Goal: Task Accomplishment & Management: Manage account settings

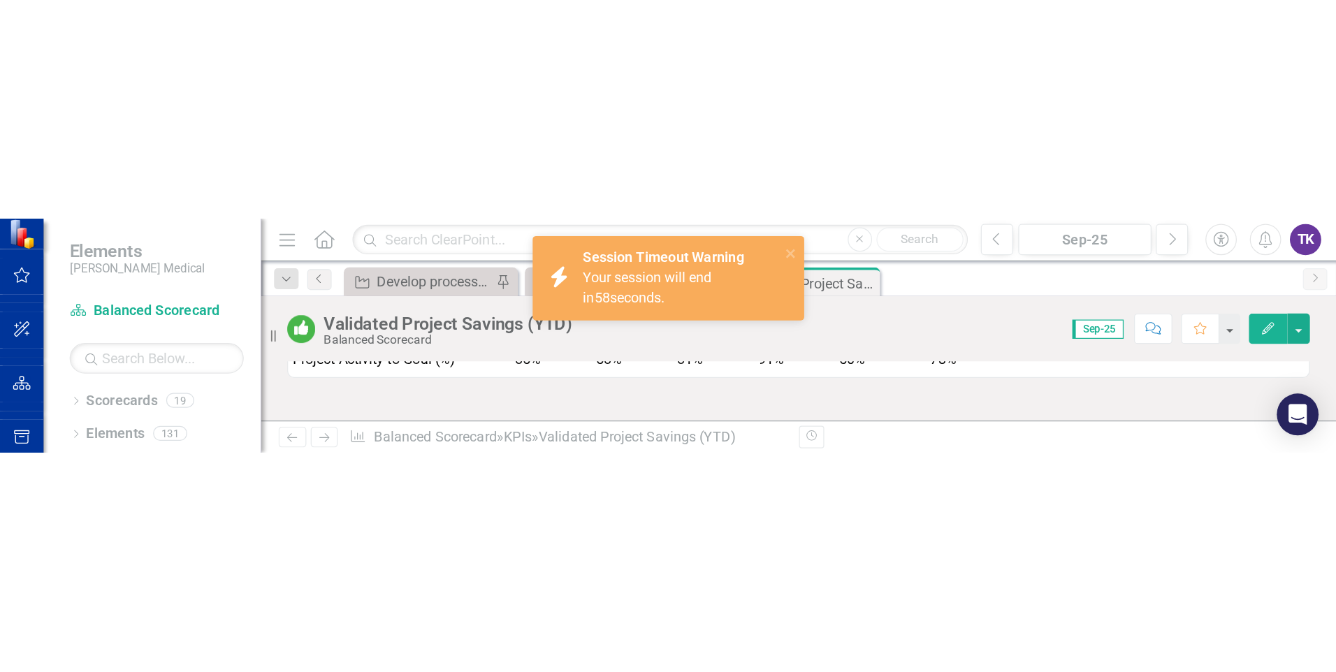
scroll to position [2113, 0]
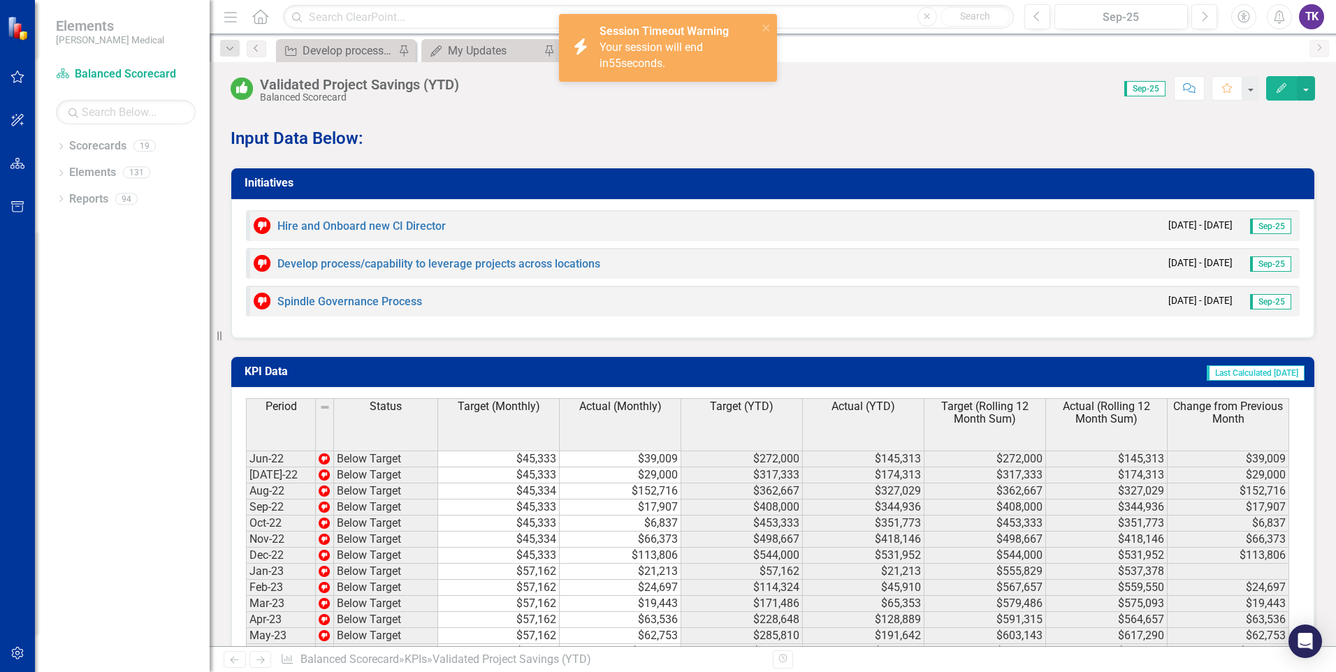
click at [699, 56] on div "Your session will end in 55 seconds." at bounding box center [676, 56] width 154 height 32
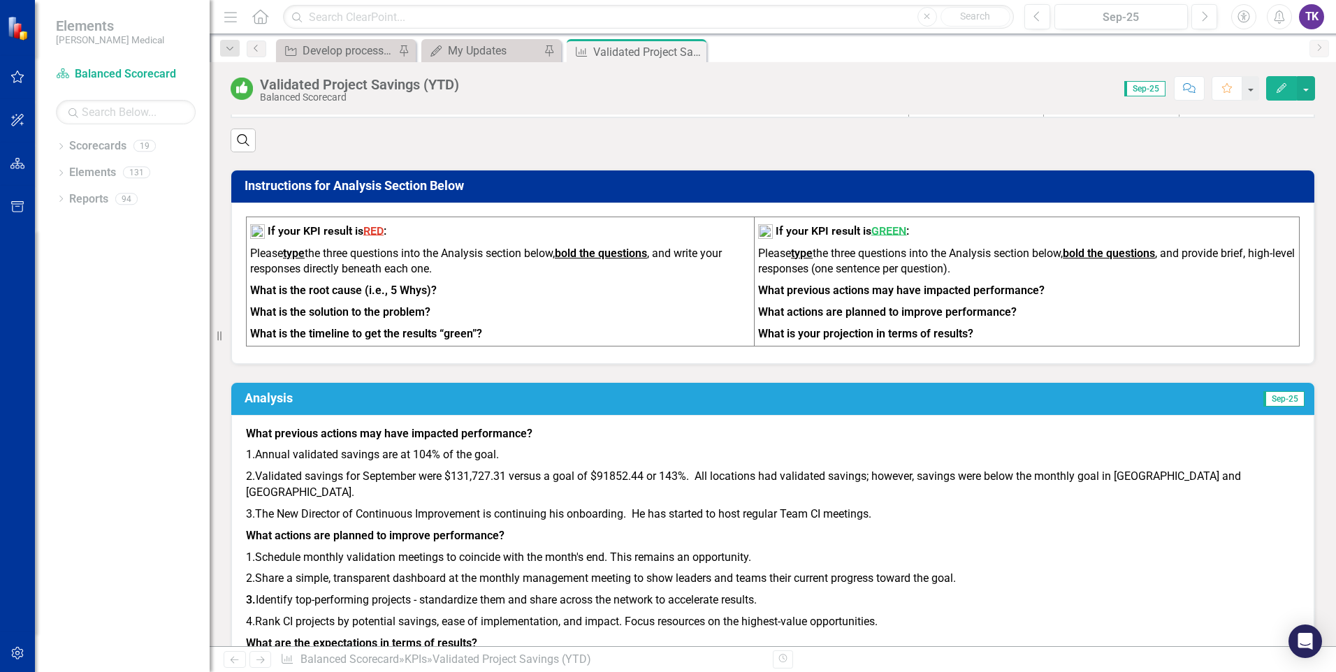
scroll to position [1205, 0]
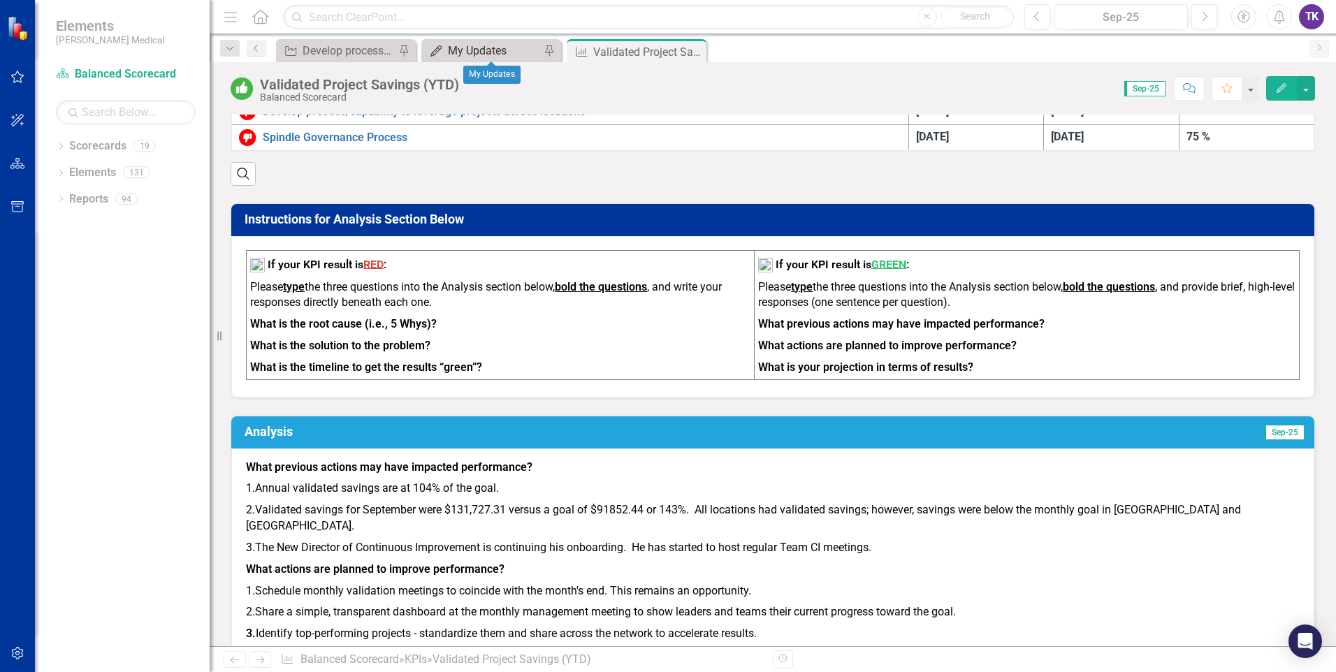
click at [492, 49] on div "My Updates" at bounding box center [494, 50] width 92 height 17
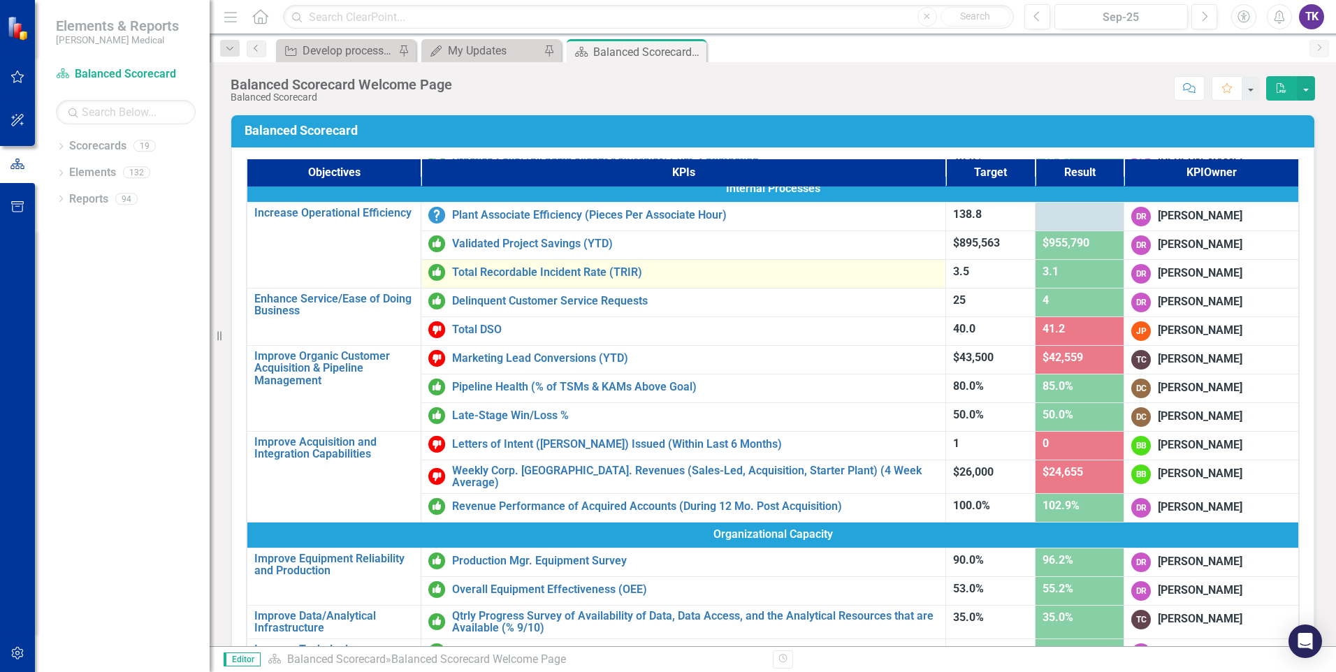
scroll to position [419, 0]
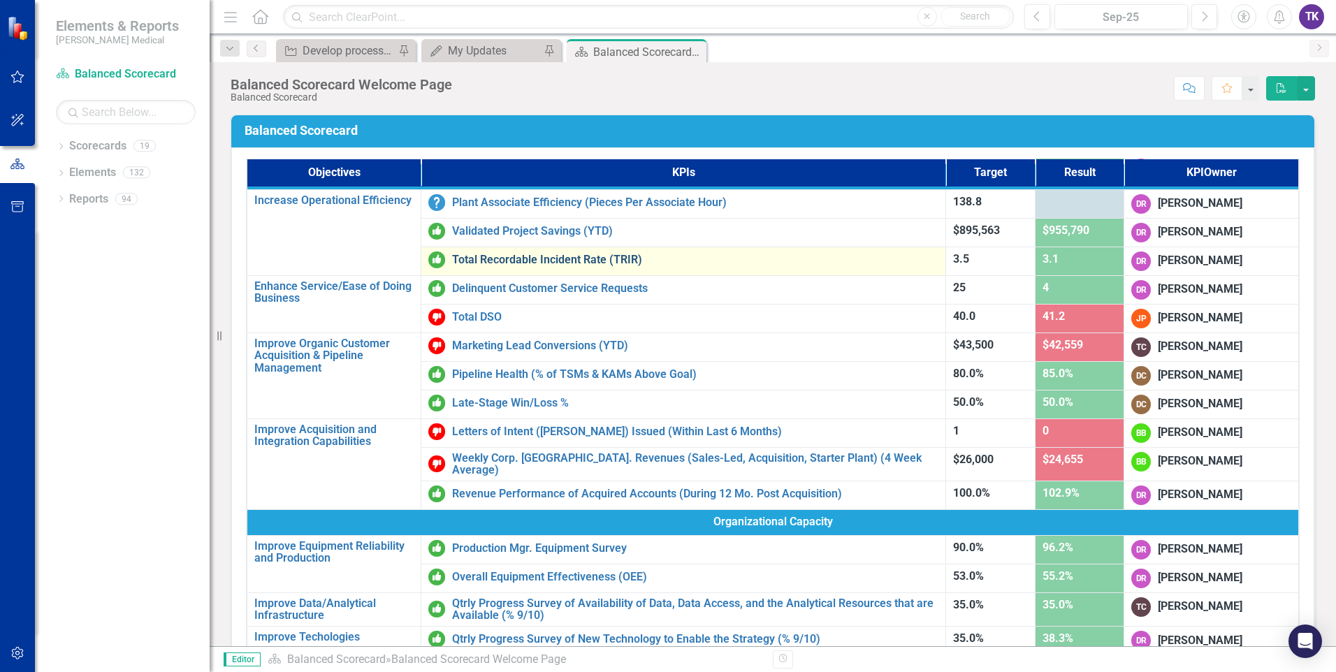
click at [613, 260] on link "Total Recordable Incident Rate (TRIR)" at bounding box center [695, 260] width 486 height 13
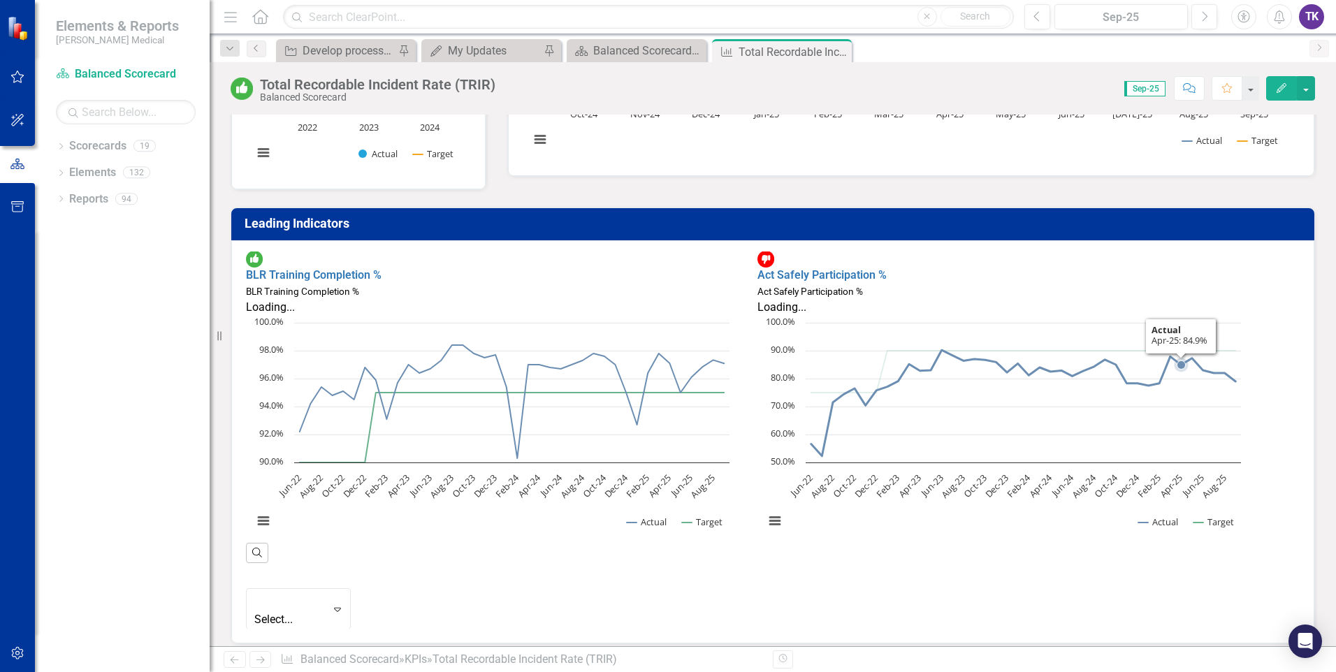
scroll to position [337, 0]
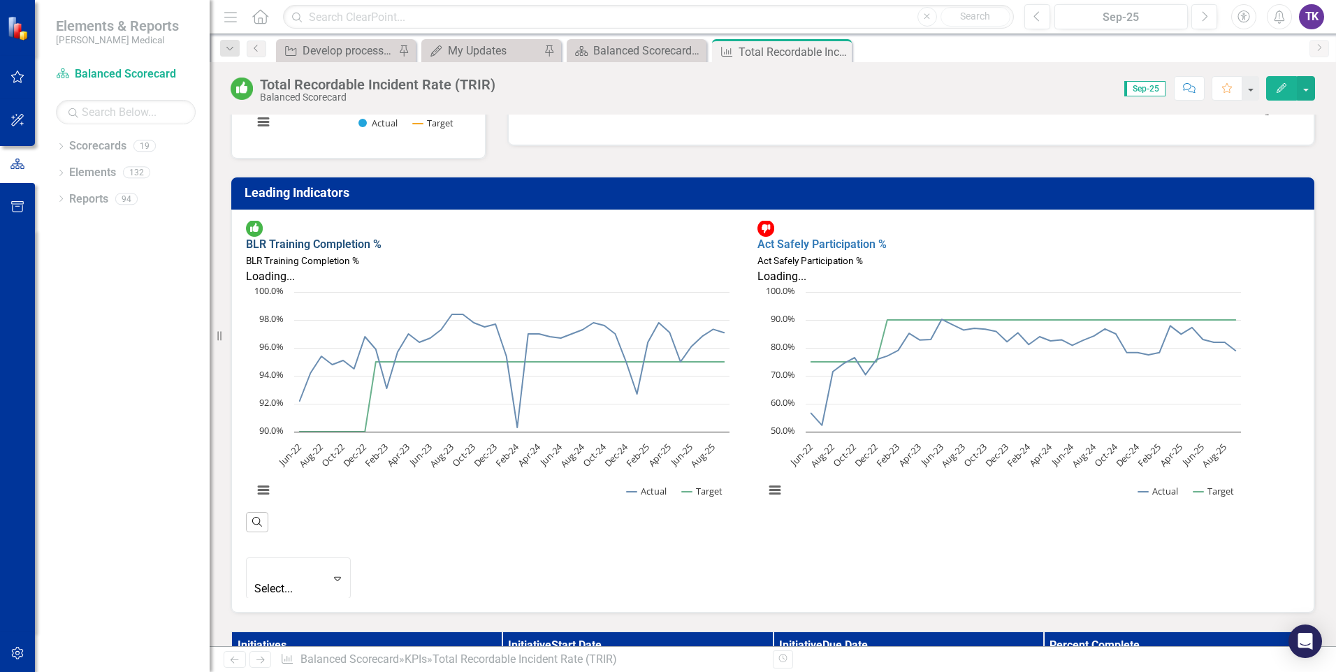
click at [342, 237] on link "BLR Training Completion %" at bounding box center [314, 243] width 136 height 13
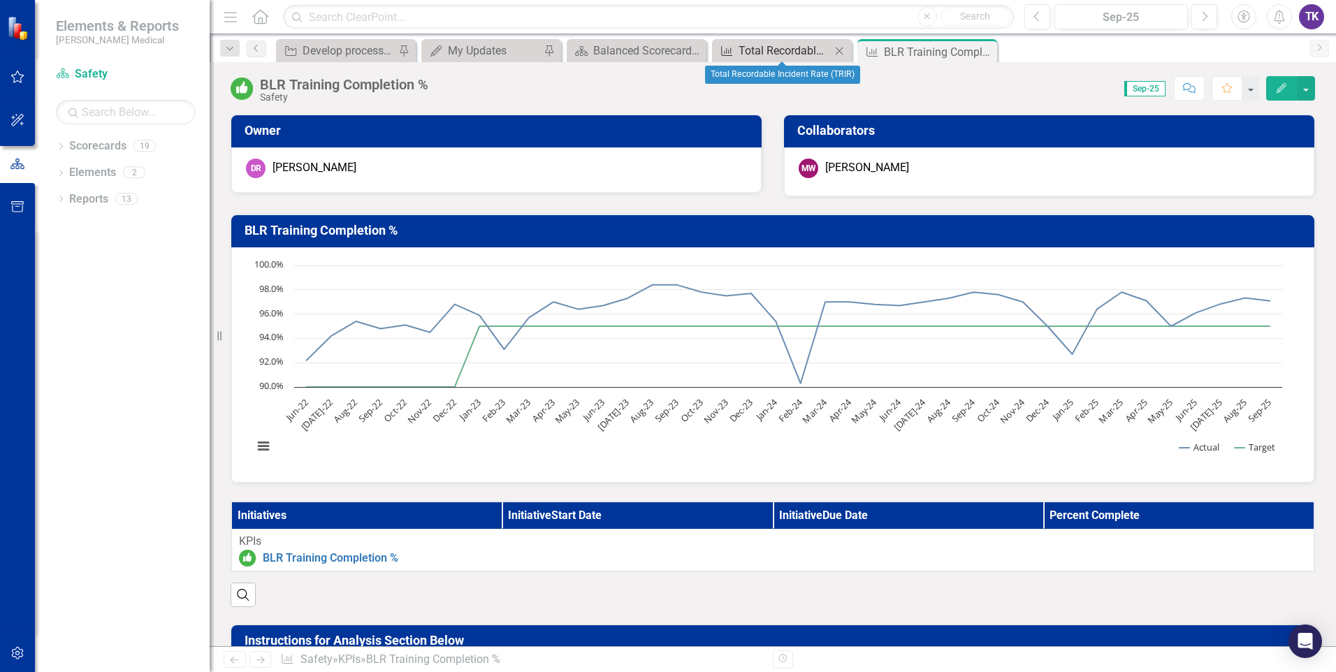
click at [780, 56] on div "Total Recordable Incident Rate (TRIR)" at bounding box center [784, 50] width 92 height 17
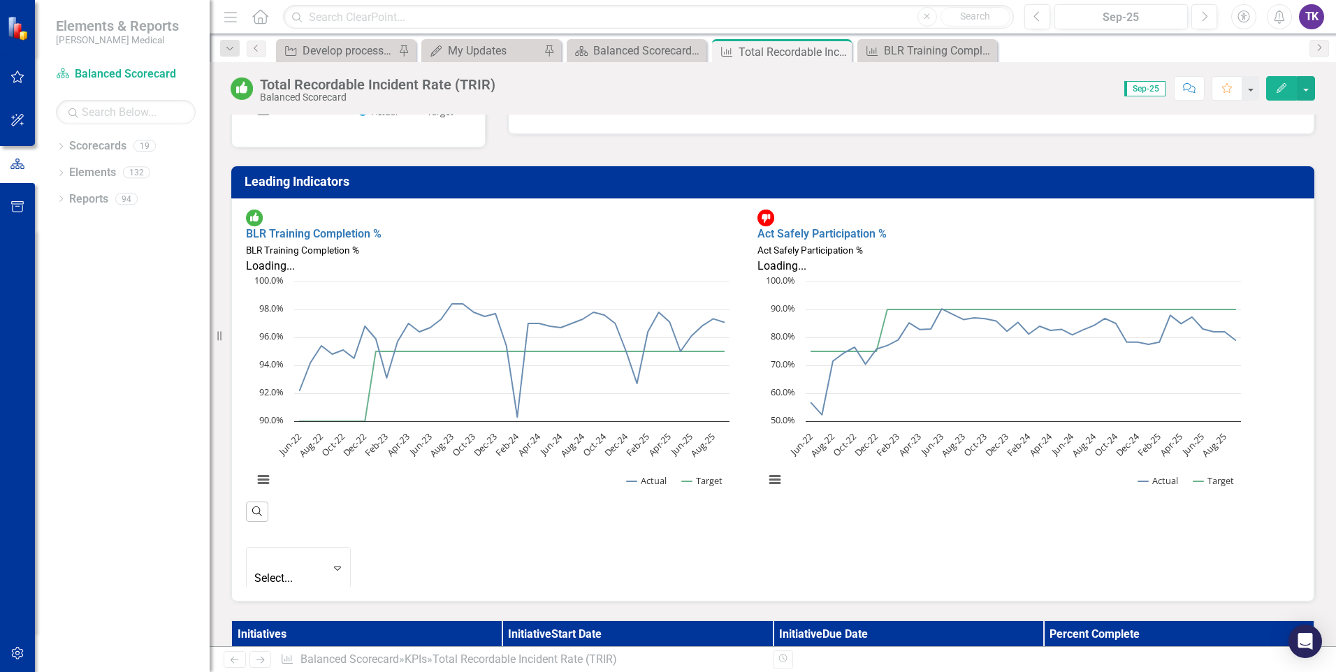
scroll to position [349, 0]
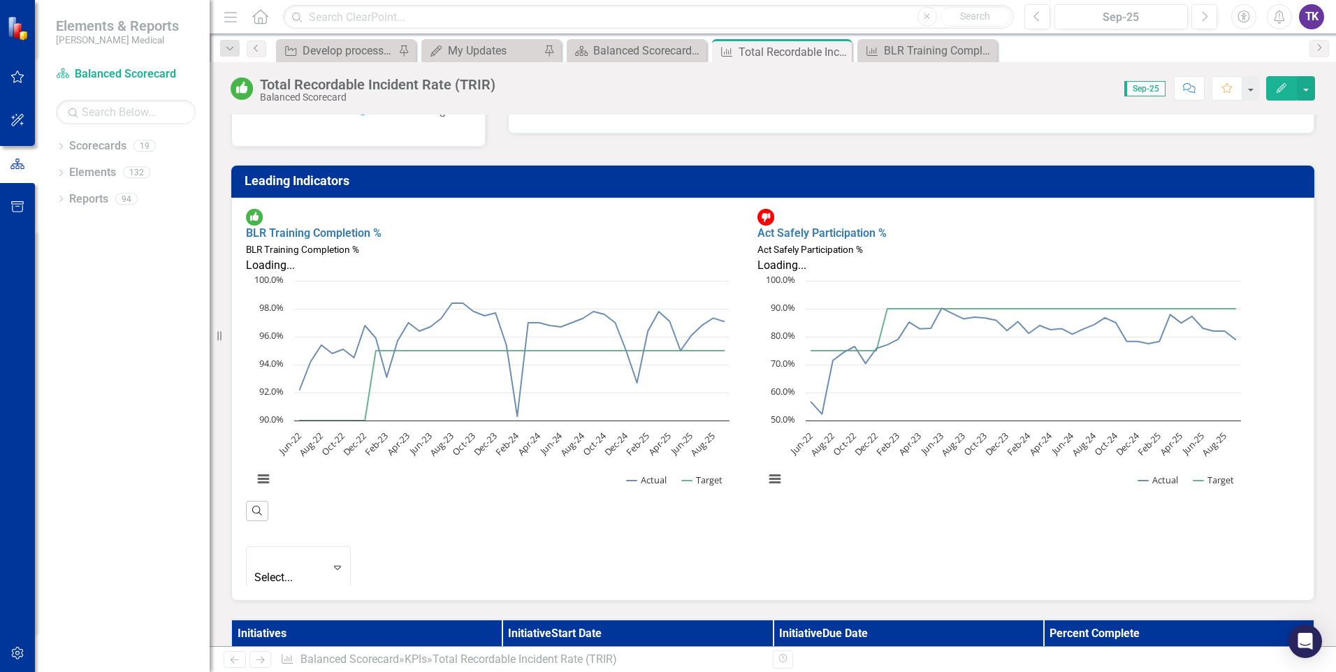
click at [707, 433] on text "Aug-25" at bounding box center [702, 444] width 29 height 29
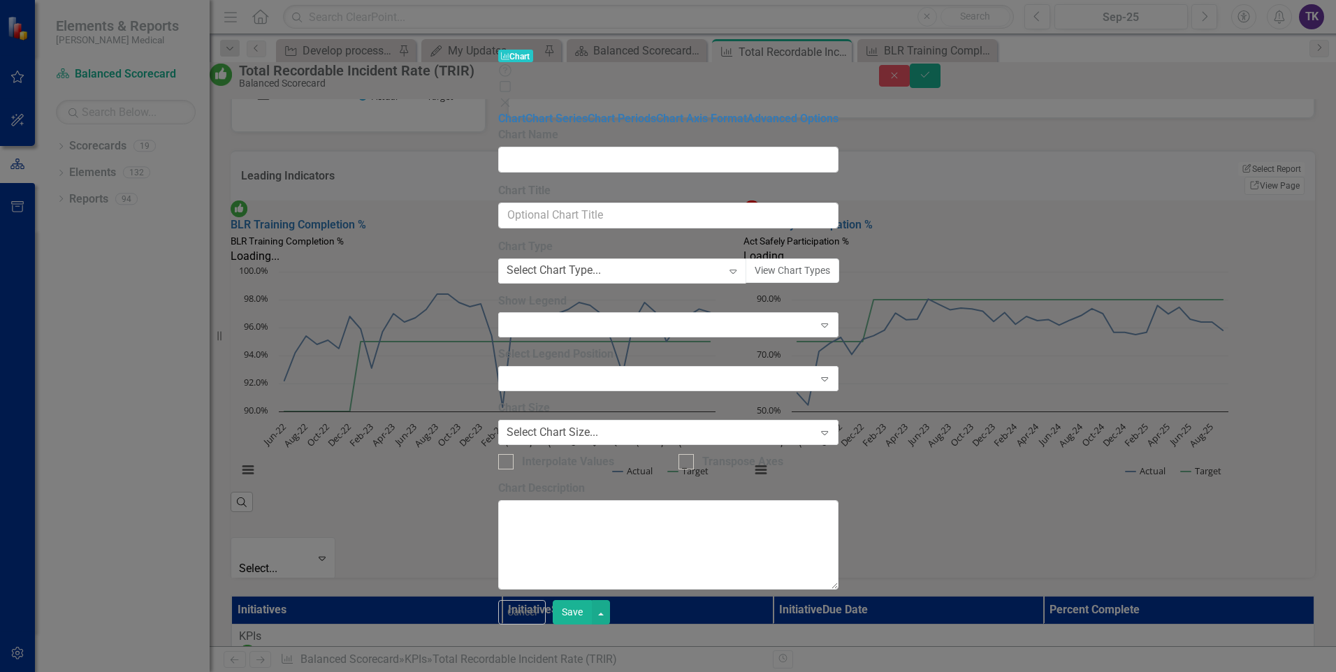
type input "BLR Training Completion %"
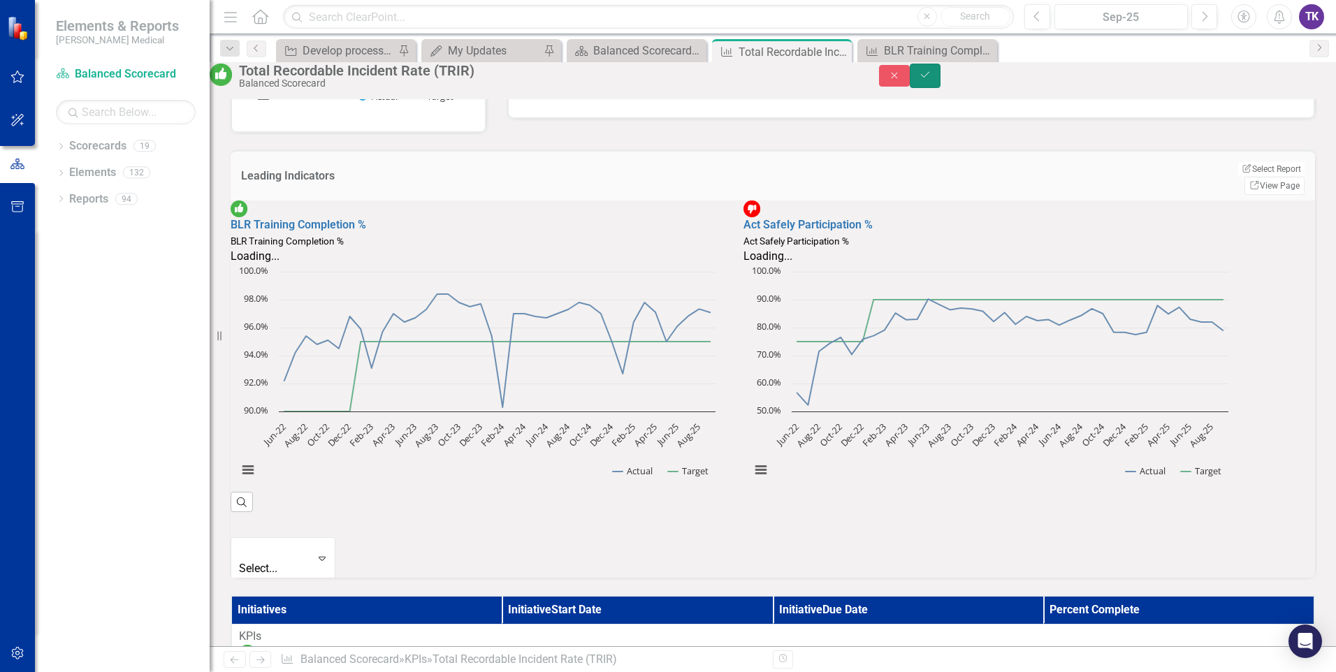
click at [931, 80] on icon "Save" at bounding box center [925, 75] width 13 height 10
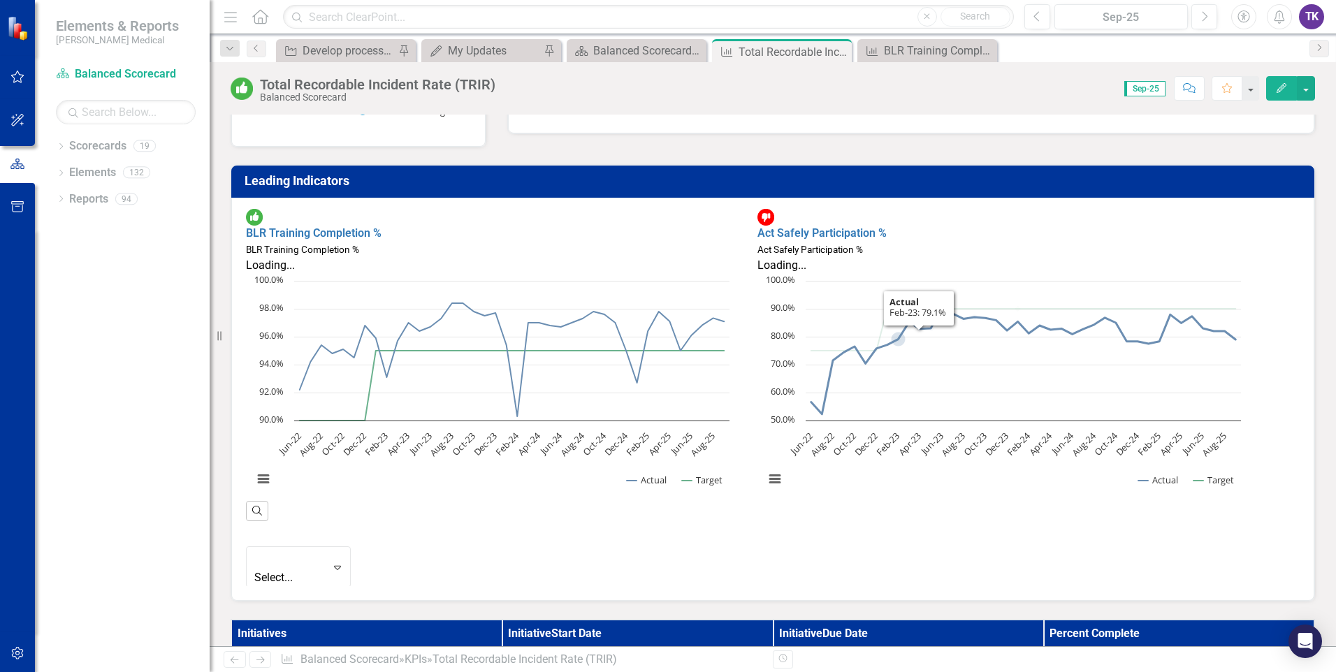
scroll to position [1, 0]
click at [886, 226] on link "Act Safely Participation %" at bounding box center [821, 232] width 129 height 13
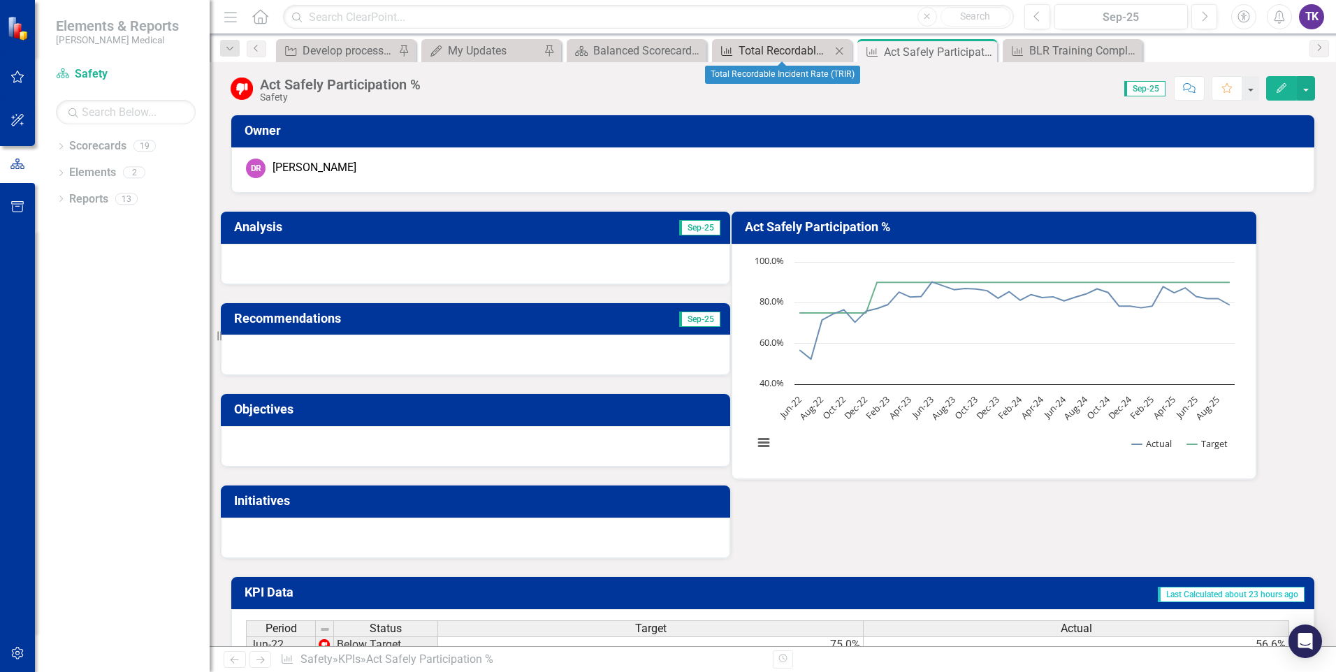
click at [767, 52] on div "Total Recordable Incident Rate (TRIR)" at bounding box center [784, 50] width 92 height 17
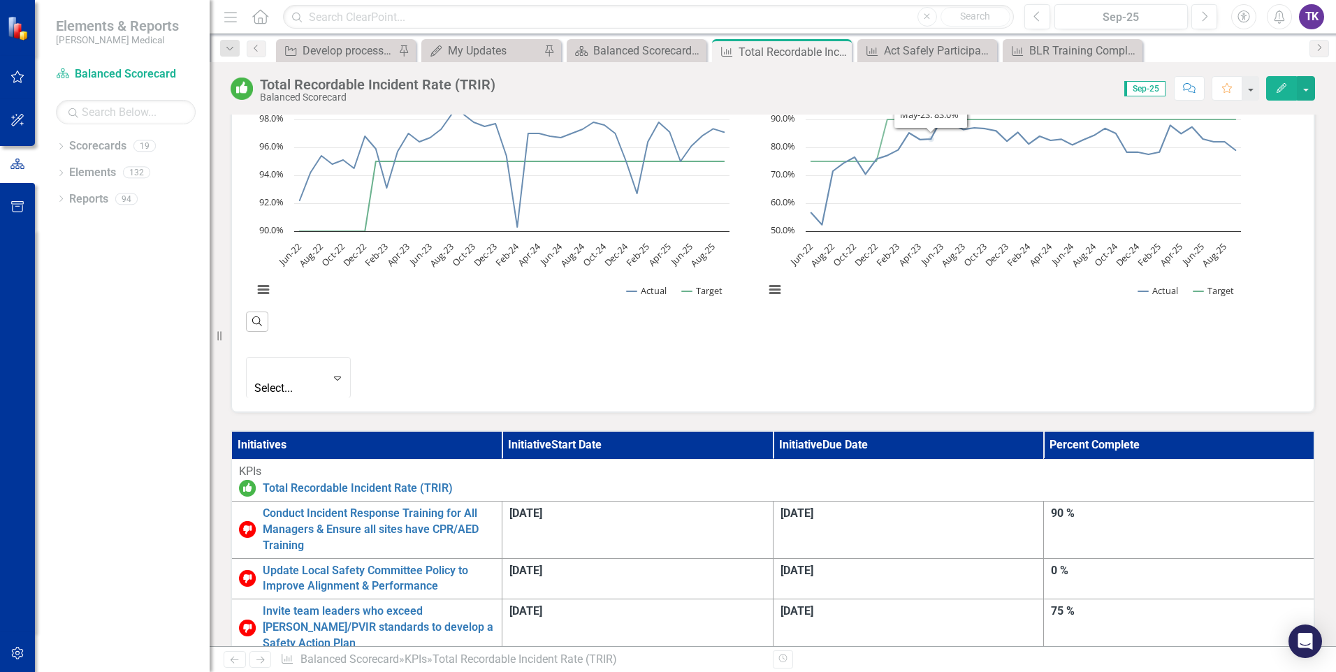
scroll to position [559, 0]
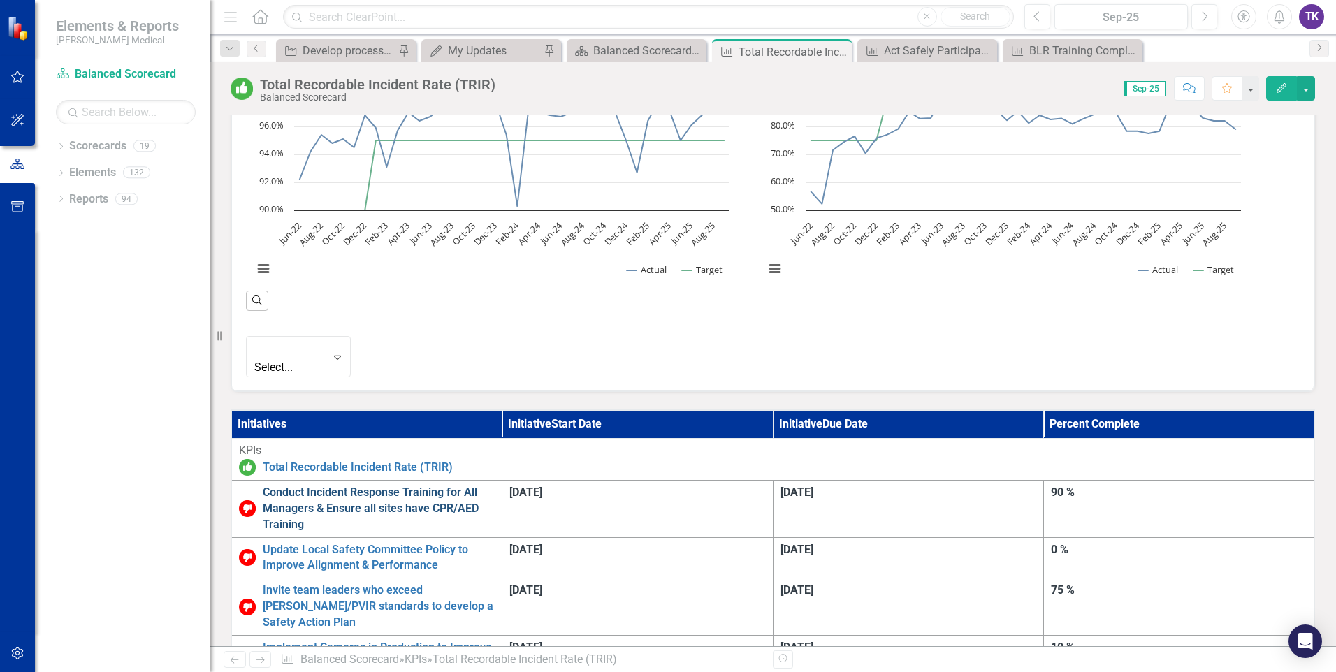
click at [495, 485] on link "Conduct Incident Response Training for All Managers & Ensure all sites have CPR…" at bounding box center [379, 509] width 232 height 48
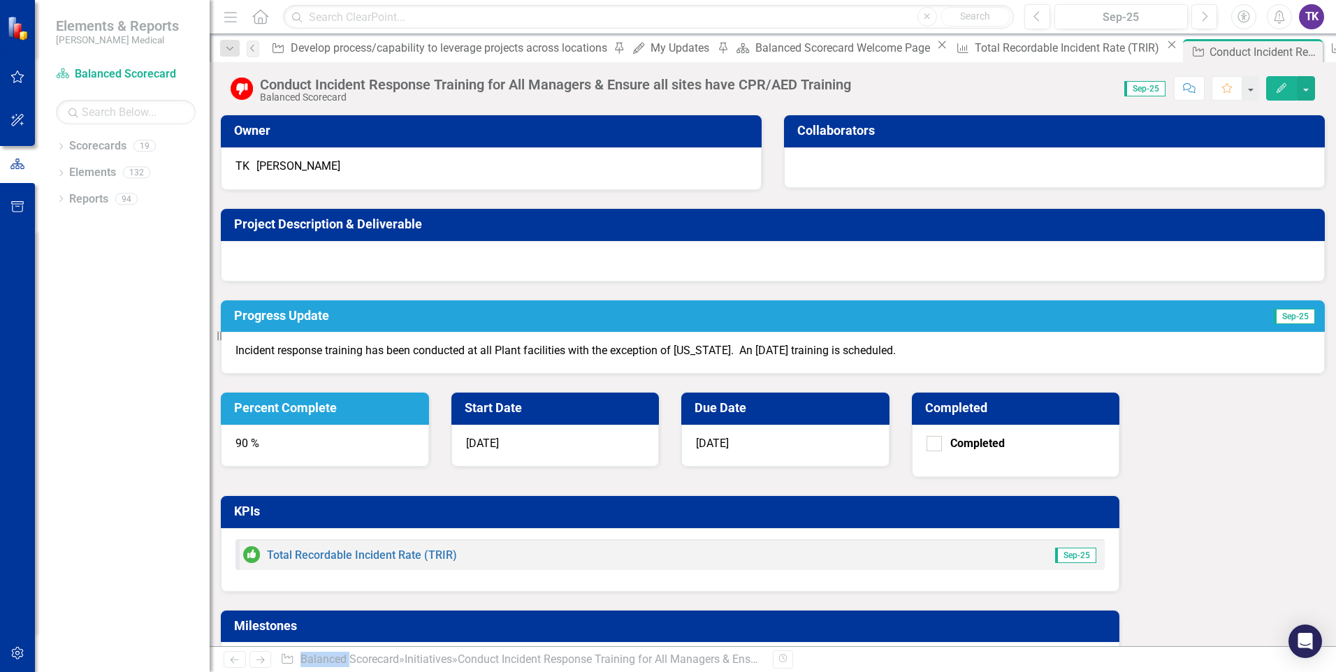
click at [429, 425] on div "90 %" at bounding box center [325, 446] width 208 height 42
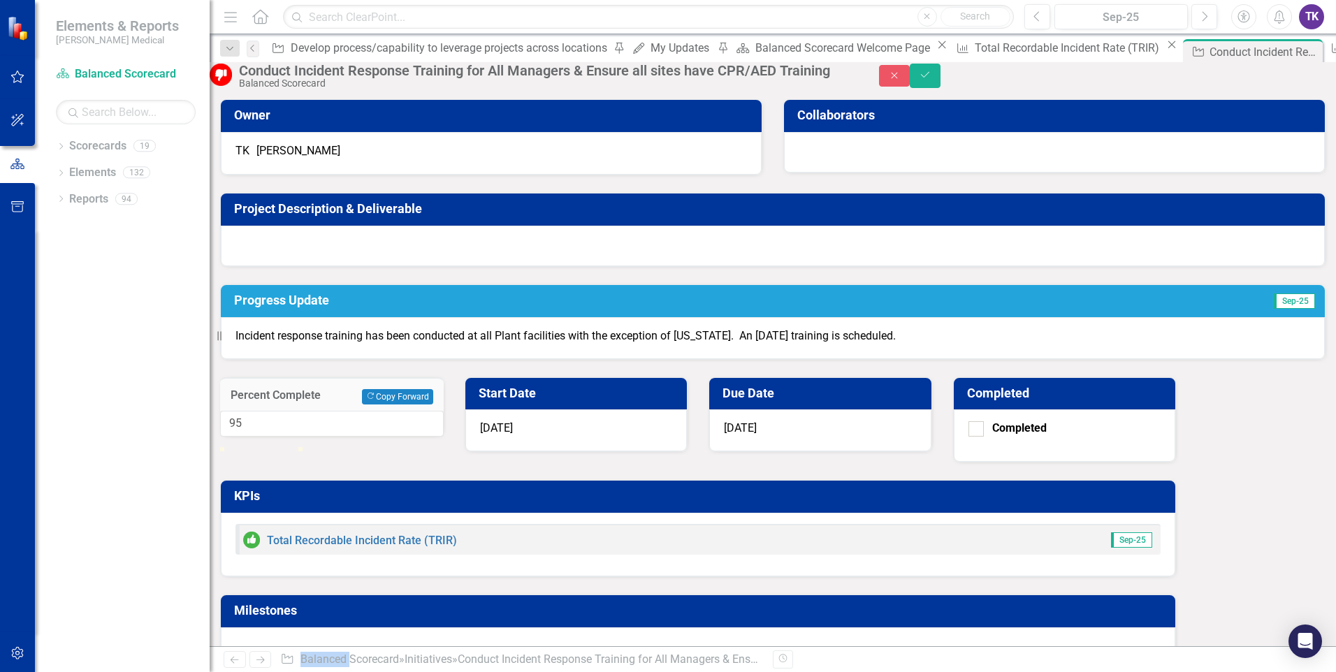
type input "100"
drag, startPoint x: 872, startPoint y: 224, endPoint x: 889, endPoint y: 224, distance: 17.5
click at [444, 411] on div "100" at bounding box center [332, 424] width 224 height 26
click at [931, 79] on icon "Save" at bounding box center [925, 75] width 13 height 10
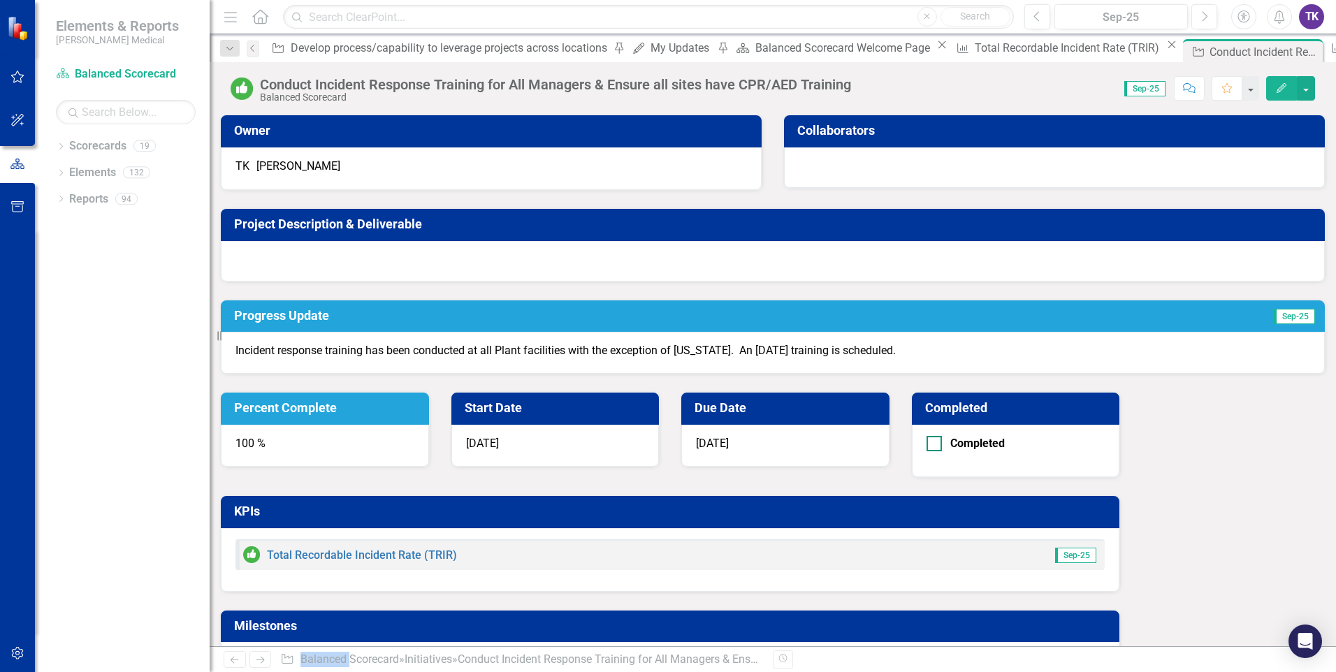
click at [942, 436] on div at bounding box center [933, 443] width 15 height 15
click at [935, 436] on input "Completed" at bounding box center [930, 440] width 9 height 9
checkbox input "true"
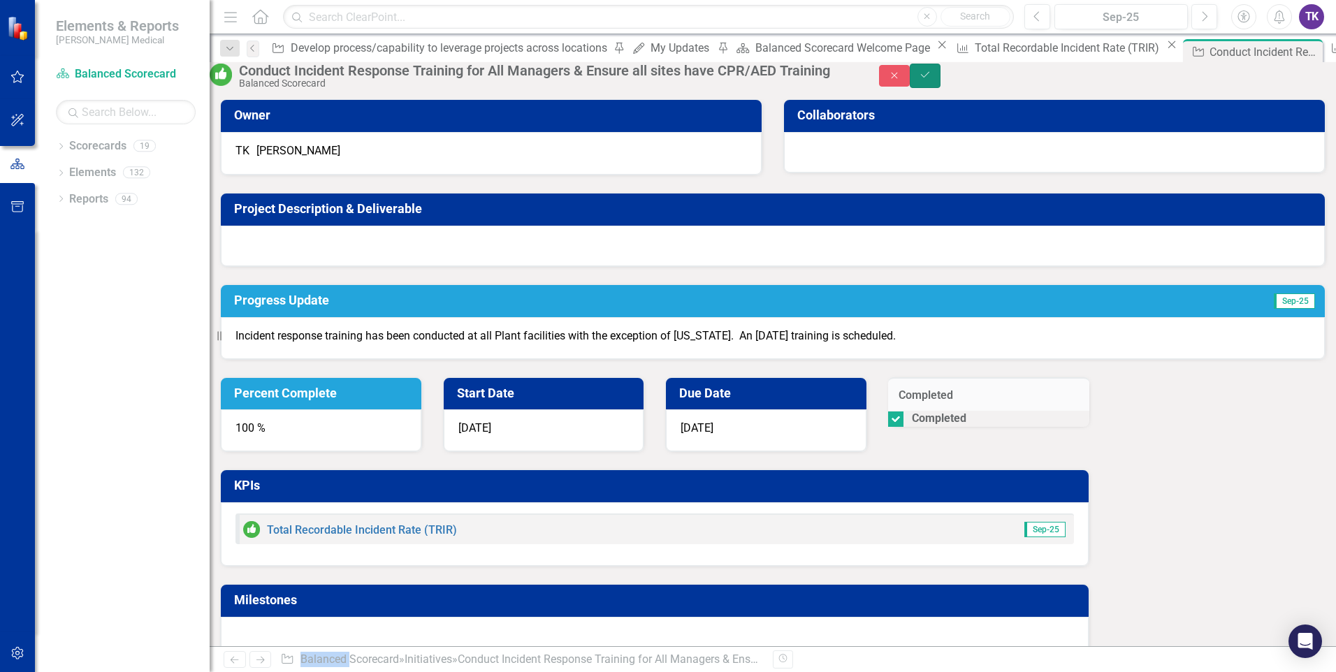
click at [931, 80] on icon "Save" at bounding box center [925, 75] width 13 height 10
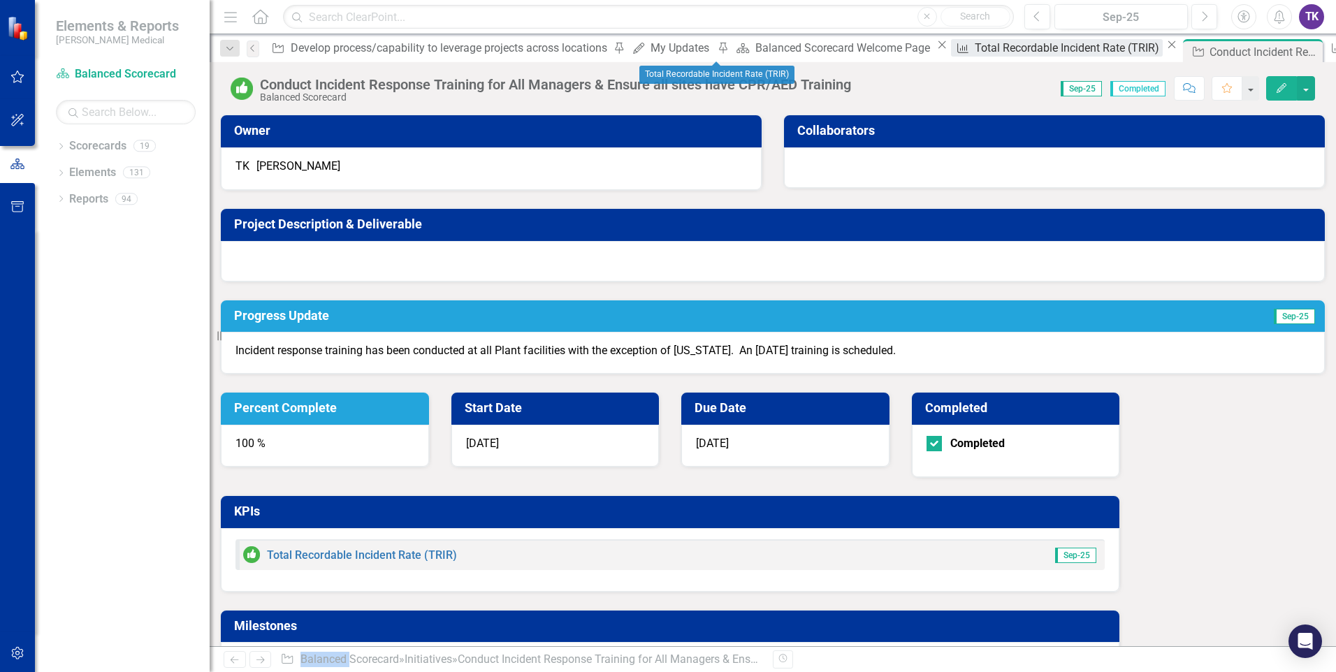
click at [974, 54] on div "Total Recordable Incident Rate (TRIR)" at bounding box center [1068, 47] width 188 height 17
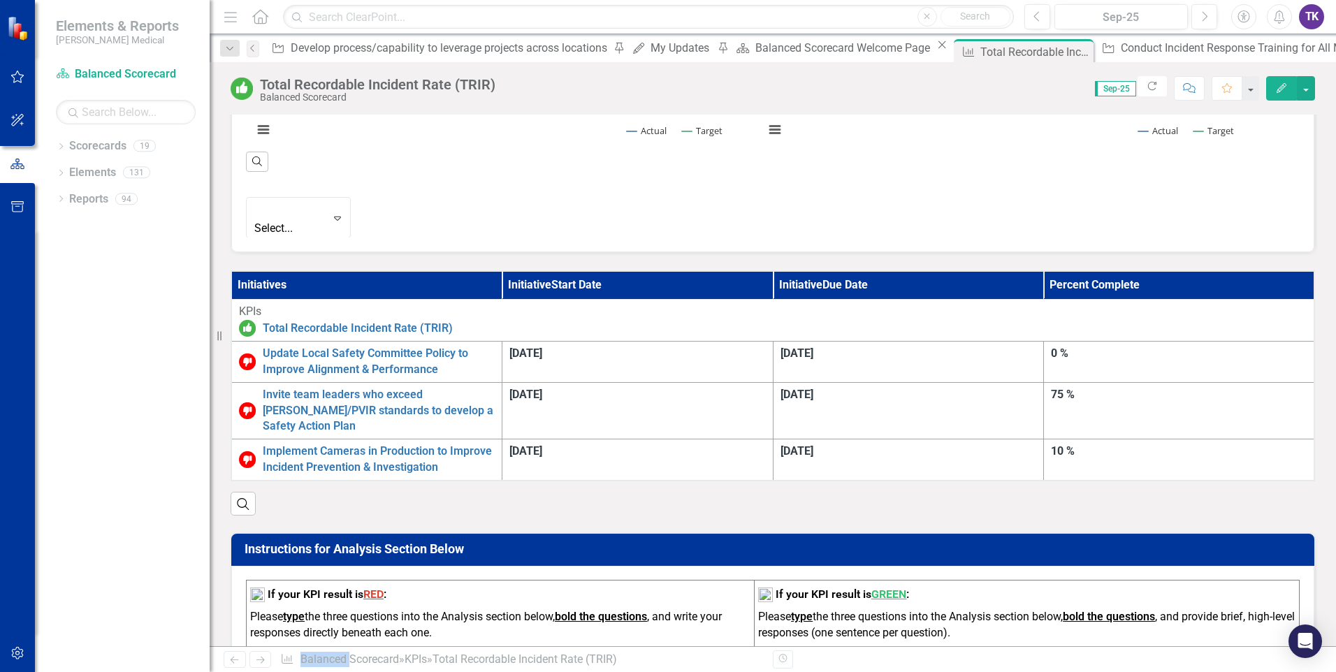
scroll to position [699, 0]
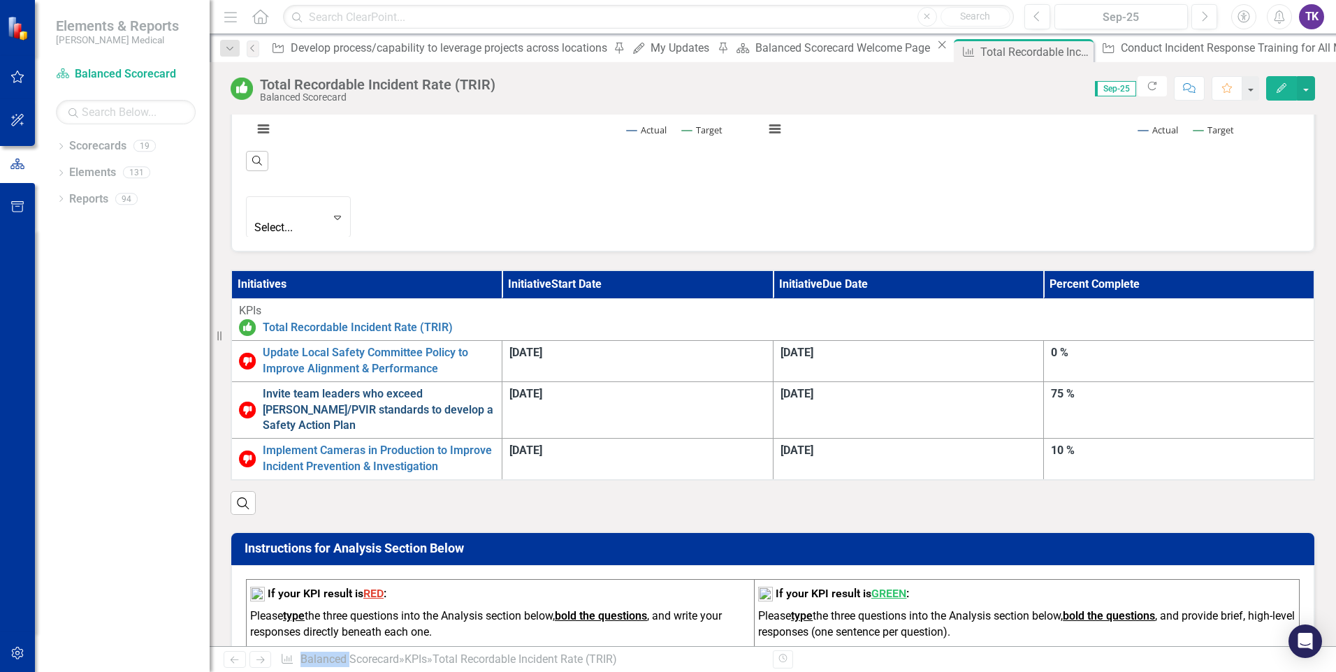
click at [495, 386] on link "Invite team leaders who exceed [PERSON_NAME]/PVIR standards to develop a Safety…" at bounding box center [379, 410] width 232 height 48
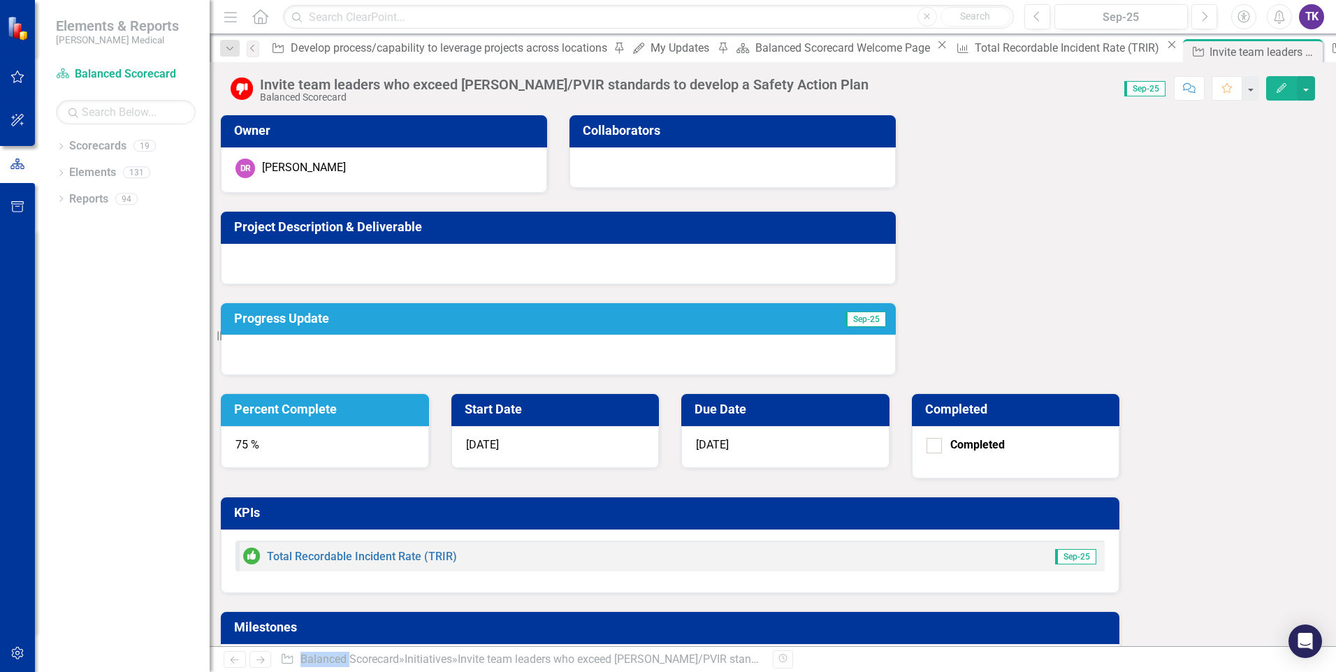
click at [429, 426] on div "75 %" at bounding box center [325, 447] width 208 height 42
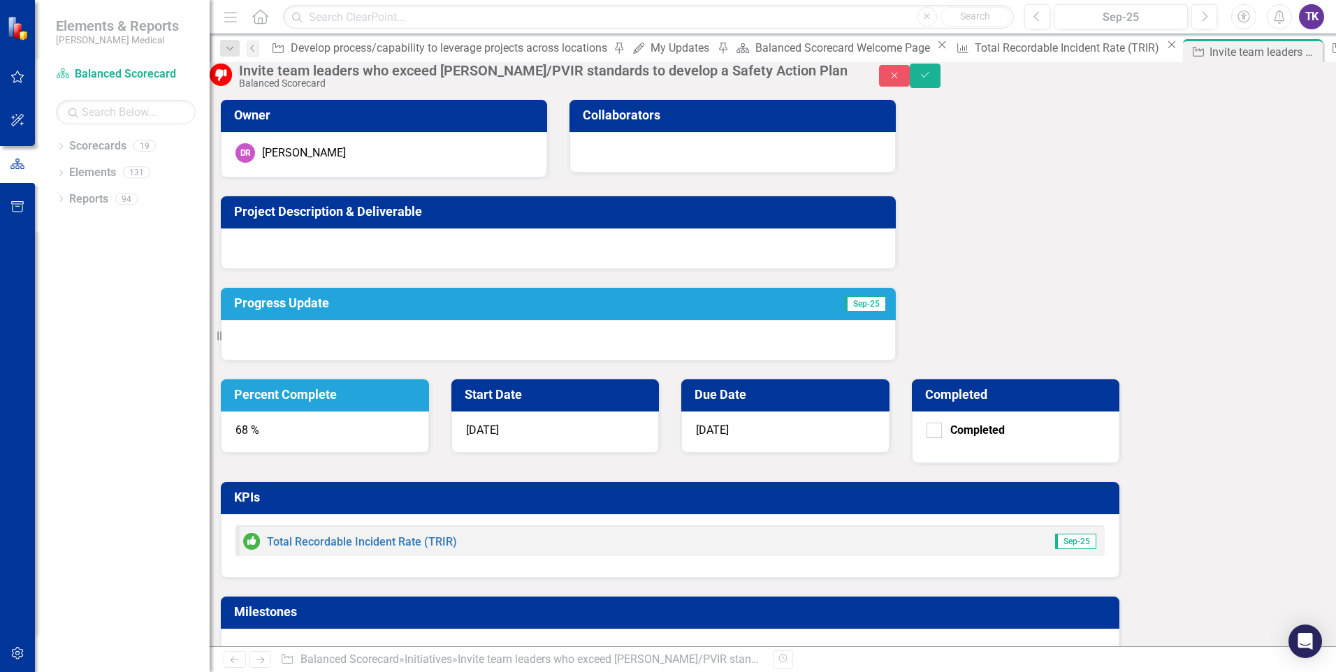
click at [429, 411] on div "68 %" at bounding box center [325, 432] width 208 height 42
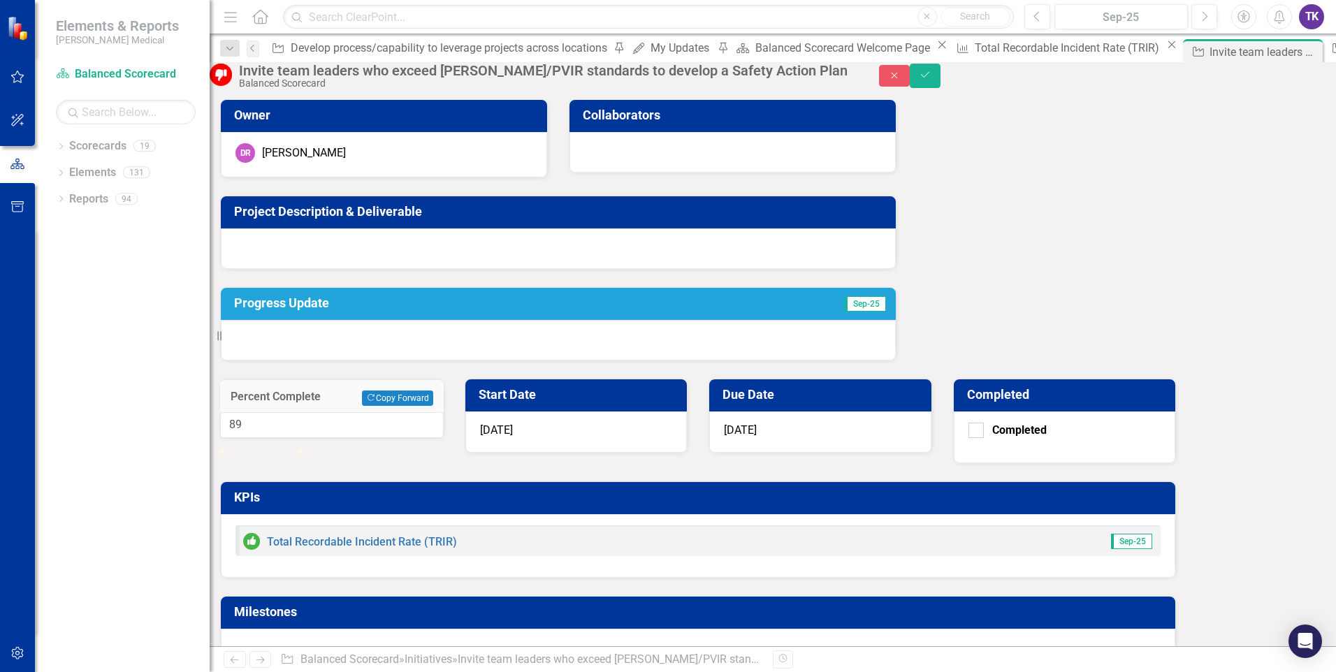
type input "90"
drag, startPoint x: 859, startPoint y: 227, endPoint x: 877, endPoint y: 224, distance: 17.8
click at [291, 448] on div at bounding box center [291, 448] width 0 height 0
click at [931, 80] on icon "Save" at bounding box center [925, 75] width 13 height 10
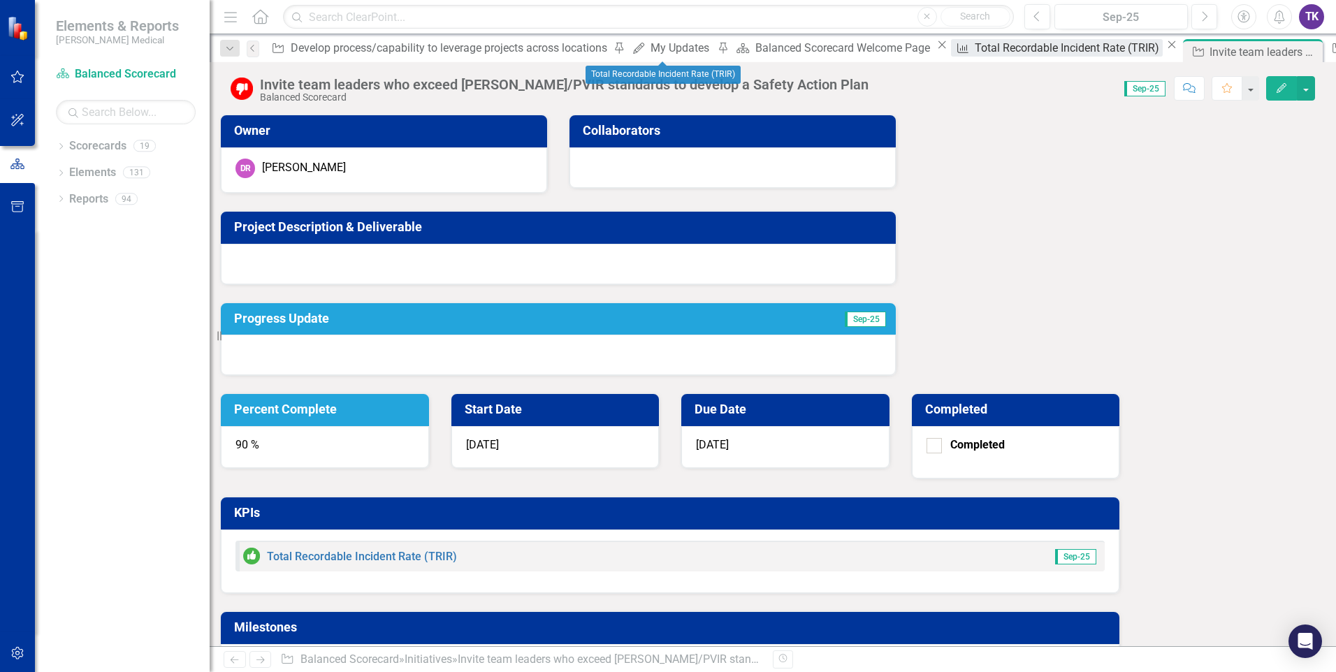
click at [974, 56] on div "Total Recordable Incident Rate (TRIR)" at bounding box center [1068, 47] width 188 height 17
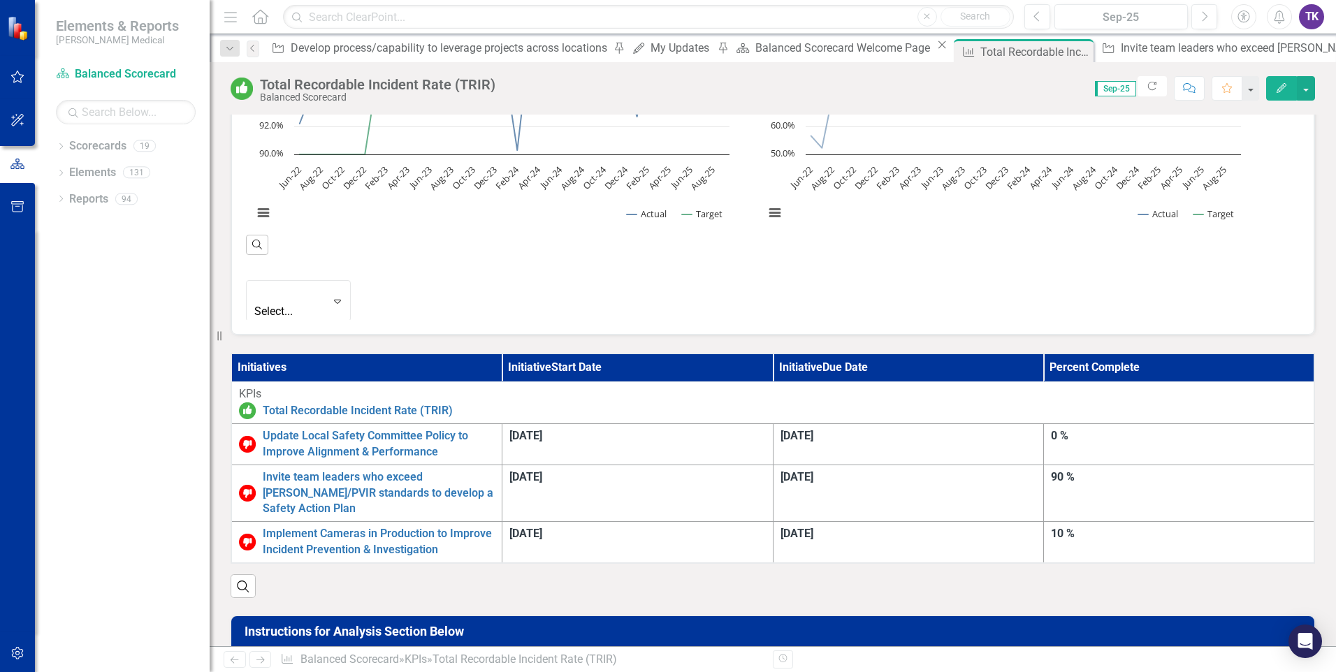
scroll to position [629, 0]
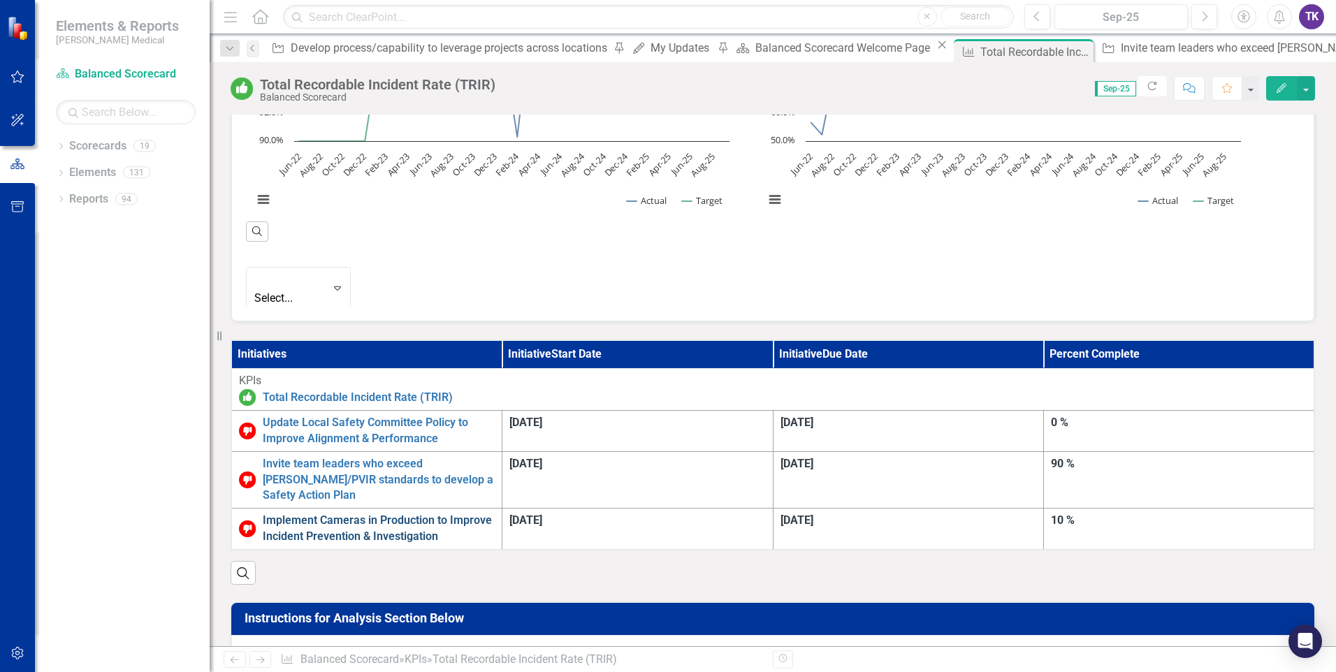
click at [495, 513] on link "Implement Cameras in Production to Improve Incident Prevention & Investigation" at bounding box center [379, 529] width 232 height 32
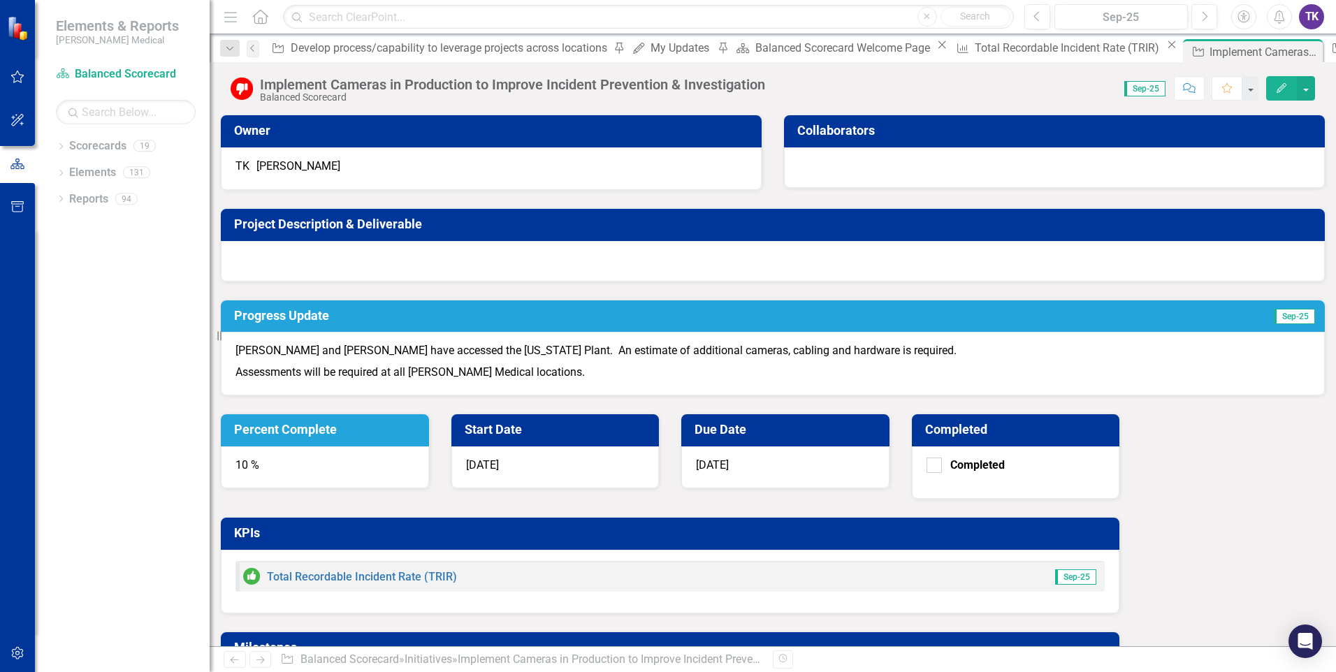
click at [429, 446] on div "10 %" at bounding box center [325, 467] width 208 height 42
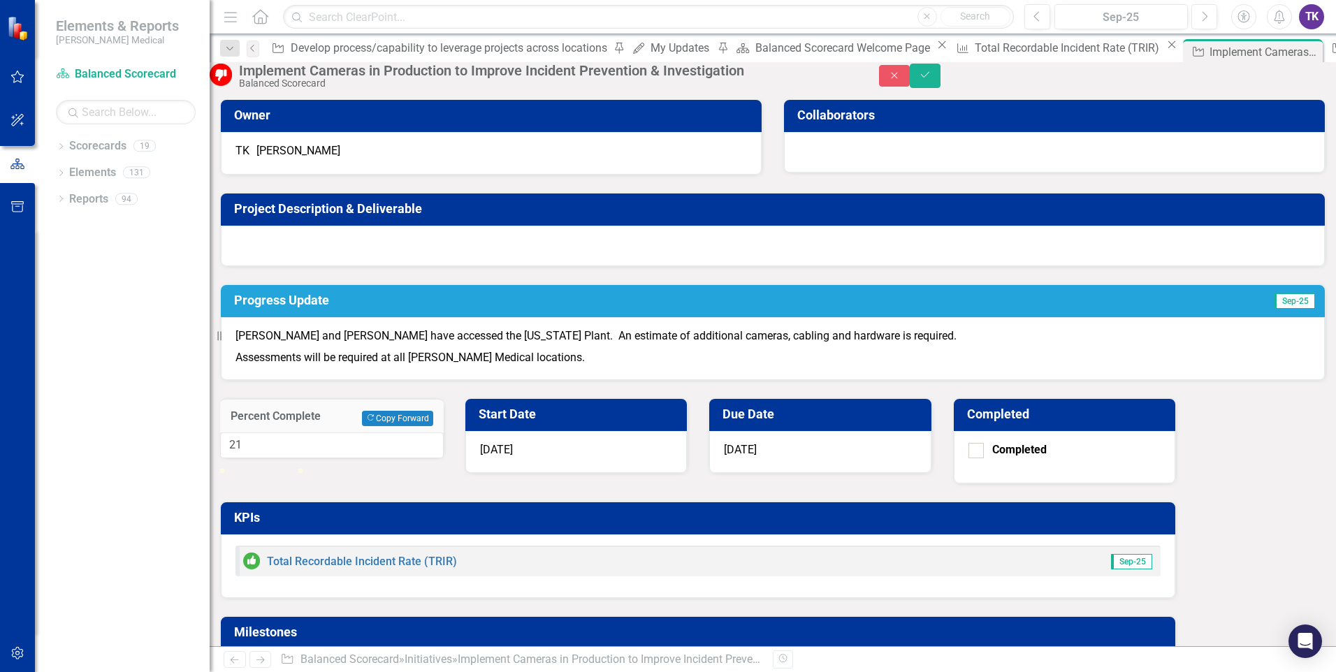
type input "20"
drag, startPoint x: 812, startPoint y: 225, endPoint x: 820, endPoint y: 228, distance: 8.2
click at [235, 469] on div at bounding box center [235, 469] width 0 height 0
click at [931, 80] on icon "Save" at bounding box center [925, 75] width 13 height 10
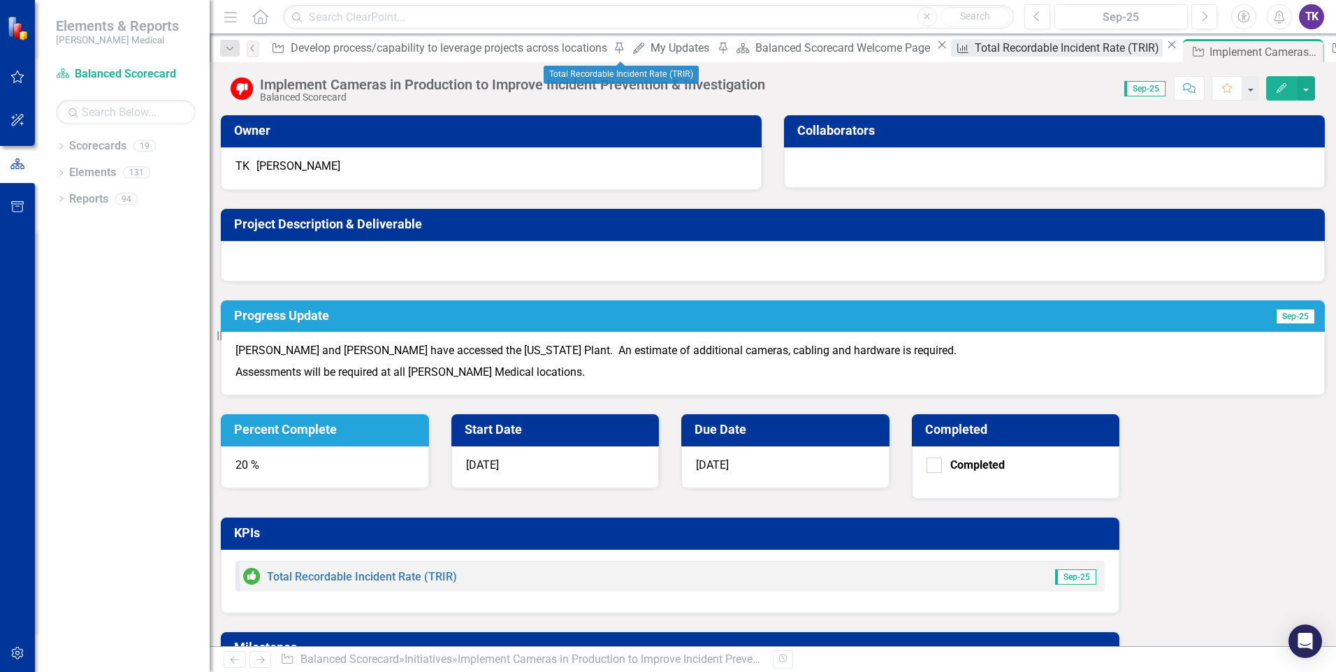
click at [974, 50] on div "Total Recordable Incident Rate (TRIR)" at bounding box center [1068, 47] width 188 height 17
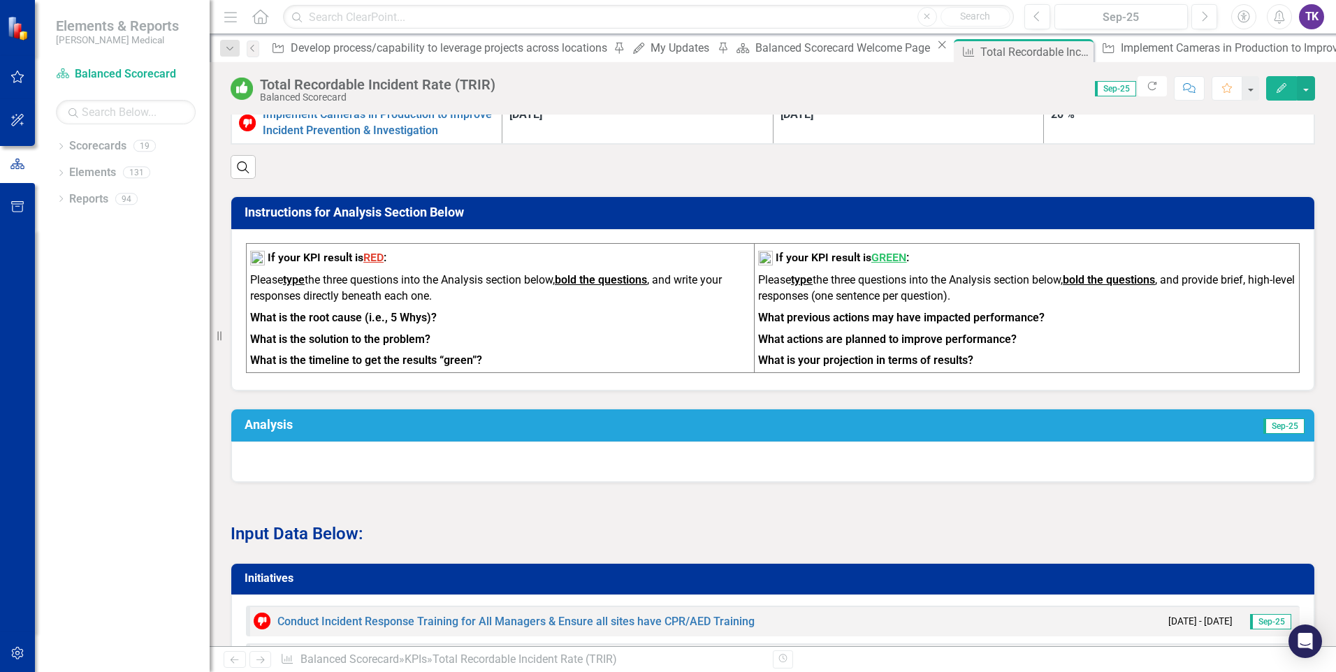
scroll to position [1048, 0]
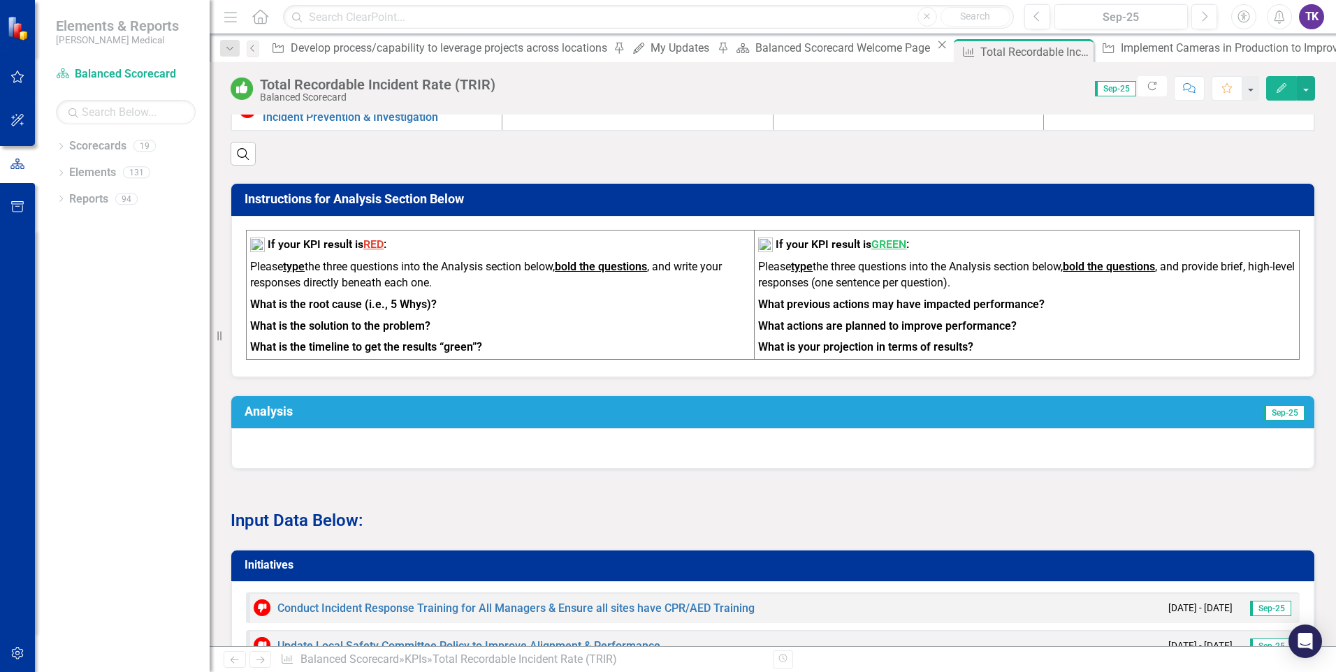
click at [944, 298] on strong "What previous actions may have impacted performance?" at bounding box center [901, 304] width 286 height 13
click at [948, 298] on strong "What previous actions may have impacted performance?" at bounding box center [901, 304] width 286 height 13
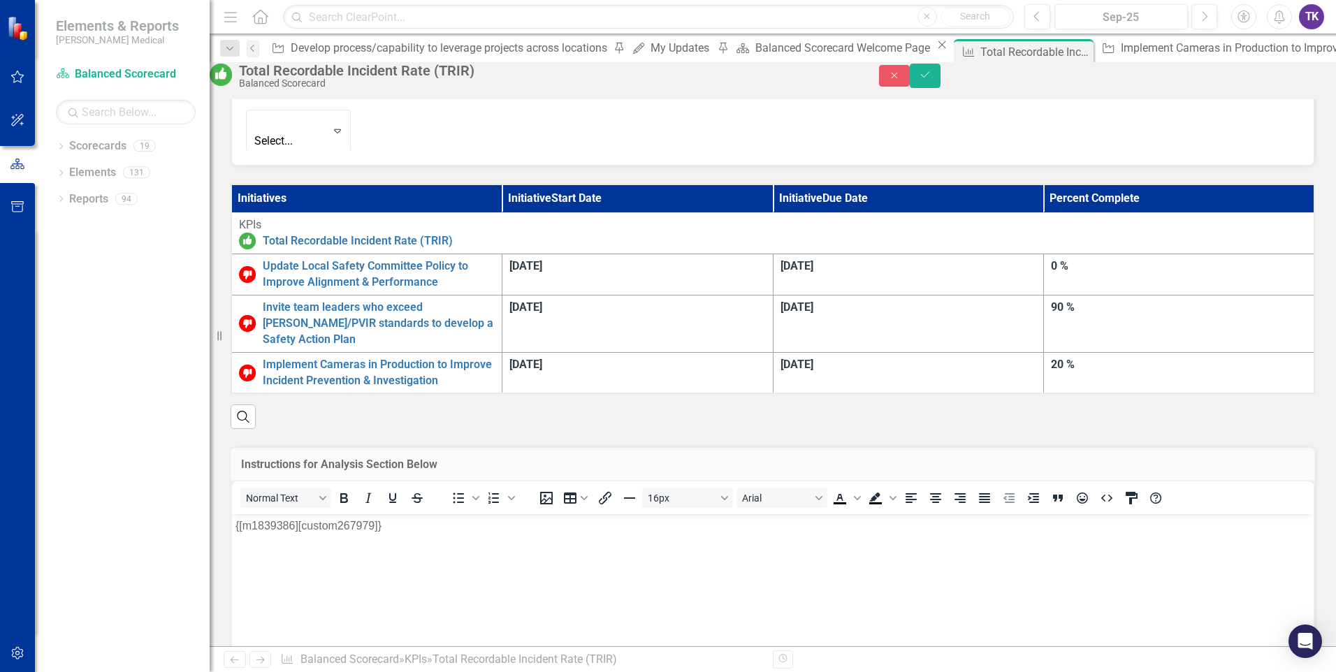
scroll to position [768, 0]
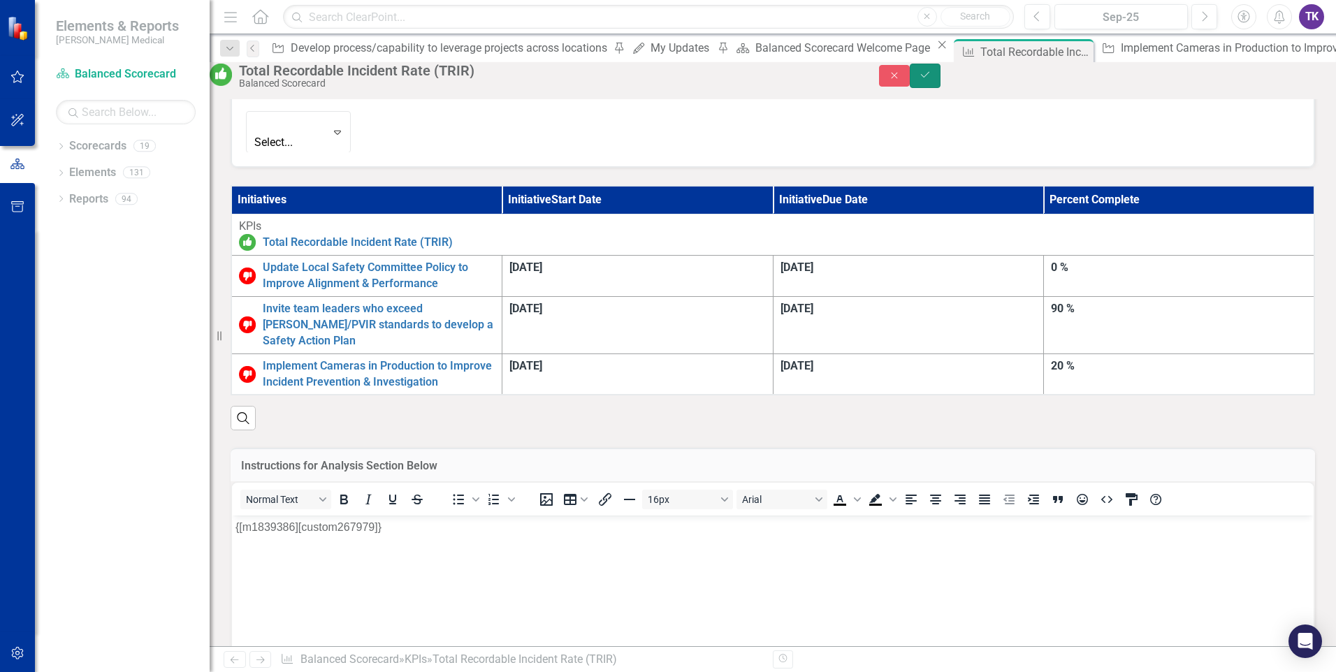
click at [940, 86] on button "Save" at bounding box center [924, 76] width 31 height 24
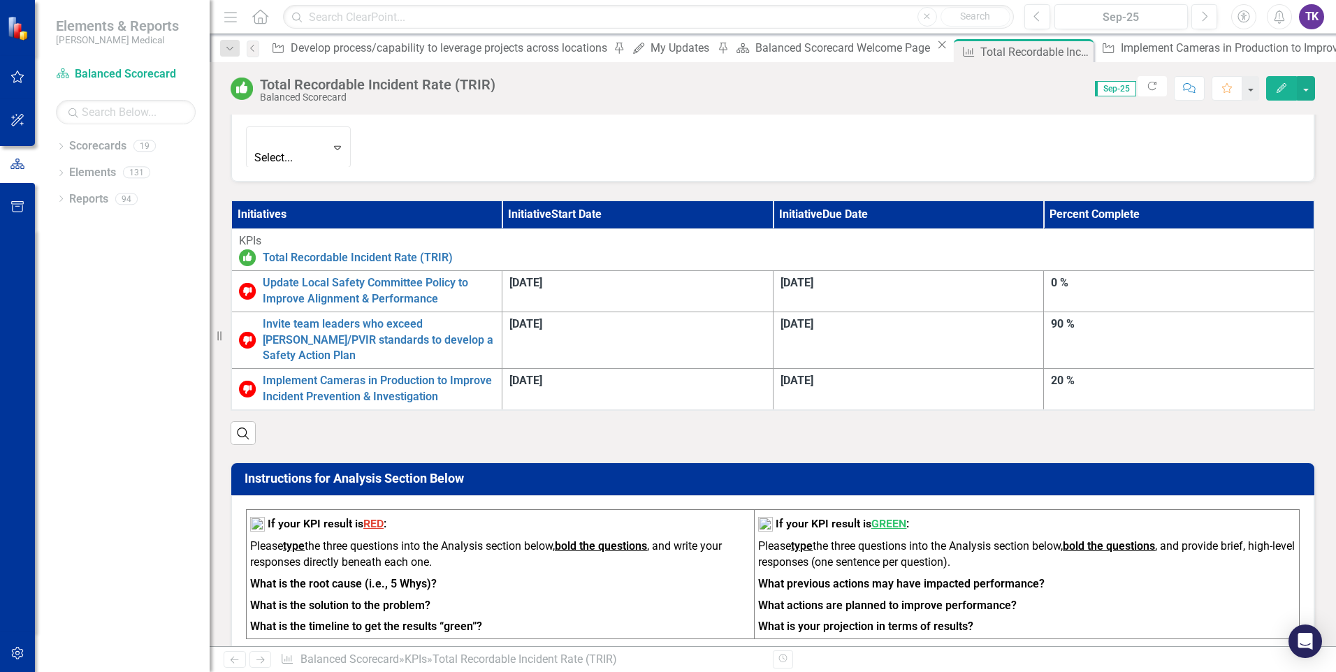
click at [970, 616] on p "What is your projection in terms of results?" at bounding box center [1026, 625] width 537 height 19
drag, startPoint x: 972, startPoint y: 525, endPoint x: 824, endPoint y: 497, distance: 150.0
click at [824, 510] on td "If your KPI result is GREEN : Please type the three questions into the Analysis…" at bounding box center [1026, 574] width 545 height 129
click at [805, 577] on strong "What previous actions may have impacted performance?" at bounding box center [901, 583] width 286 height 13
drag, startPoint x: 778, startPoint y: 481, endPoint x: 829, endPoint y: 489, distance: 51.7
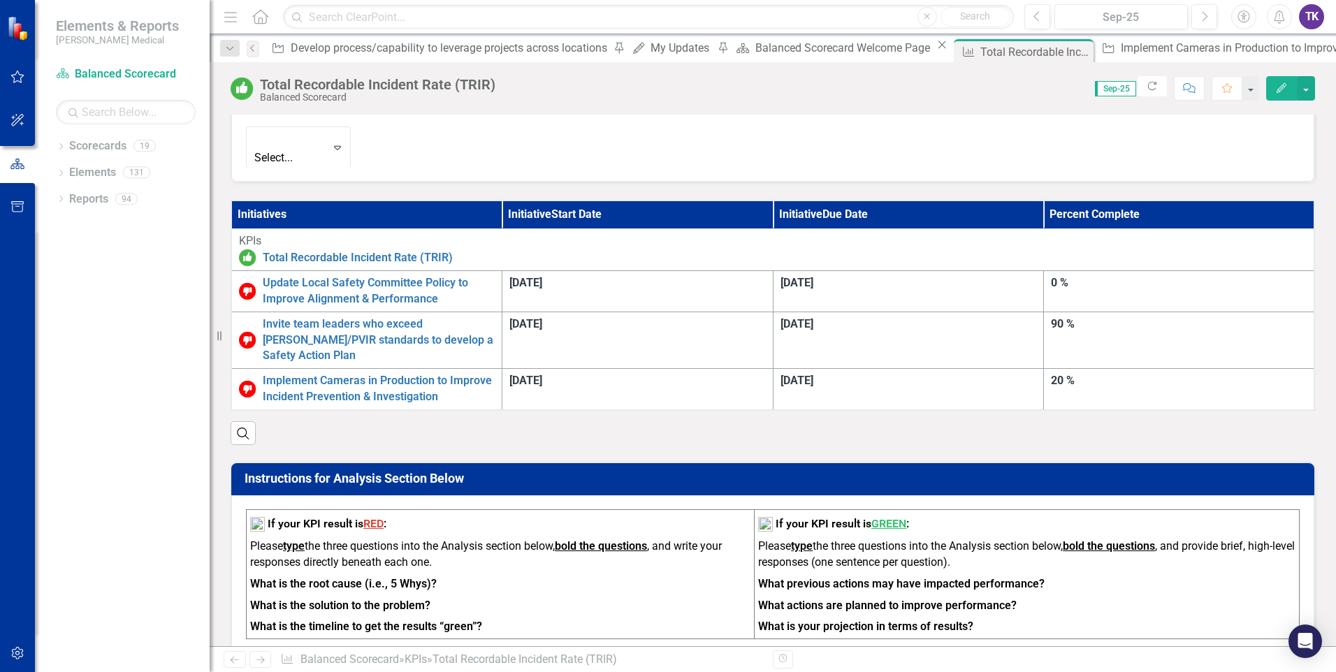
click at [923, 510] on td "If your KPI result is GREEN : Please type the three questions into the Analysis…" at bounding box center [1026, 574] width 545 height 129
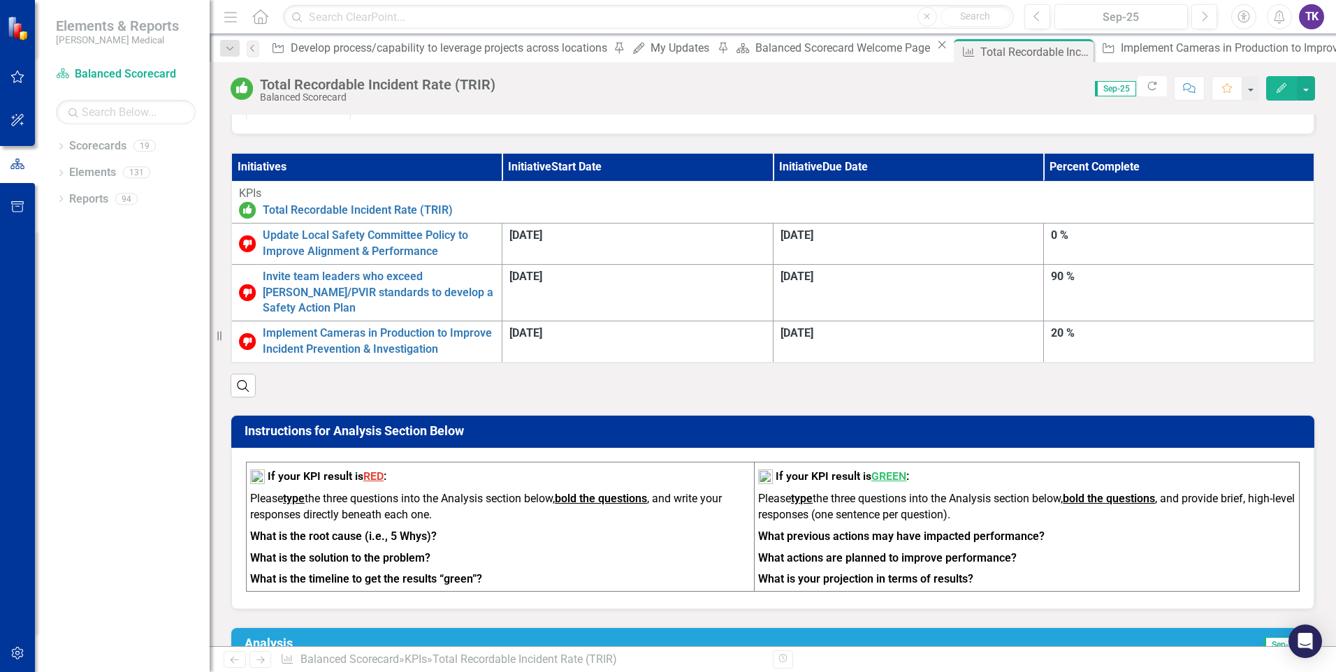
scroll to position [838, 0]
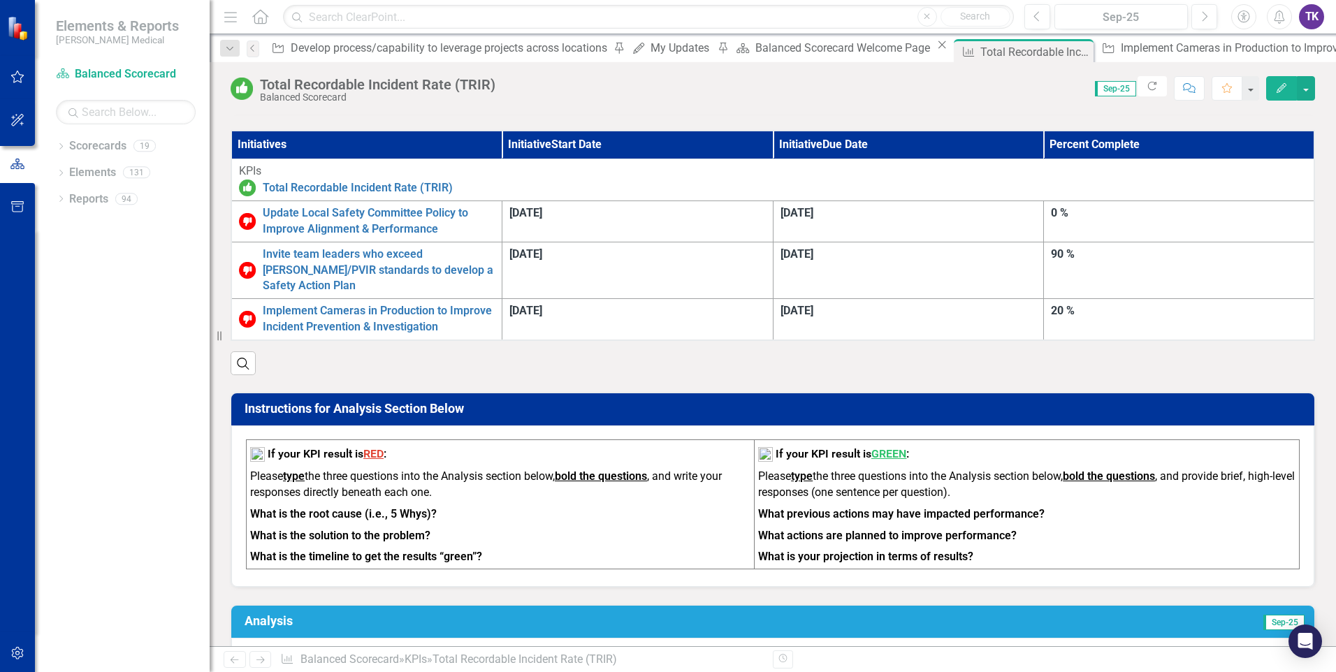
click at [269, 614] on h3 "Analysis" at bounding box center [525, 621] width 563 height 14
click at [271, 614] on h3 "Analysis" at bounding box center [525, 621] width 563 height 14
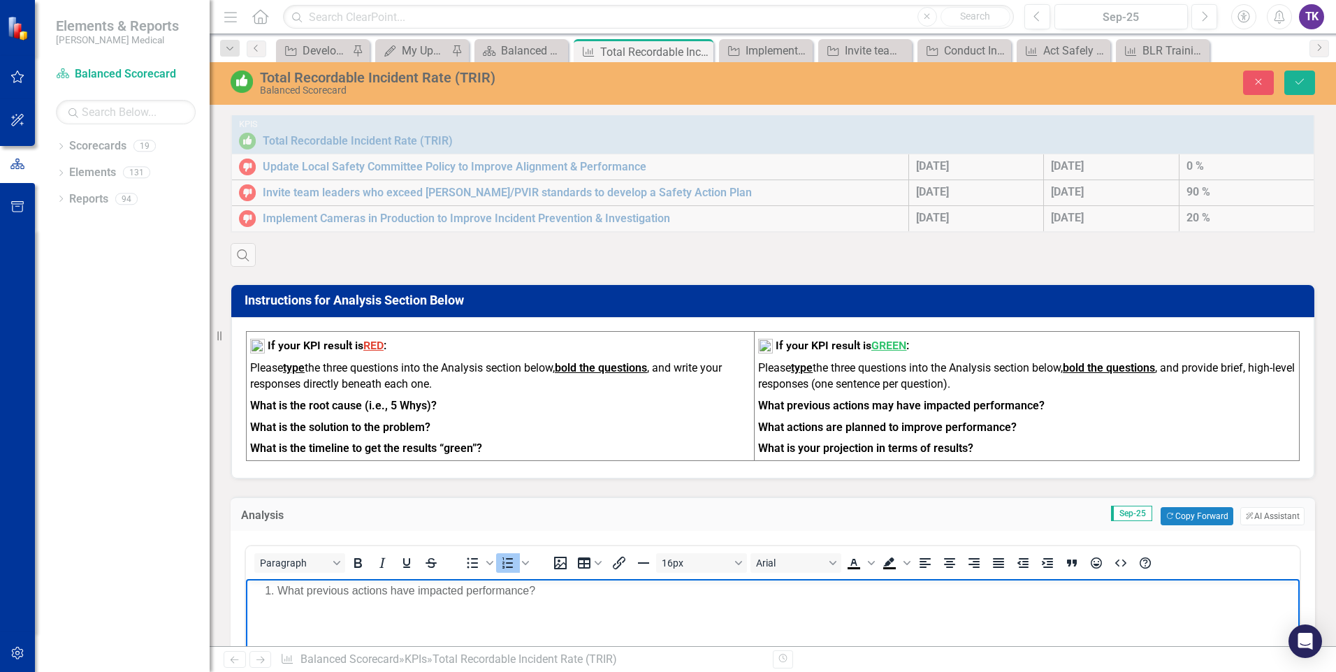
click at [277, 589] on li "What previous actions have impacted performance?" at bounding box center [786, 591] width 1018 height 17
drag, startPoint x: 279, startPoint y: 587, endPoint x: 595, endPoint y: 585, distance: 316.4
click at [595, 585] on li "What previous actions have impacted performance?" at bounding box center [786, 591] width 1018 height 17
click at [361, 568] on icon "Bold" at bounding box center [358, 563] width 8 height 10
click at [590, 596] on li "What previous actions have impacted performance?" at bounding box center [786, 591] width 1018 height 17
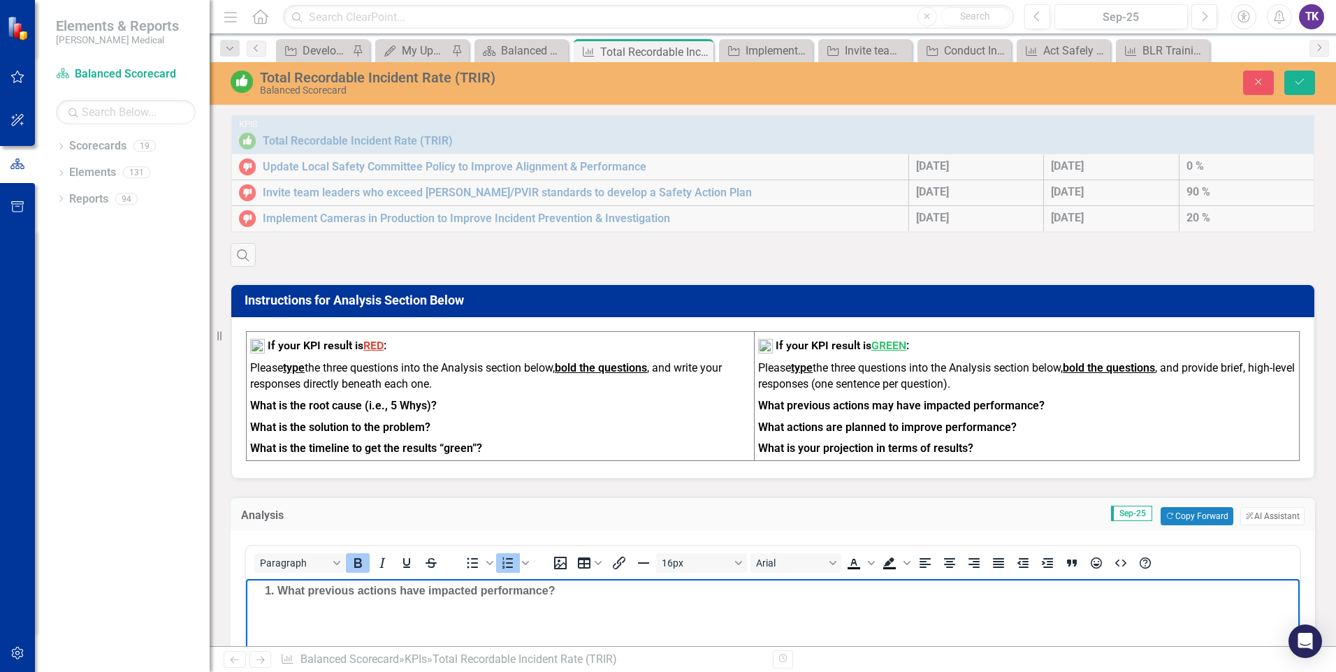
click at [576, 594] on li "What previous actions have impacted performance?" at bounding box center [786, 591] width 1018 height 17
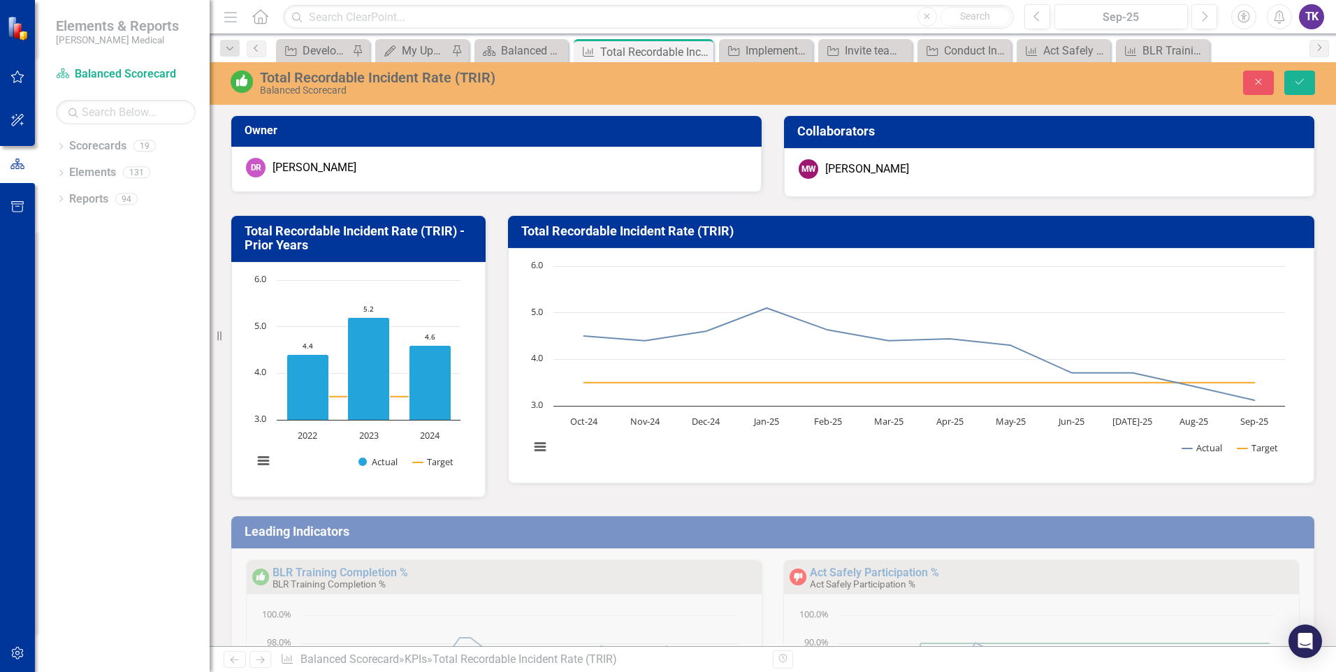
scroll to position [1, 0]
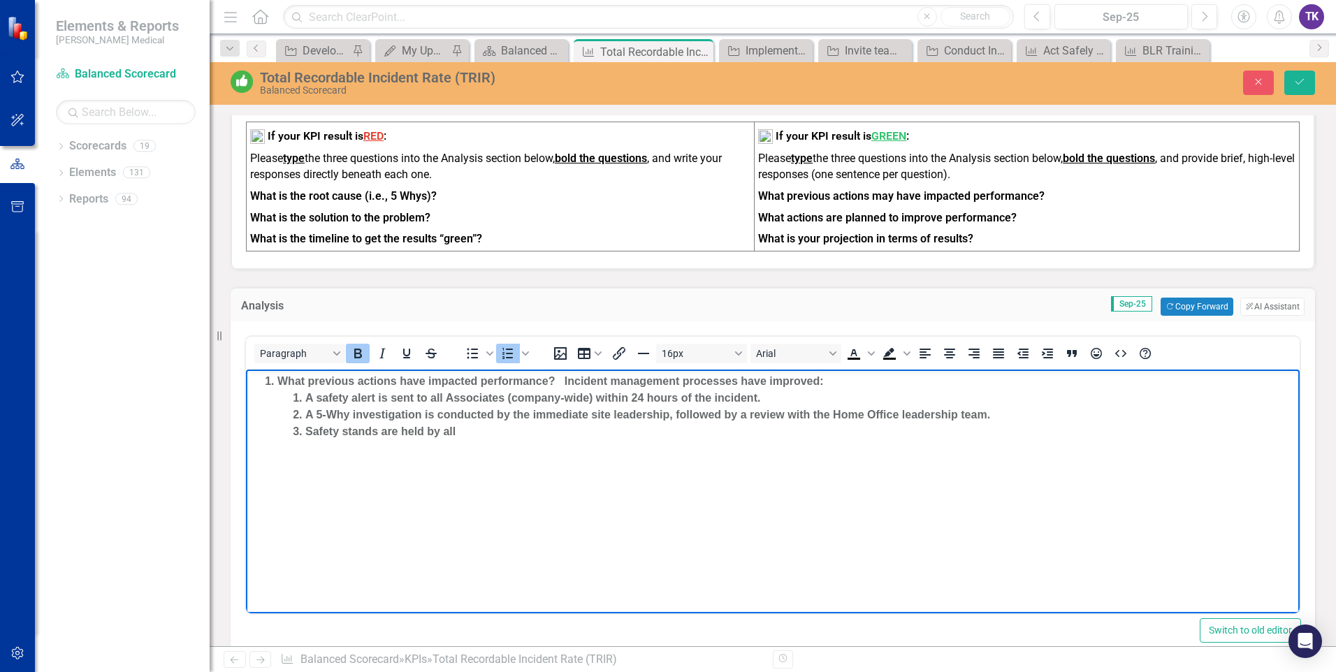
drag, startPoint x: 372, startPoint y: 431, endPoint x: 373, endPoint y: 438, distance: 7.0
click at [372, 431] on strong "Safety stands are held by all" at bounding box center [380, 431] width 150 height 12
click at [492, 430] on li "Safety standowns are held by all" at bounding box center [800, 431] width 990 height 17
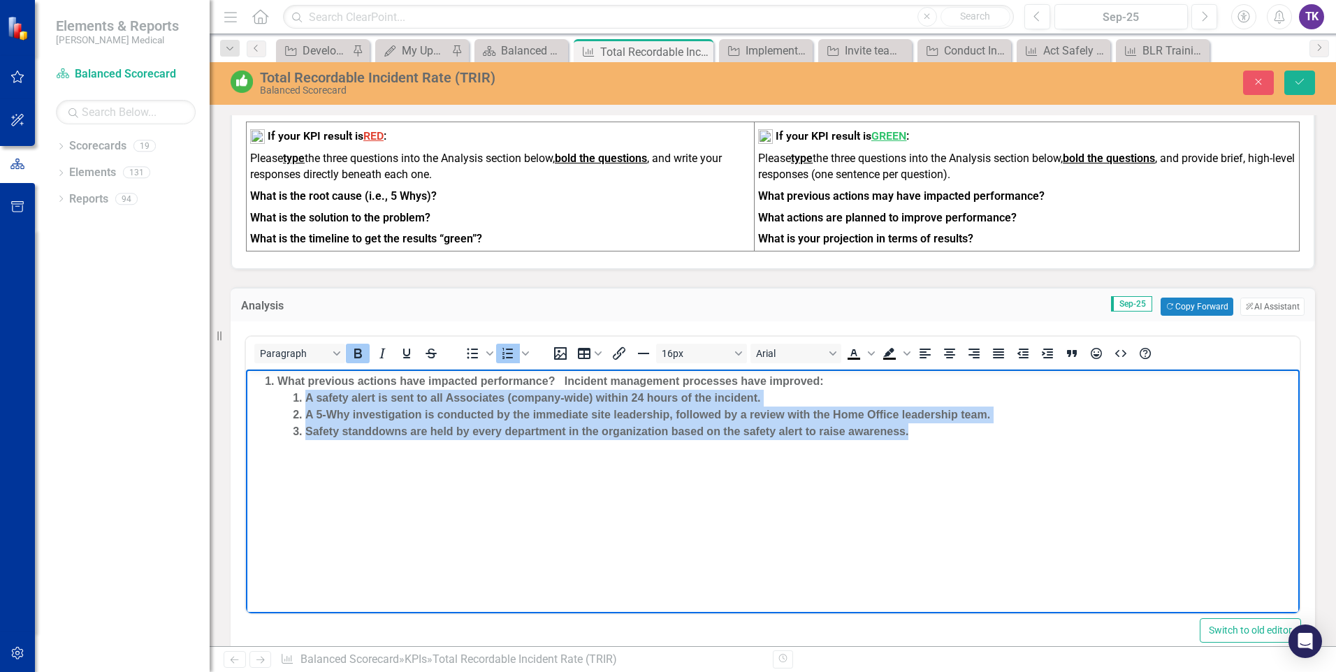
drag, startPoint x: 306, startPoint y: 399, endPoint x: 957, endPoint y: 435, distance: 652.0
click at [963, 435] on ol "A safety alert is sent to all Associates (company-wide) within 24 hours of the …" at bounding box center [786, 415] width 1018 height 50
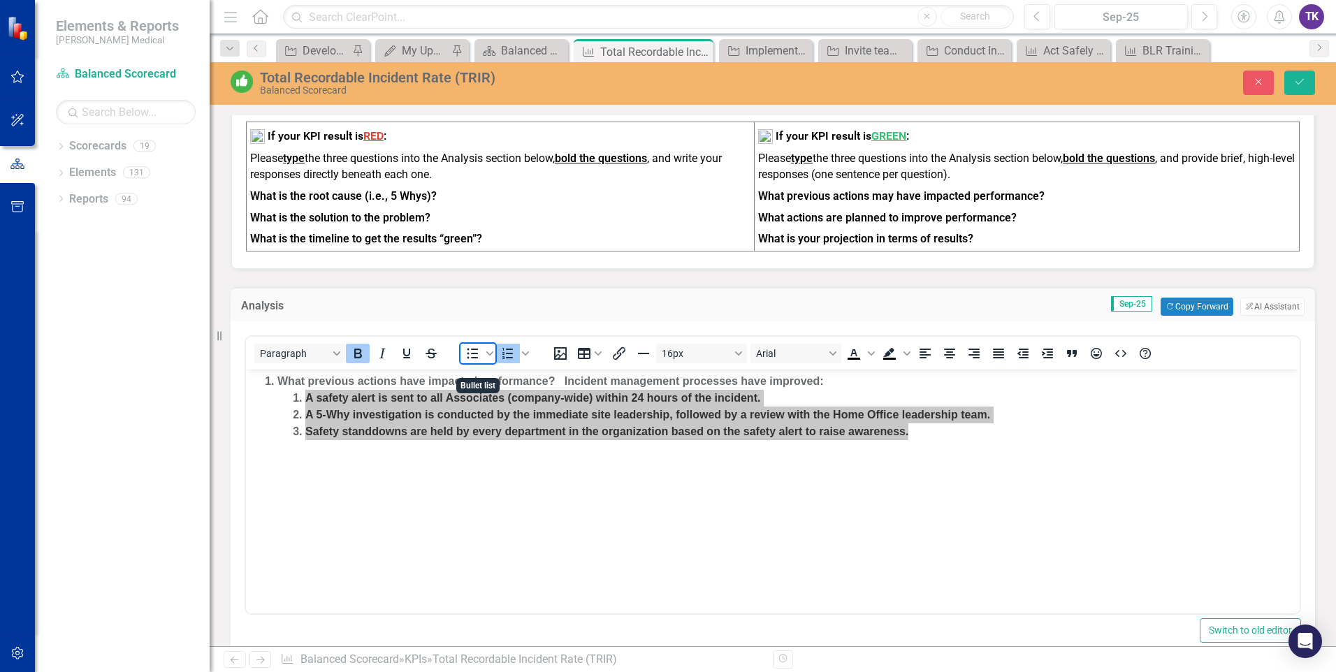
click at [472, 362] on icon "Bullet list" at bounding box center [472, 353] width 17 height 17
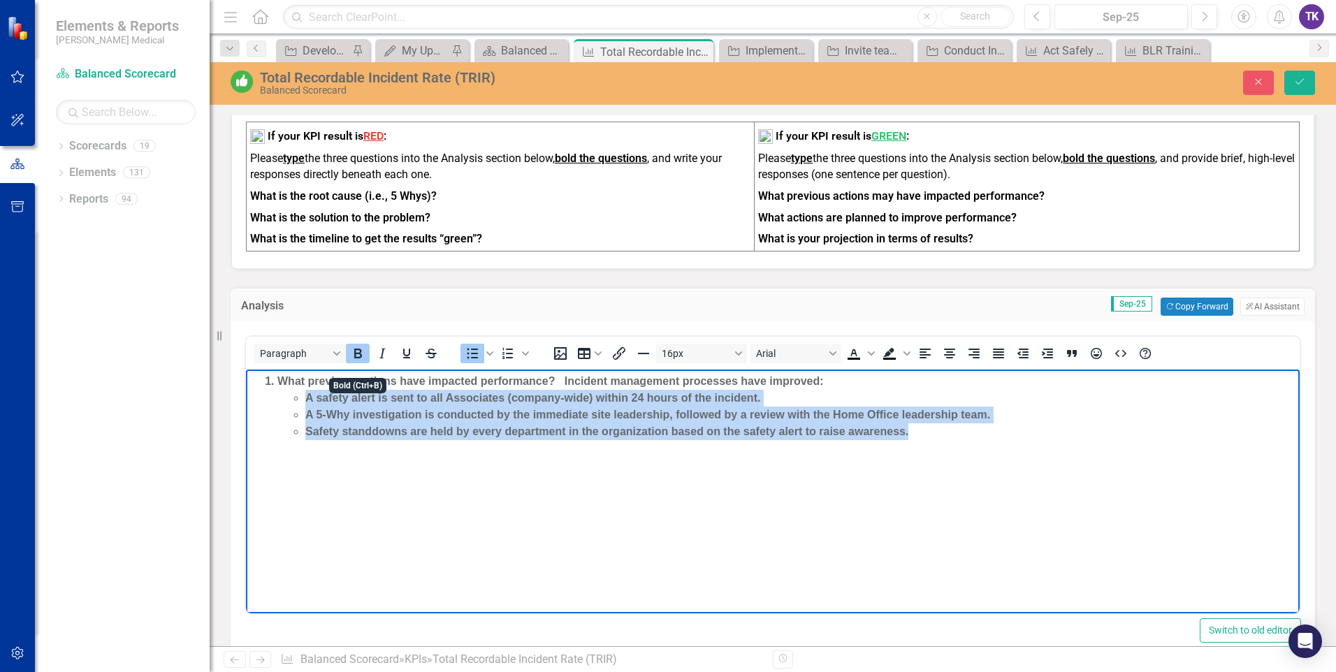
click at [355, 362] on icon "Bold" at bounding box center [357, 353] width 17 height 17
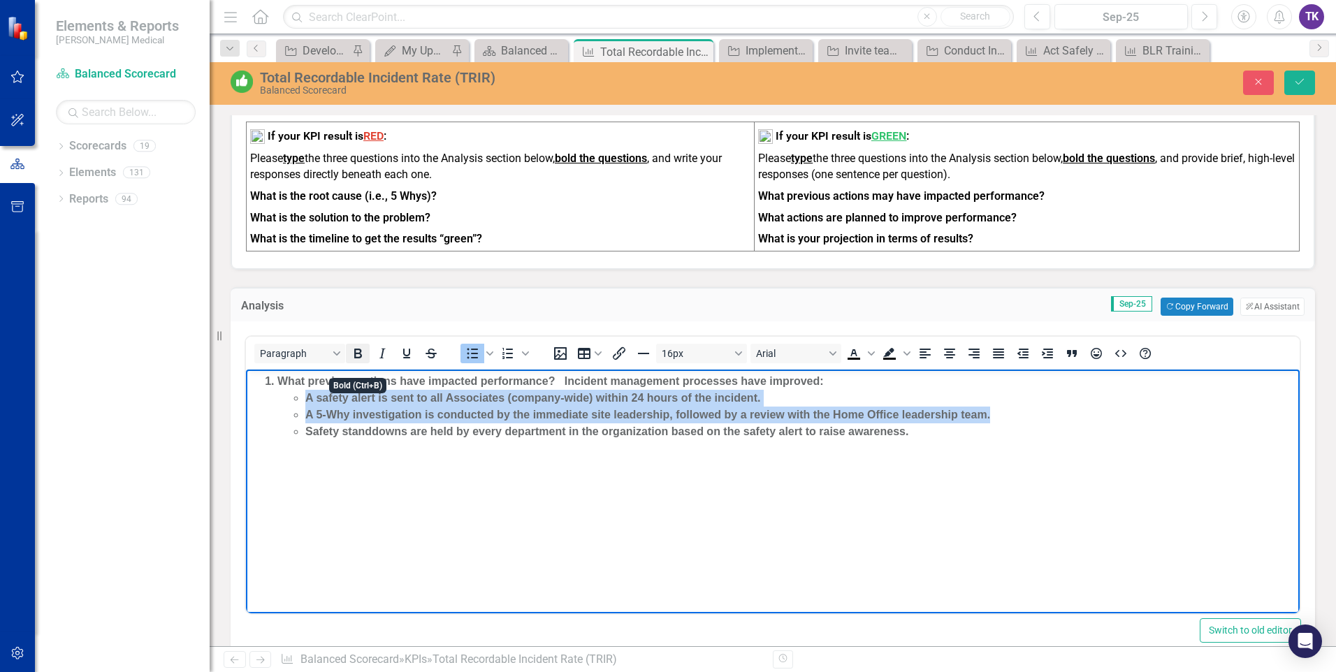
click at [363, 362] on icon "Bold" at bounding box center [357, 353] width 17 height 17
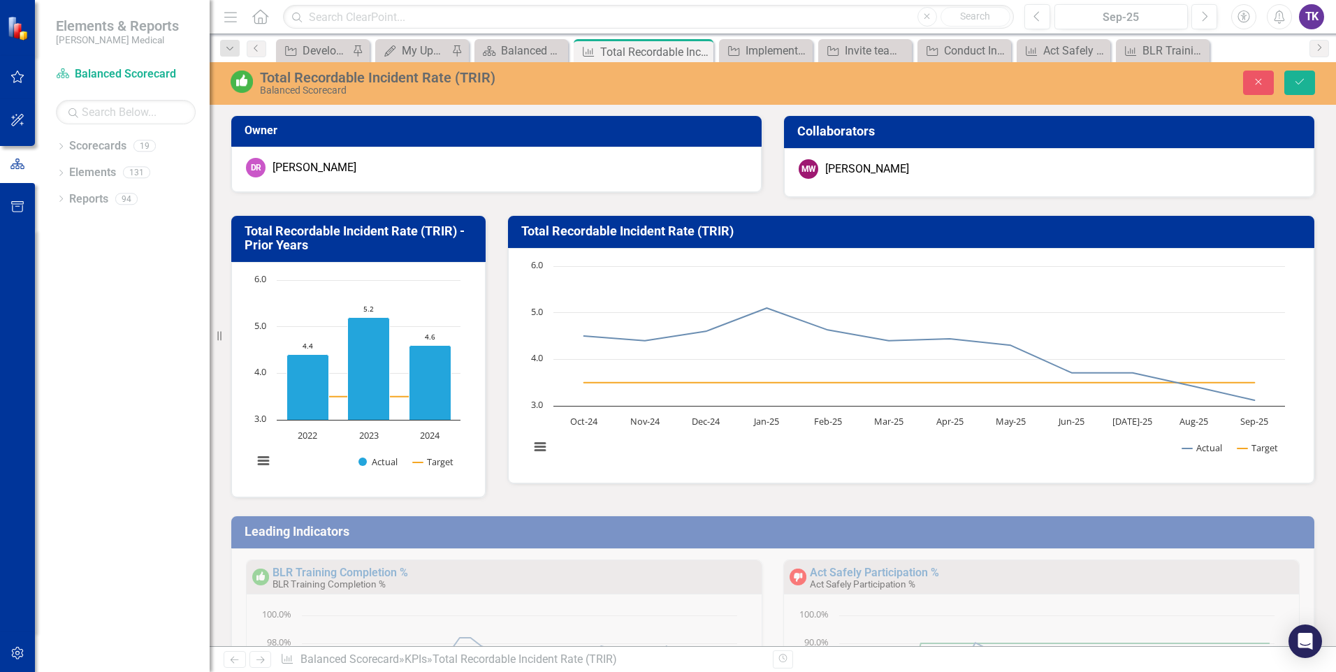
scroll to position [1, 0]
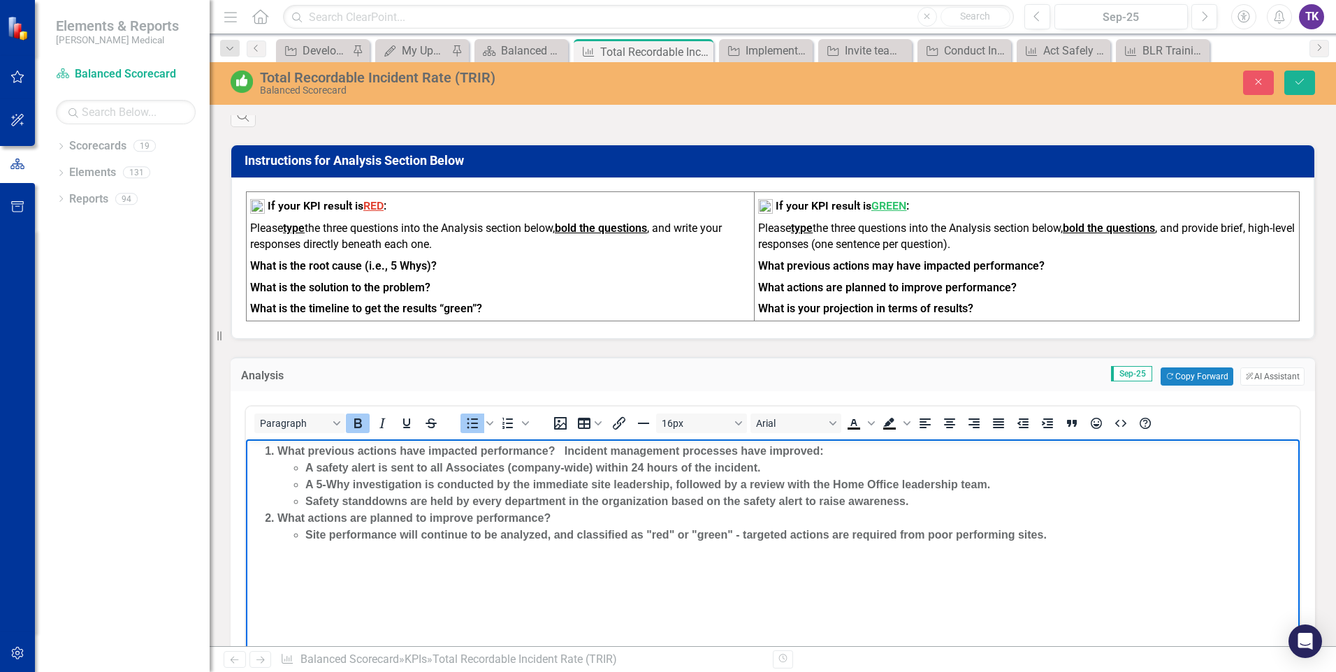
click at [1059, 532] on li "Site performance will continue to be analyzed, and classified as "red" or "gree…" at bounding box center [800, 535] width 990 height 17
click at [1221, 538] on strong "Site performance will continue to be analyzed and classified as "red" or "green…" at bounding box center [780, 535] width 950 height 12
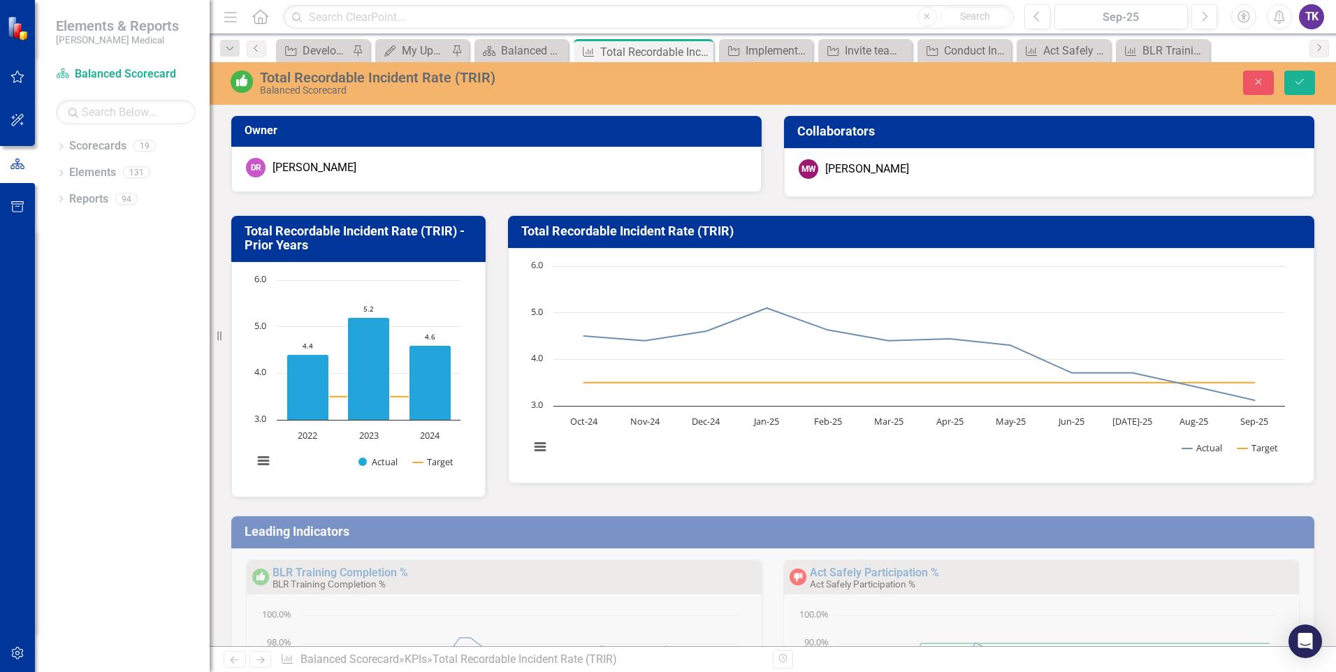
scroll to position [1, 0]
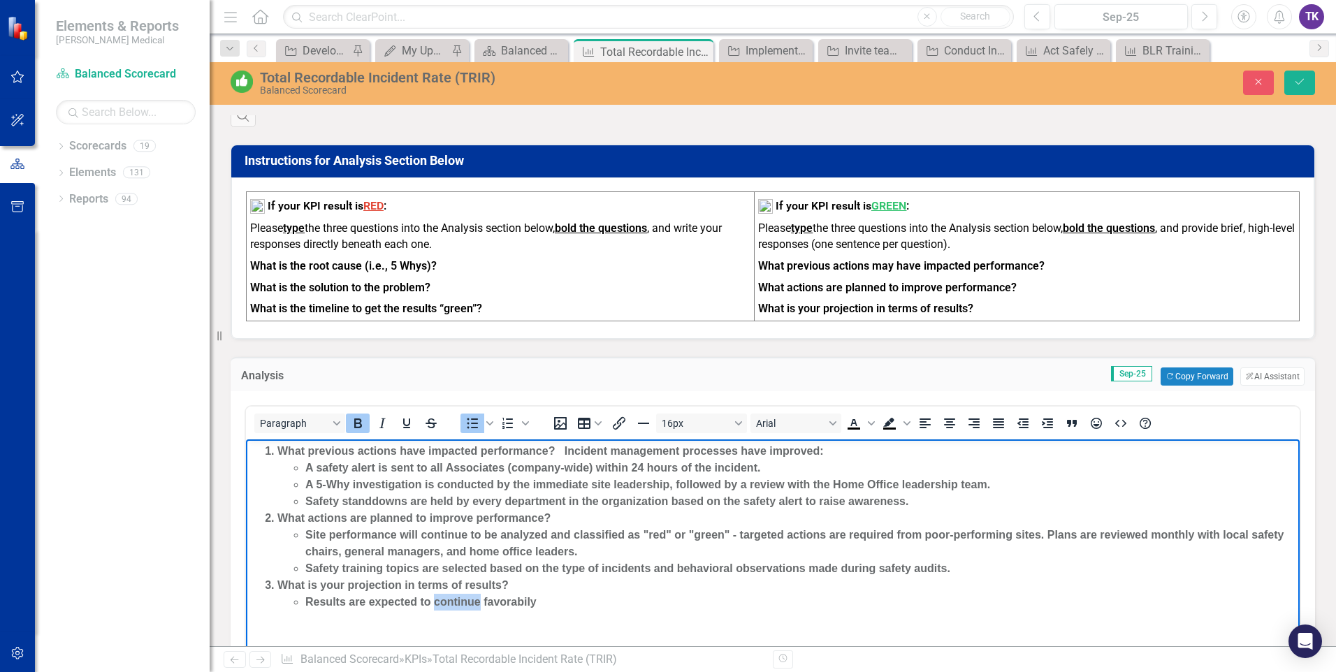
drag, startPoint x: 434, startPoint y: 600, endPoint x: 481, endPoint y: 601, distance: 46.8
click at [481, 601] on strong "Results are expected to continue favorabily" at bounding box center [420, 602] width 231 height 12
click at [747, 599] on li "Results are expected to be favorable to goal for the balance of 2025." at bounding box center [800, 602] width 990 height 17
click at [528, 604] on strong "Results are expected to be favorable to goal for the balance of 2025." at bounding box center [486, 602] width 362 height 12
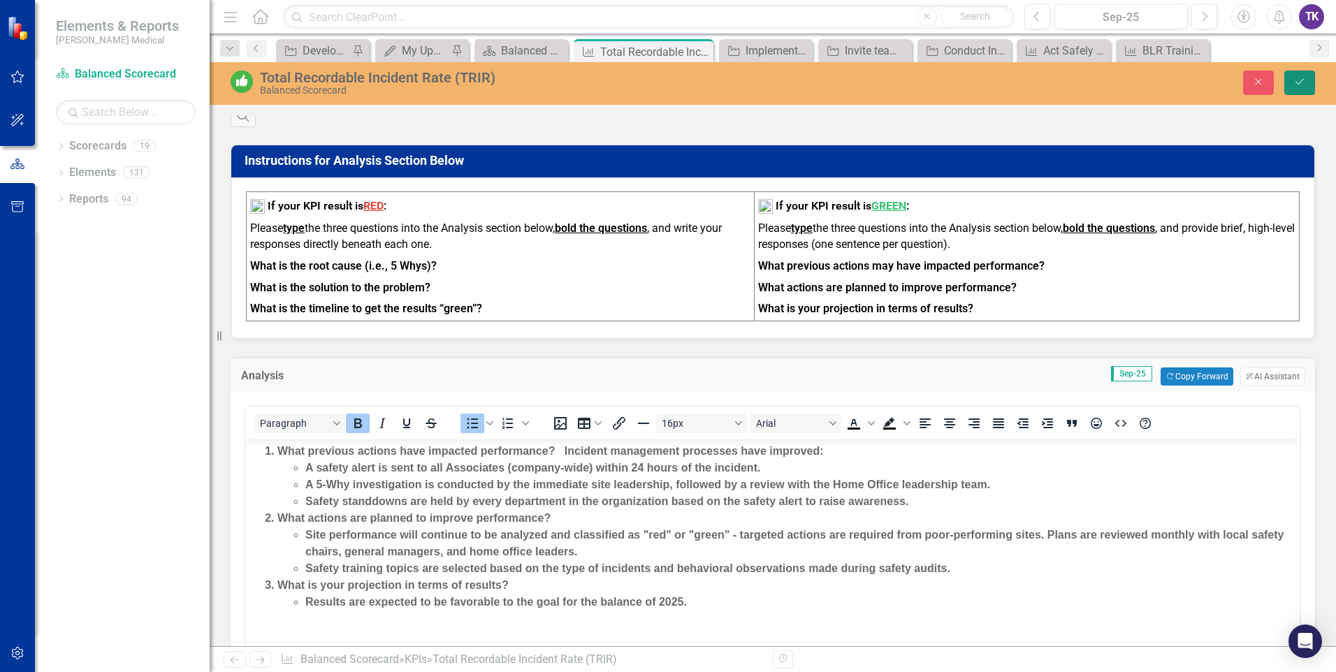
click at [1301, 85] on icon "Save" at bounding box center [1299, 82] width 13 height 10
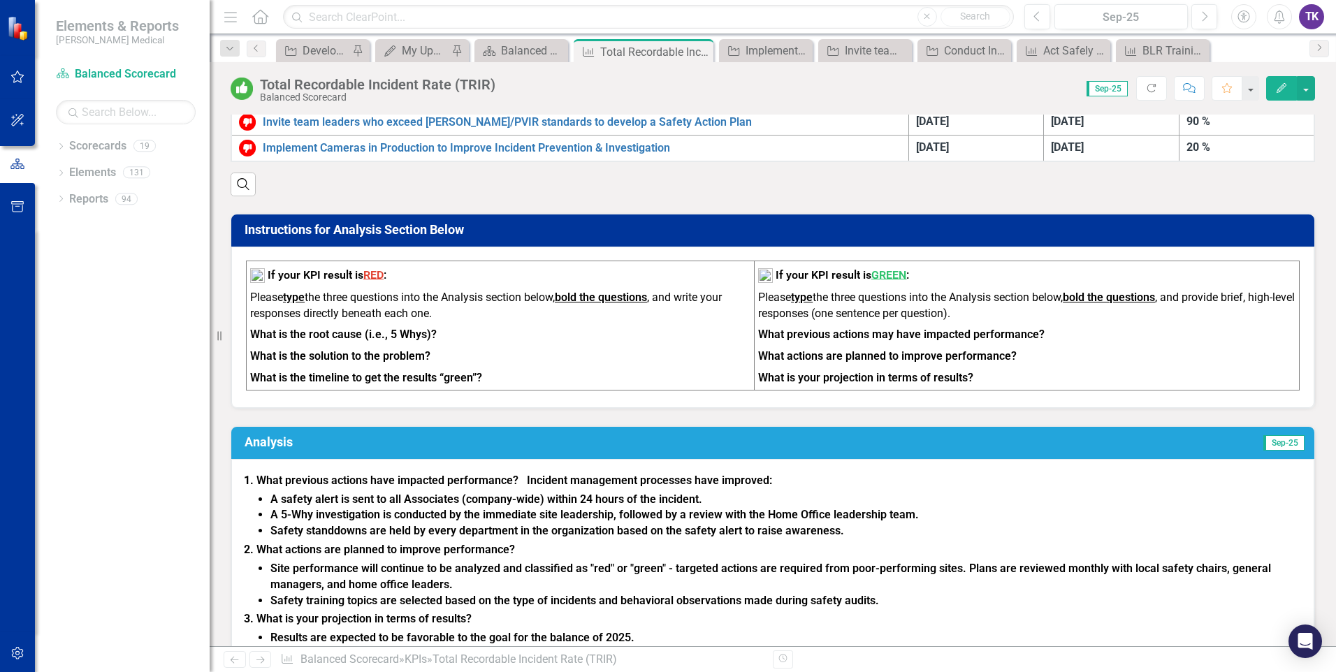
scroll to position [978, 0]
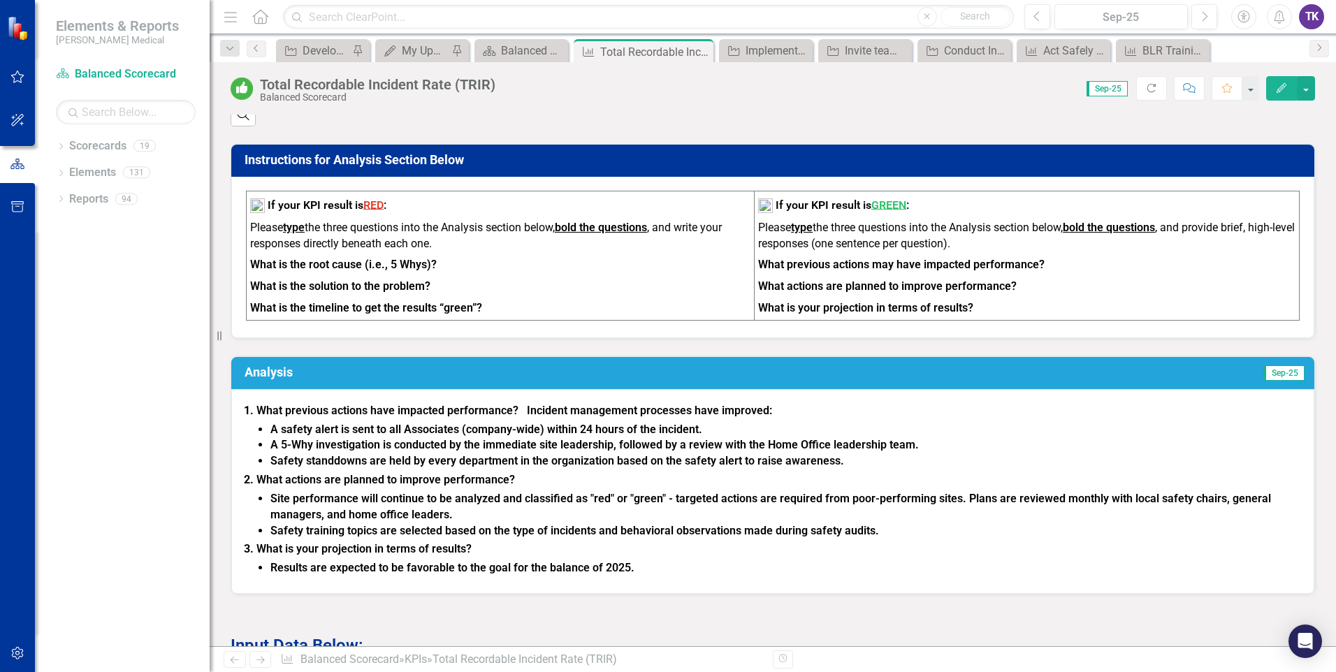
click at [273, 435] on strong "A safety alert is sent to all Associates (company-wide) within 24 hours of the …" at bounding box center [486, 429] width 432 height 13
click at [273, 436] on strong "A safety alert is sent to all Associates (company-wide) within 24 hours of the …" at bounding box center [486, 429] width 432 height 13
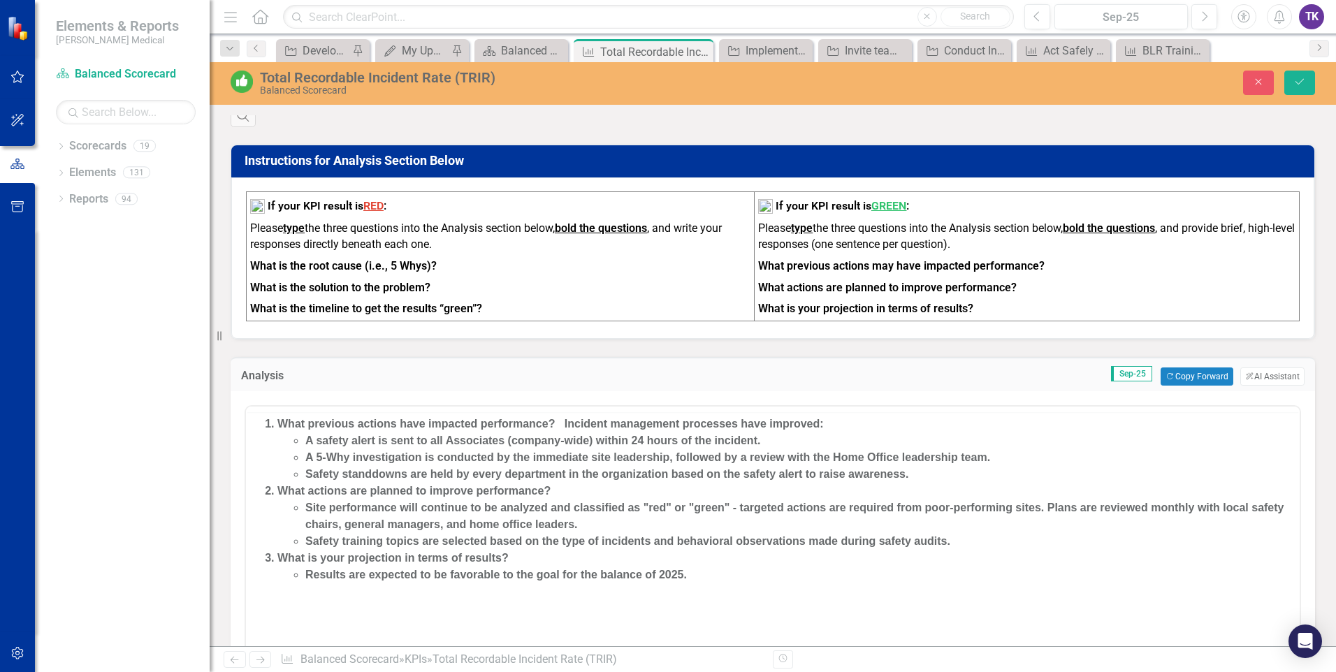
scroll to position [0, 0]
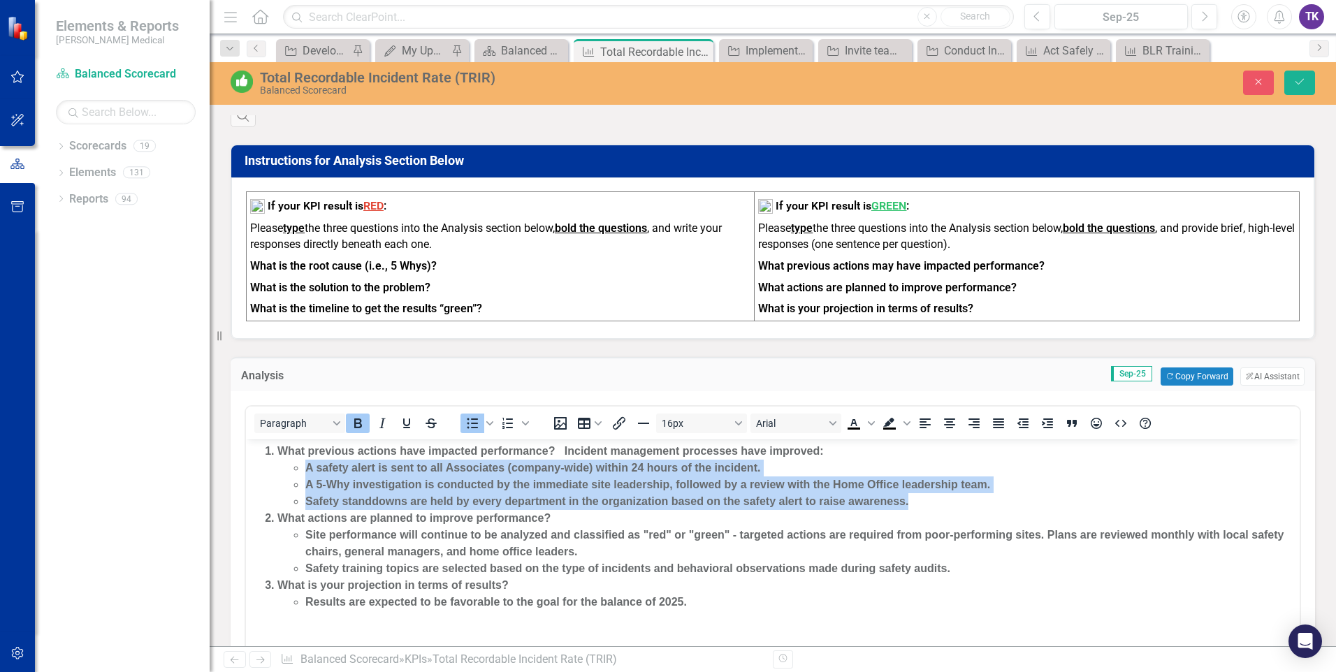
drag, startPoint x: 304, startPoint y: 467, endPoint x: 934, endPoint y: 502, distance: 631.0
click at [935, 502] on ul "A safety alert is sent to all Associates (company-wide) within 24 hours of the …" at bounding box center [786, 485] width 1018 height 50
click at [356, 432] on icon "Bold" at bounding box center [357, 423] width 17 height 17
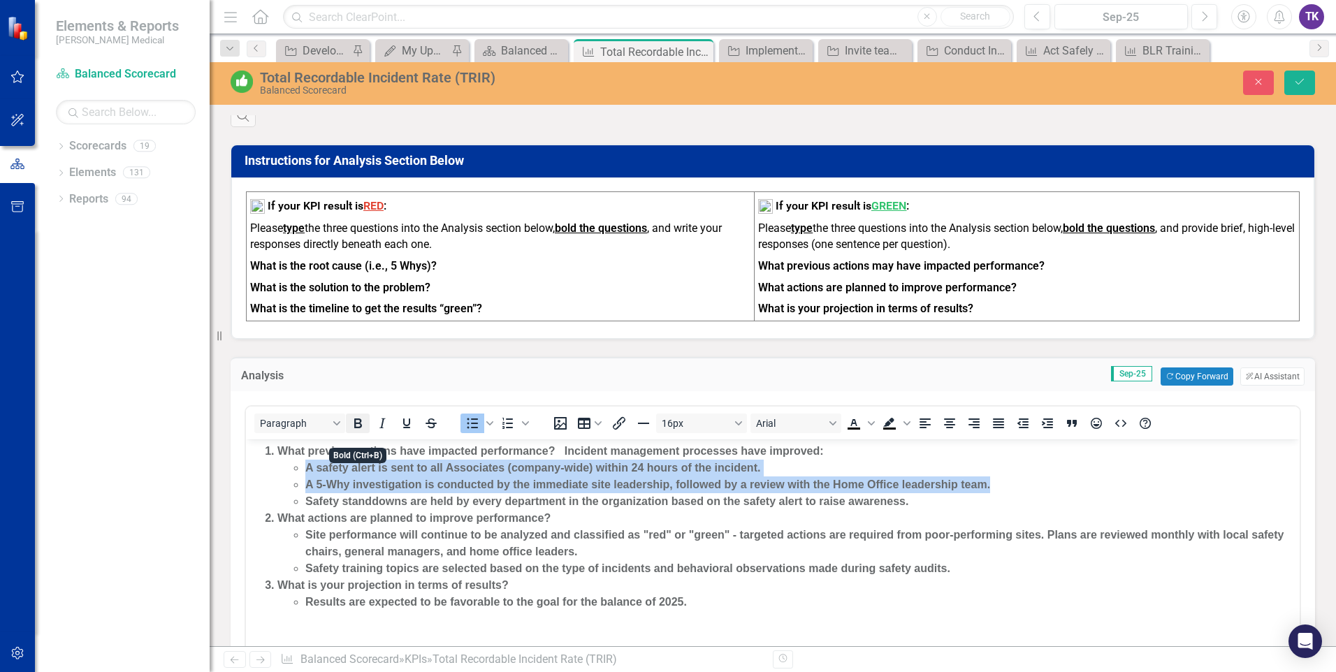
click at [357, 432] on icon "Bold" at bounding box center [357, 423] width 17 height 17
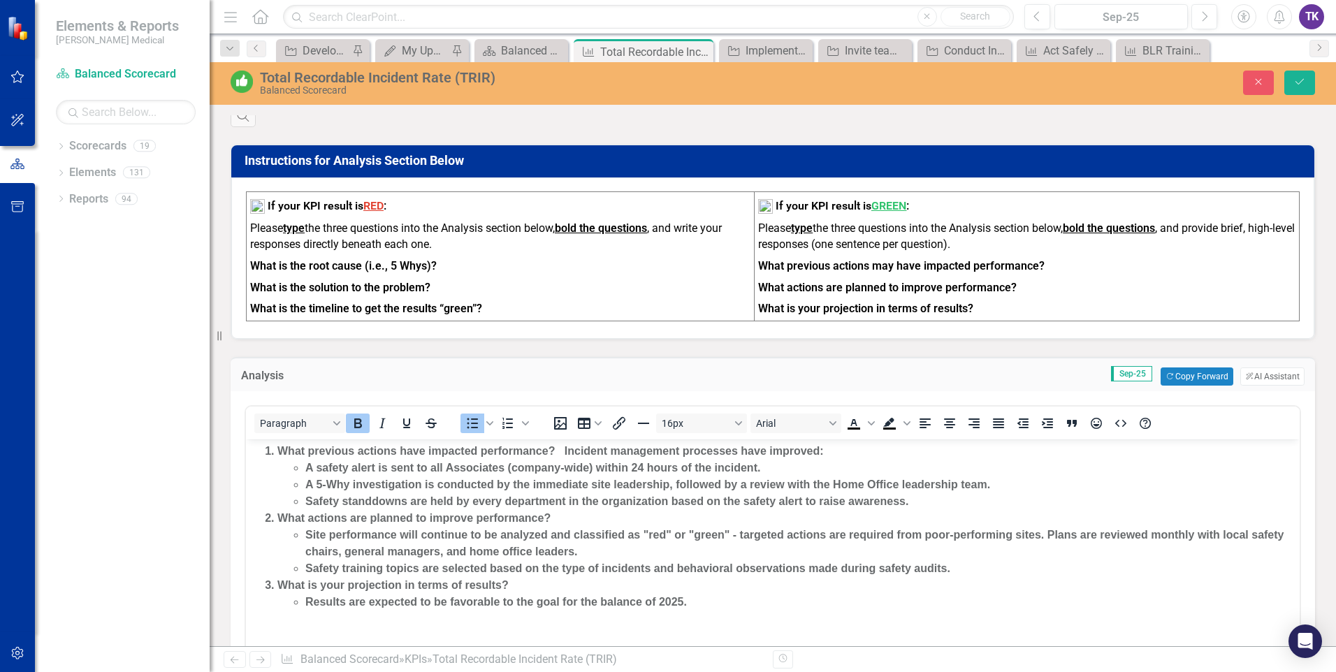
click at [346, 545] on strong "Site performance will continue to be analyzed and classified as "red" or "green…" at bounding box center [794, 543] width 979 height 29
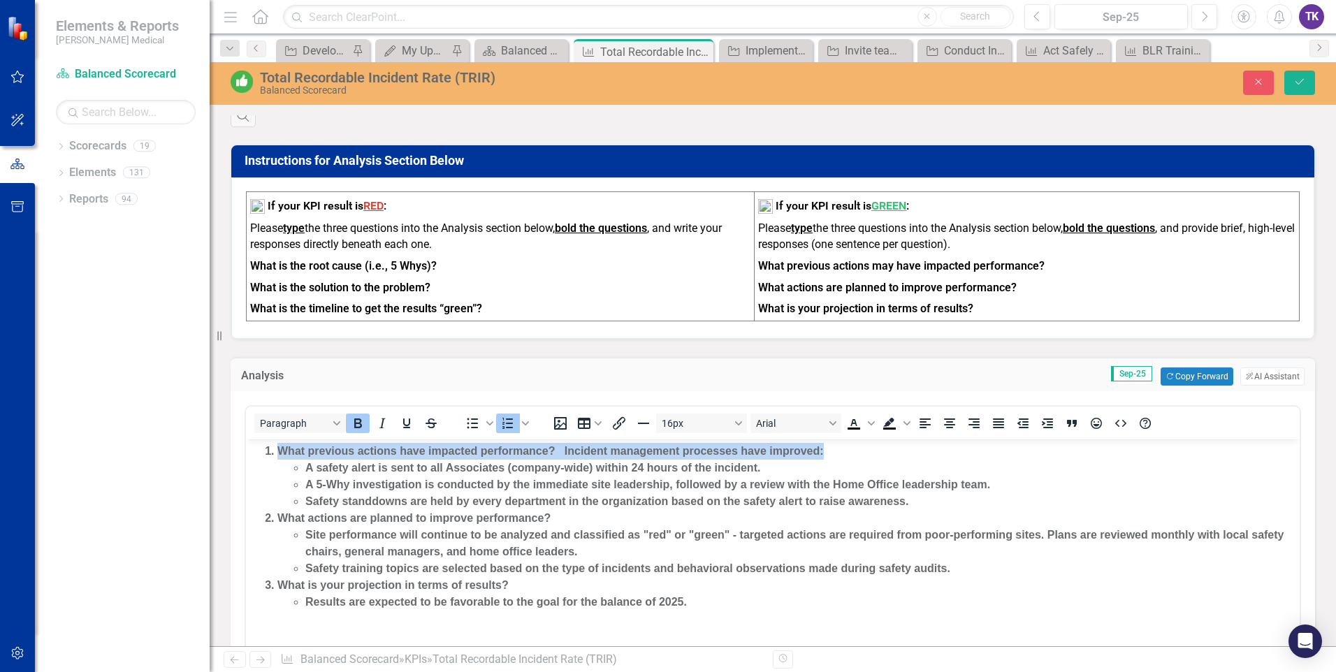
drag, startPoint x: 279, startPoint y: 453, endPoint x: 822, endPoint y: 448, distance: 543.5
click at [822, 448] on strong "What previous actions have impacted performance? Incident management processes …" at bounding box center [550, 451] width 546 height 12
click at [360, 432] on icon "Bold" at bounding box center [357, 423] width 17 height 17
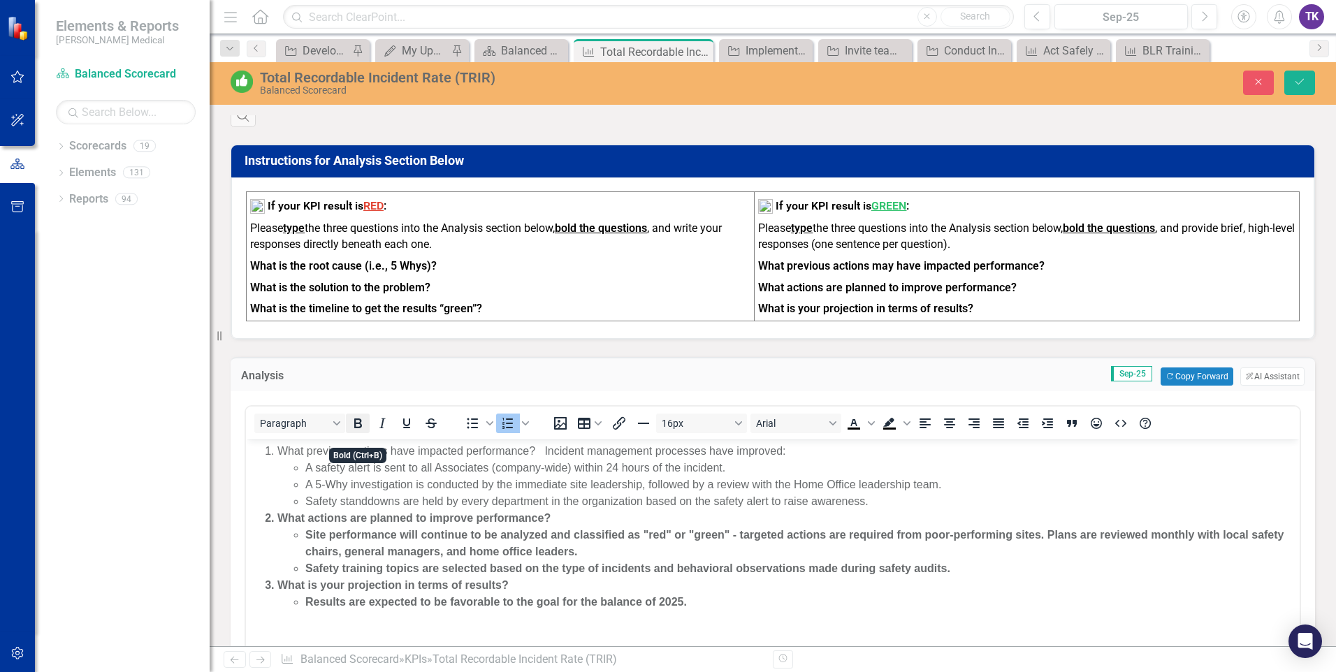
click at [359, 432] on icon "Bold" at bounding box center [357, 423] width 17 height 17
click at [639, 631] on body "What previous actions have impacted performance? Incident management processes …" at bounding box center [772, 544] width 1053 height 210
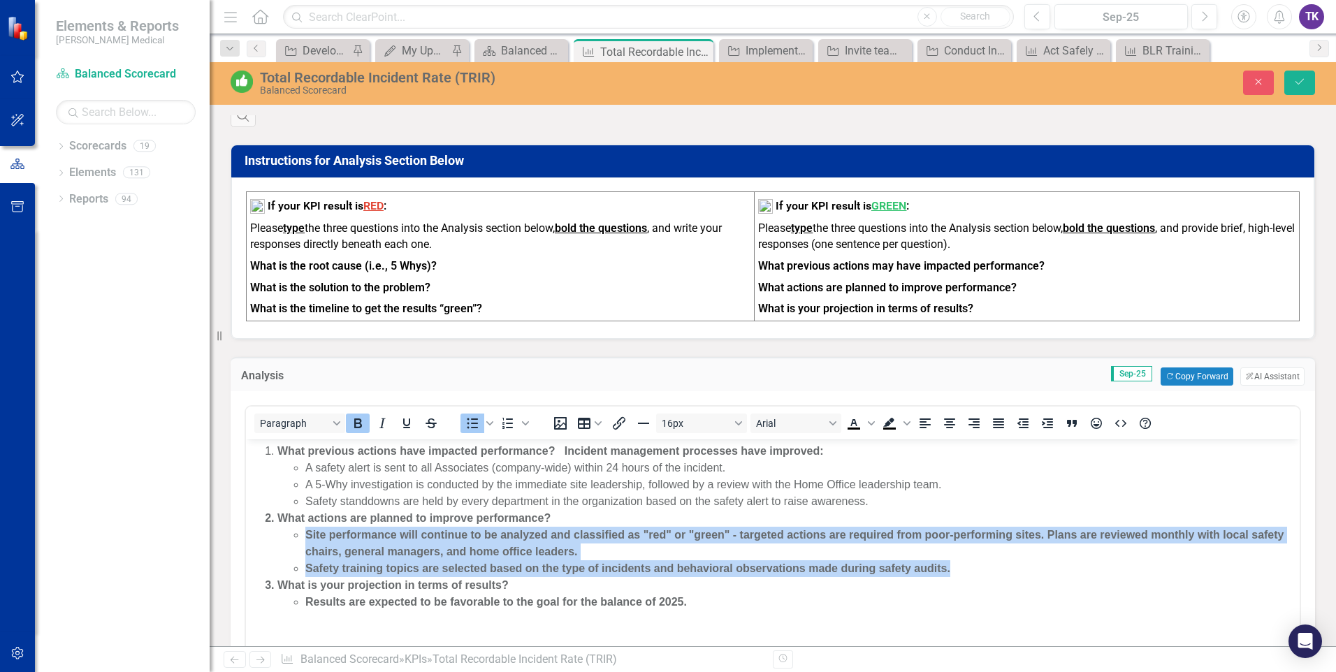
drag, startPoint x: 307, startPoint y: 539, endPoint x: 874, endPoint y: 583, distance: 568.2
click at [876, 583] on ol "What previous actions have impacted performance? Incident management processes …" at bounding box center [772, 527] width 1046 height 168
click at [361, 433] on button "Bold" at bounding box center [358, 424] width 24 height 20
click at [362, 432] on icon "Bold" at bounding box center [357, 423] width 17 height 17
click at [366, 433] on button "Bold" at bounding box center [358, 424] width 24 height 20
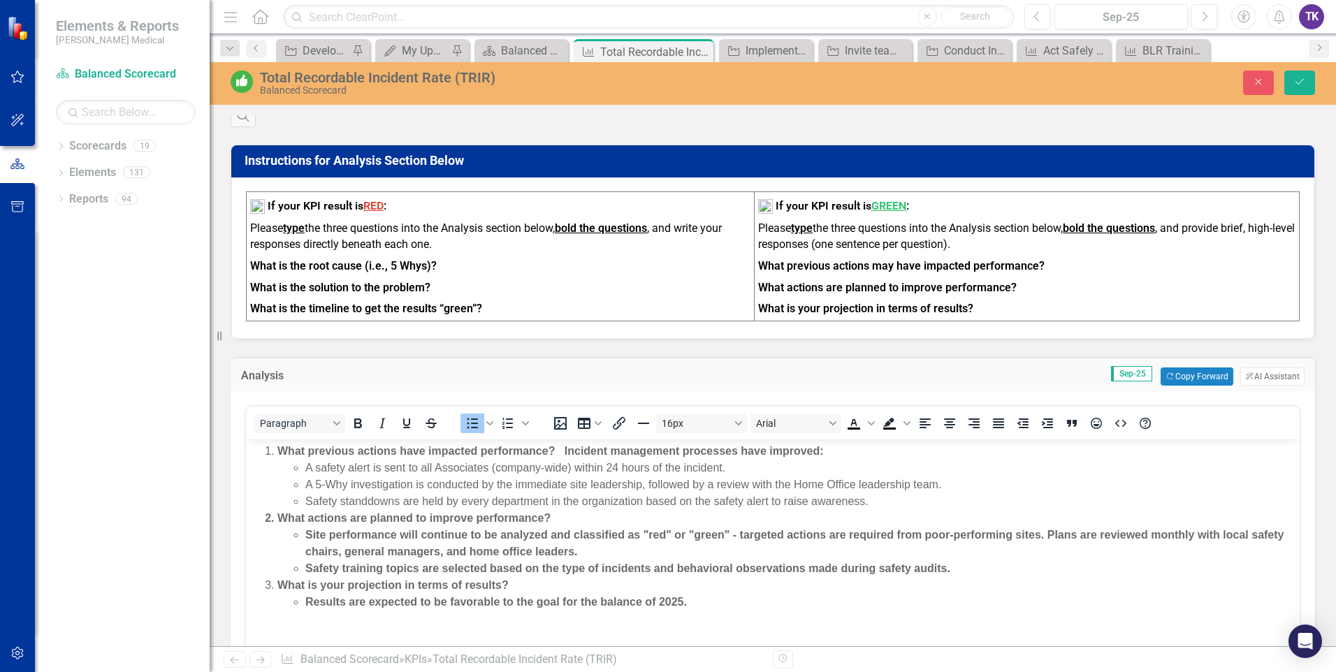
click at [768, 624] on body "What previous actions have impacted performance? Incident management processes …" at bounding box center [772, 544] width 1053 height 210
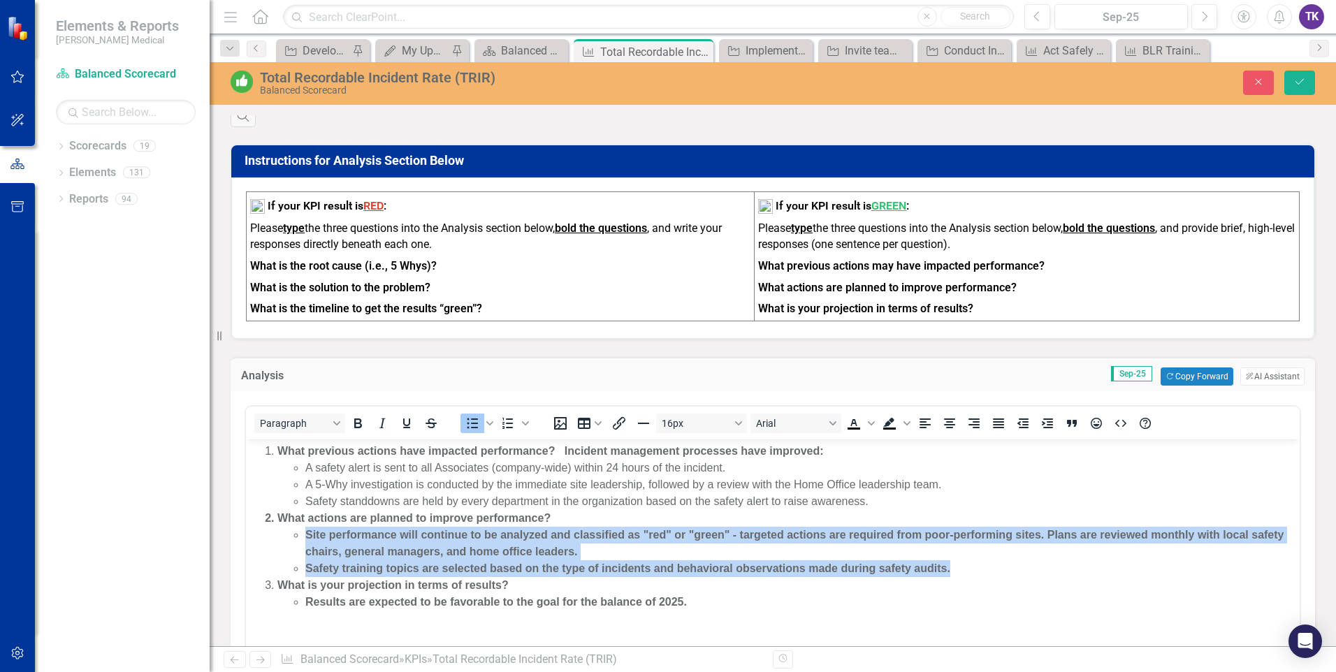
drag, startPoint x: 309, startPoint y: 540, endPoint x: 960, endPoint y: 567, distance: 652.3
click at [960, 567] on ul "Site performance will continue to be analyzed and classified as "red" or "green…" at bounding box center [786, 552] width 1018 height 50
click at [359, 432] on icon "Bold" at bounding box center [357, 423] width 17 height 17
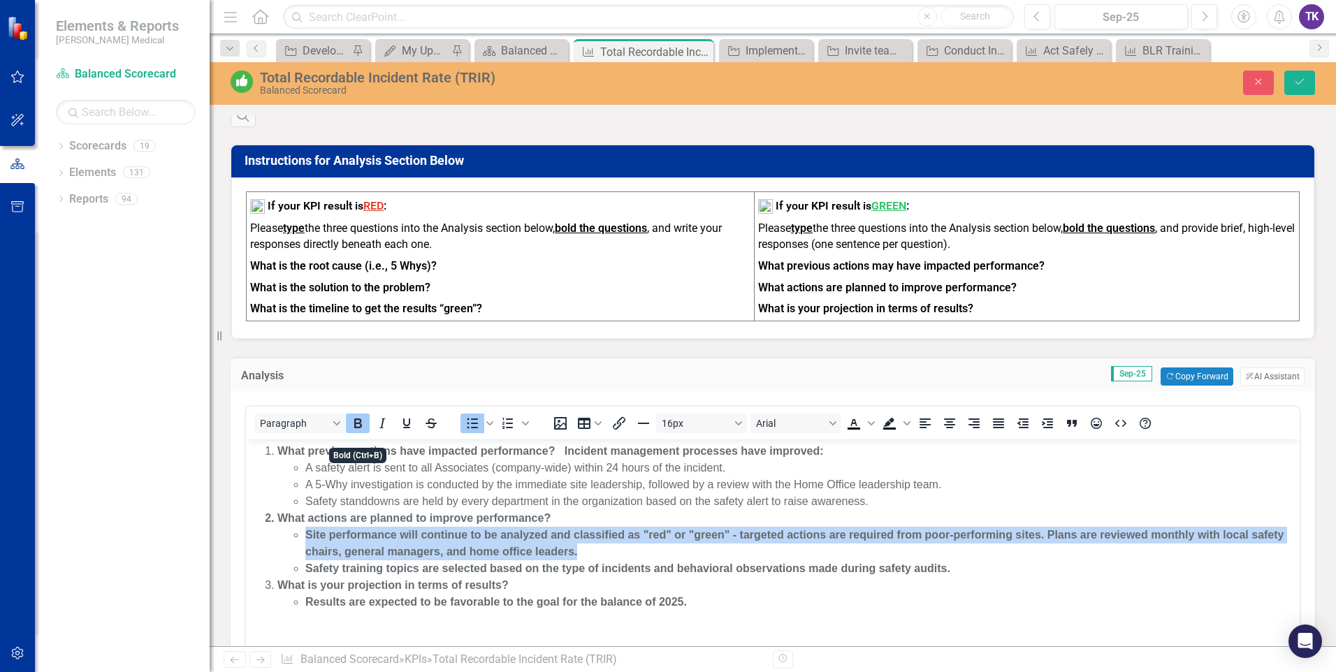
click at [359, 428] on icon "Bold" at bounding box center [358, 423] width 8 height 10
click at [360, 432] on icon "Bold" at bounding box center [357, 423] width 17 height 17
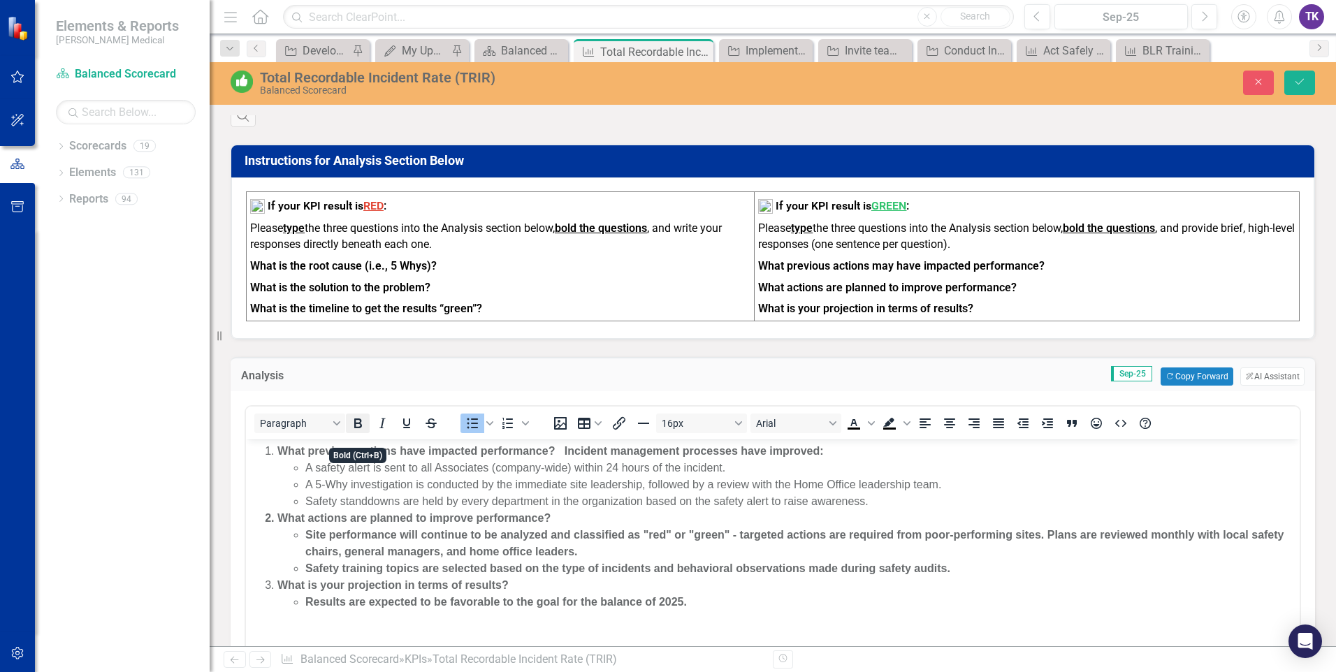
click at [360, 432] on icon "Bold" at bounding box center [357, 423] width 17 height 17
click at [755, 610] on body "What previous actions have impacted performance? Incident management processes …" at bounding box center [772, 544] width 1053 height 210
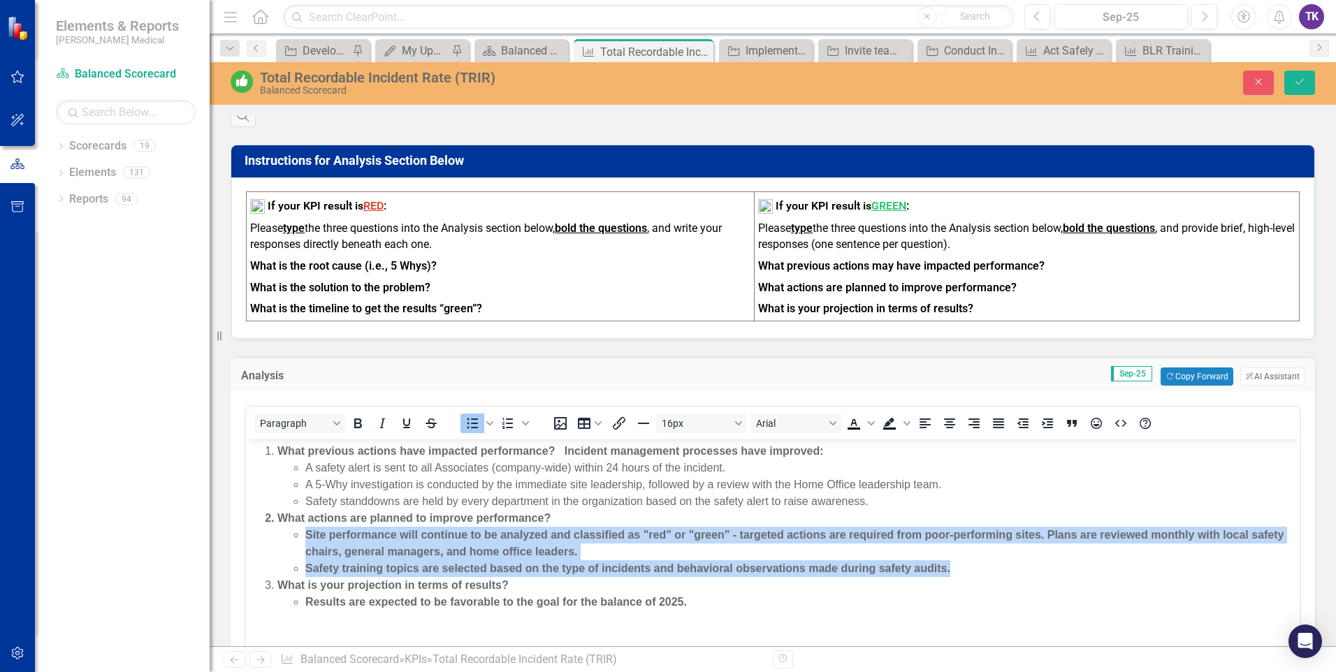
drag, startPoint x: 302, startPoint y: 538, endPoint x: 944, endPoint y: 590, distance: 643.3
click at [944, 590] on ol "What previous actions have impacted performance? Incident management processes …" at bounding box center [772, 527] width 1046 height 168
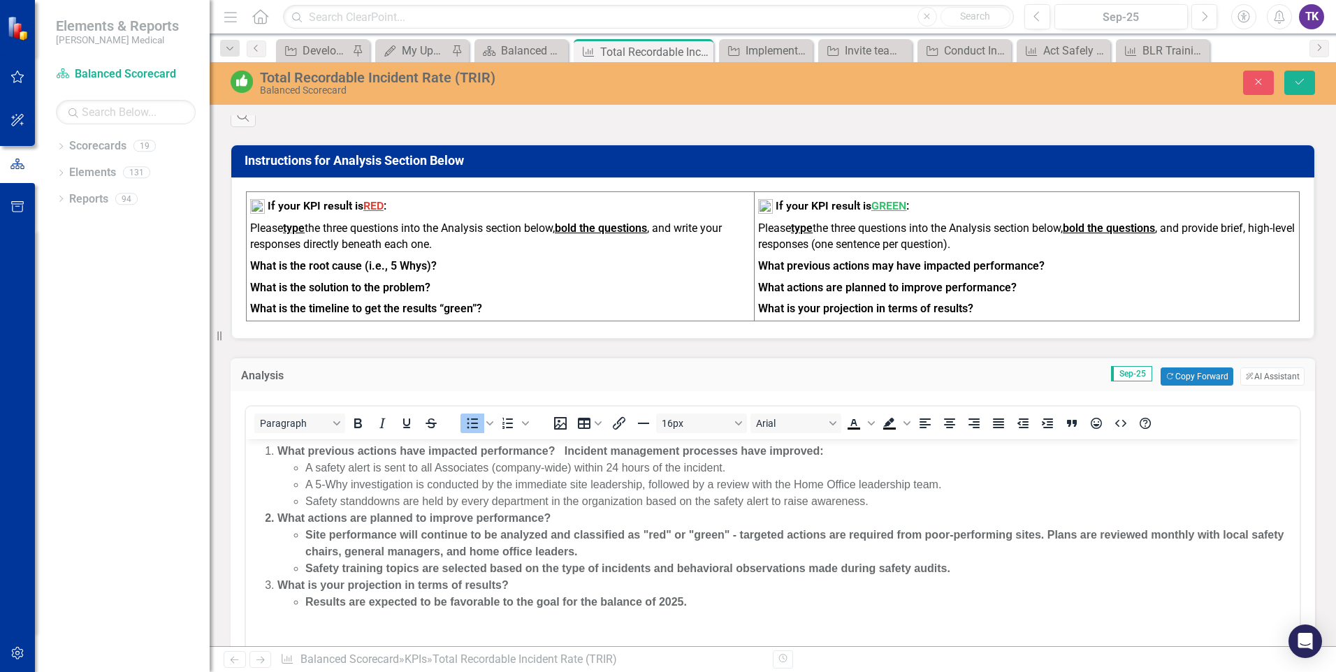
click at [595, 632] on body "What previous actions have impacted performance? Incident management processes …" at bounding box center [772, 544] width 1053 height 210
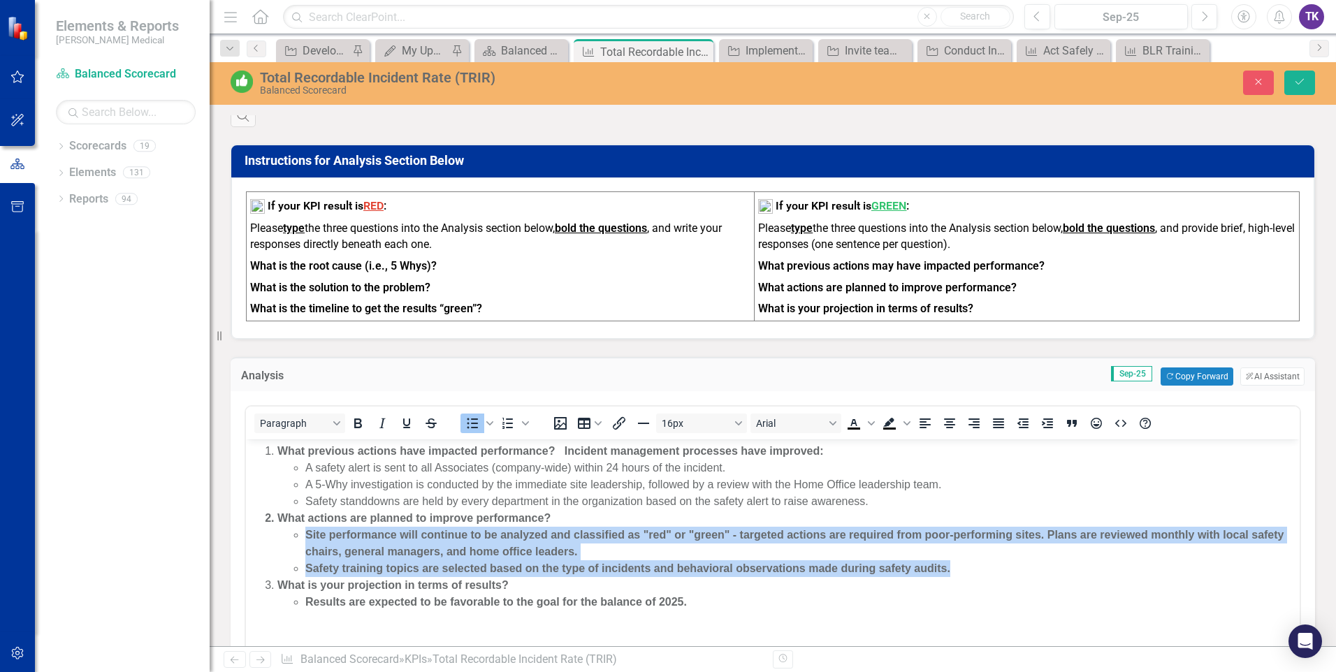
drag, startPoint x: 305, startPoint y: 537, endPoint x: 971, endPoint y: 568, distance: 666.4
click at [971, 568] on ul "Site performance will continue to be analyzed and classified as "red" or "green…" at bounding box center [786, 552] width 1018 height 50
click at [363, 432] on icon "Bold" at bounding box center [357, 423] width 17 height 17
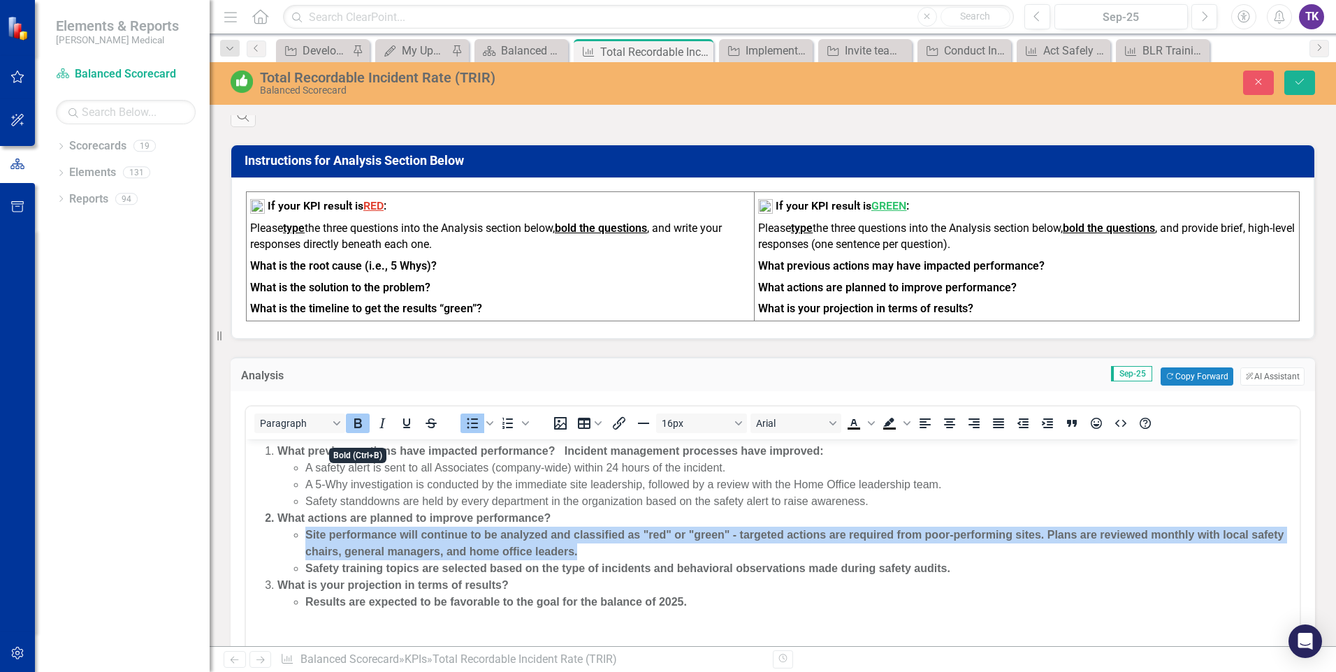
click at [364, 432] on icon "Bold" at bounding box center [357, 423] width 17 height 17
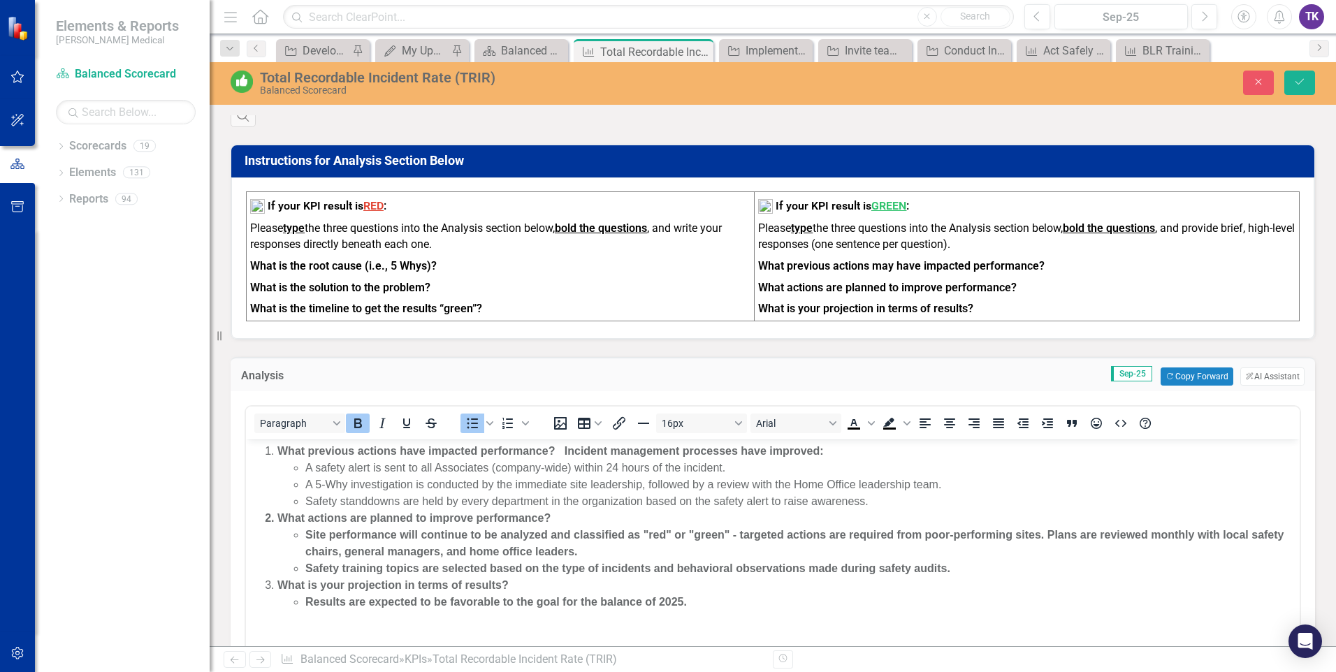
click at [436, 601] on strong "Results are expected to be favorable to the goal for the balance of 2025." at bounding box center [495, 602] width 381 height 12
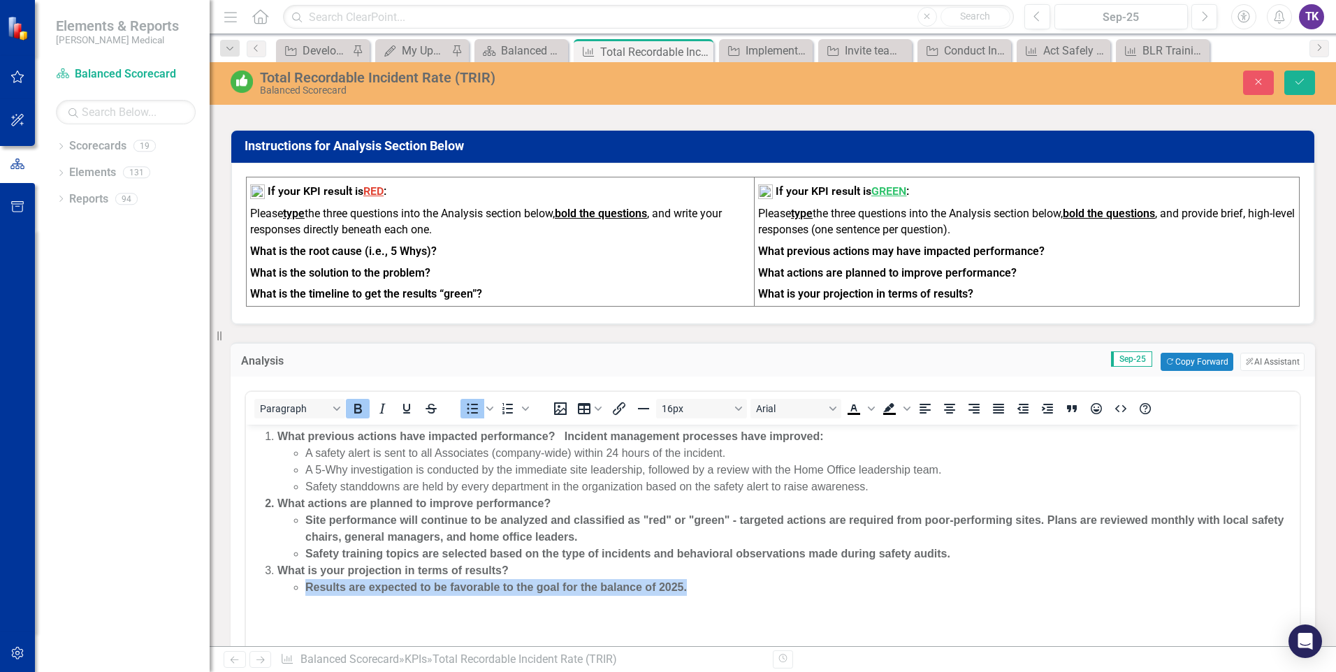
scroll to position [995, 0]
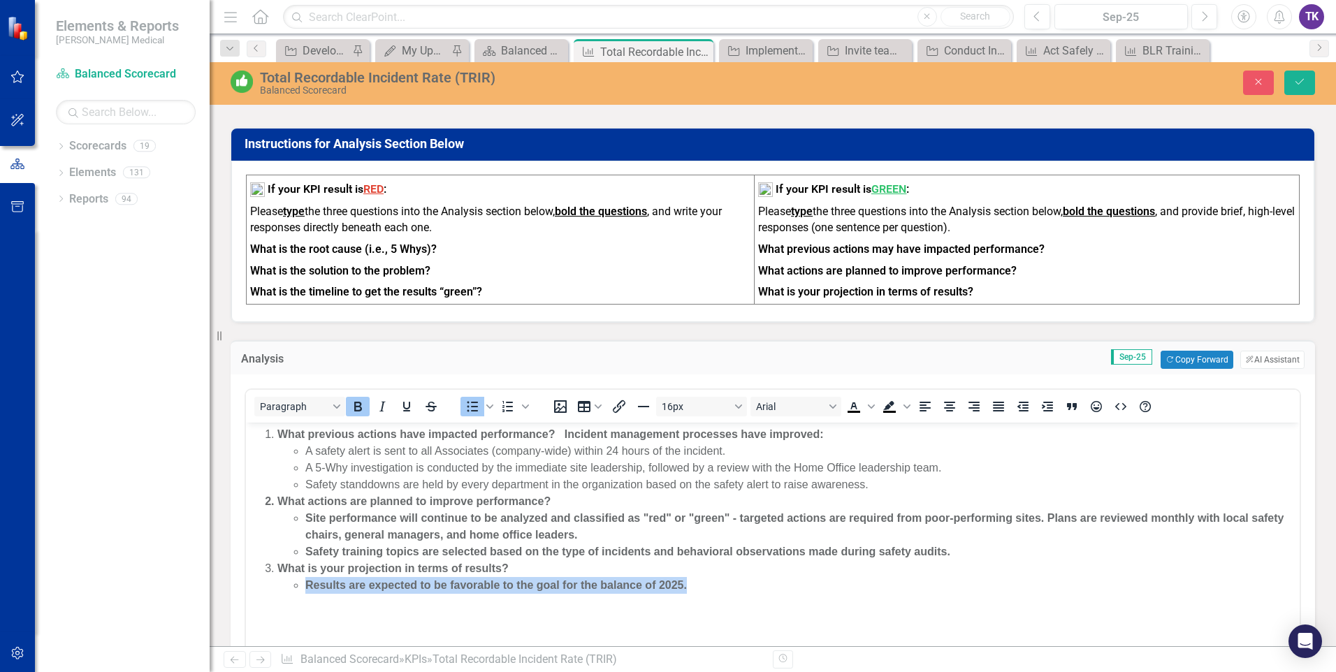
drag, startPoint x: 305, startPoint y: 585, endPoint x: 710, endPoint y: 618, distance: 407.2
click at [710, 618] on body "What previous actions have impacted performance? Incident management processes …" at bounding box center [772, 528] width 1053 height 210
click at [351, 415] on icon "Bold" at bounding box center [357, 406] width 17 height 17
click at [719, 601] on body "What previous actions have impacted performance? Incident management processes …" at bounding box center [772, 528] width 1053 height 210
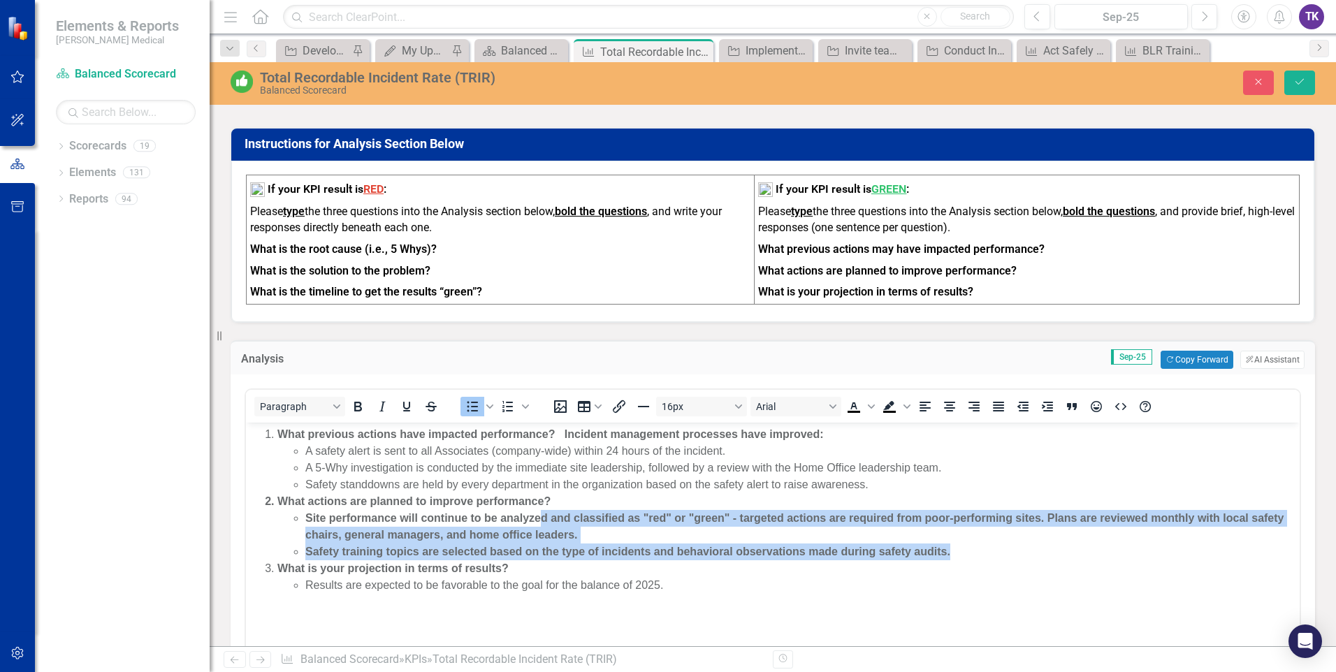
drag, startPoint x: 938, startPoint y: 548, endPoint x: 543, endPoint y: 518, distance: 396.6
click at [542, 515] on ul "Site performance will continue to be analyzed and classified as "red" or "green…" at bounding box center [786, 535] width 1018 height 50
click at [543, 518] on li "Site performance will continue to be analyzed and classified as "red" or "green…" at bounding box center [800, 527] width 990 height 34
drag, startPoint x: 962, startPoint y: 546, endPoint x: 307, endPoint y: 517, distance: 655.8
click at [307, 517] on ul "Site performance will continue to be analyzed and classified as "red" or "green…" at bounding box center [786, 535] width 1018 height 50
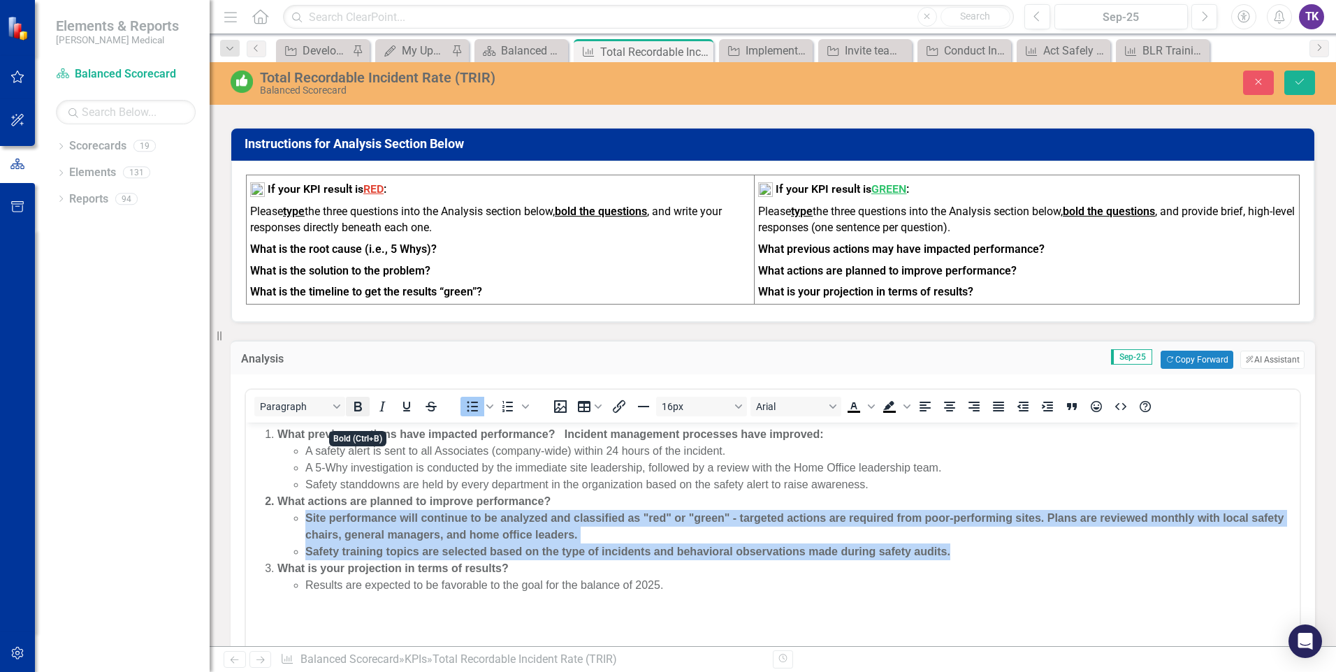
click at [358, 415] on icon "Bold" at bounding box center [357, 406] width 17 height 17
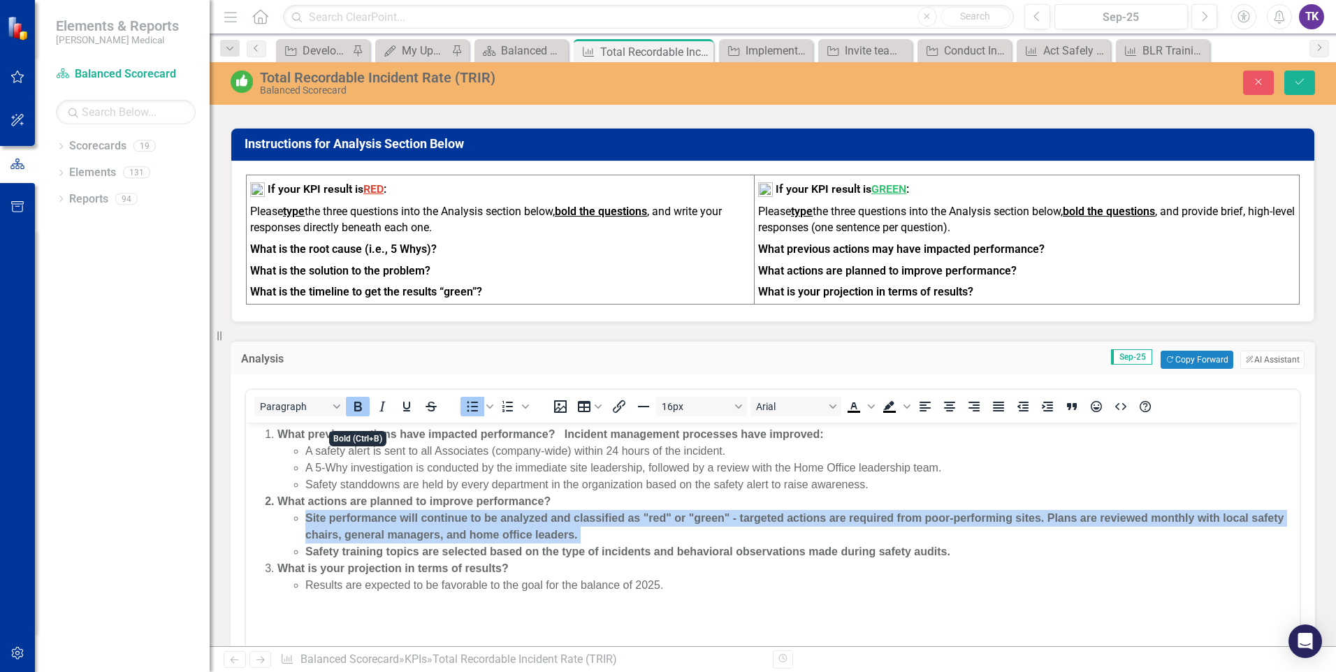
click at [358, 411] on icon "Bold" at bounding box center [358, 407] width 8 height 10
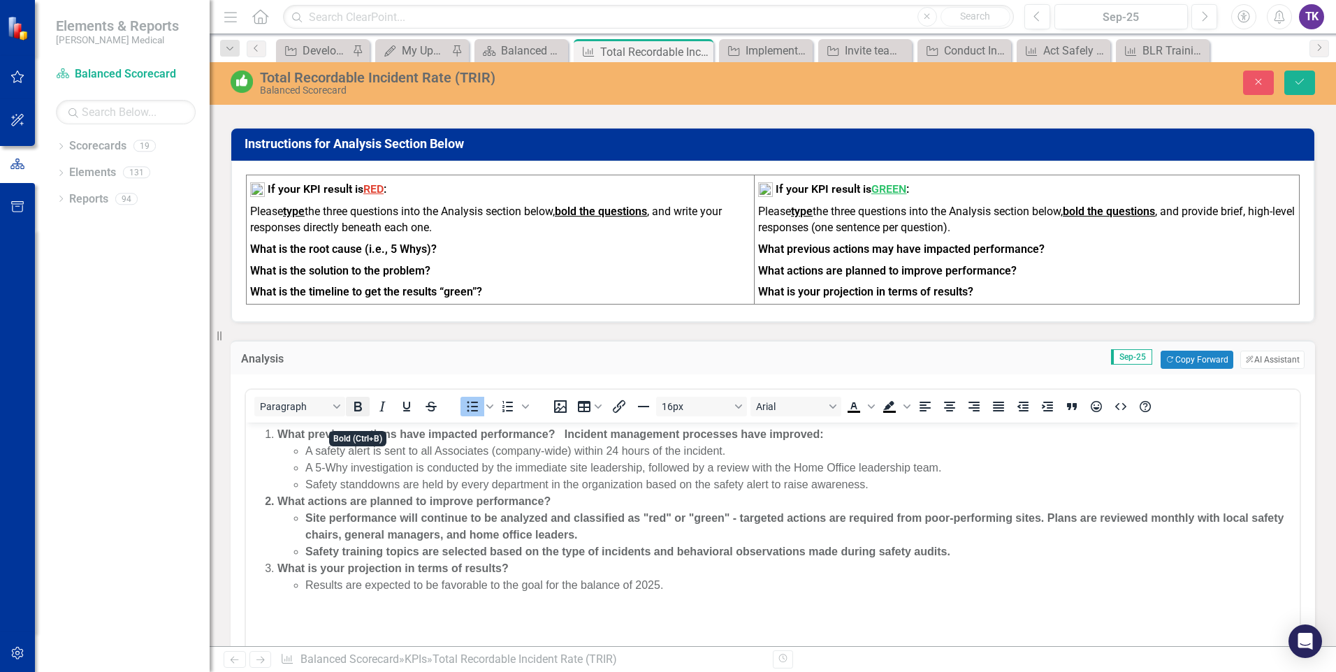
click at [358, 411] on icon "Bold" at bounding box center [358, 407] width 8 height 10
click at [723, 622] on body "What previous actions have impacted performance? Incident management processes …" at bounding box center [772, 528] width 1053 height 210
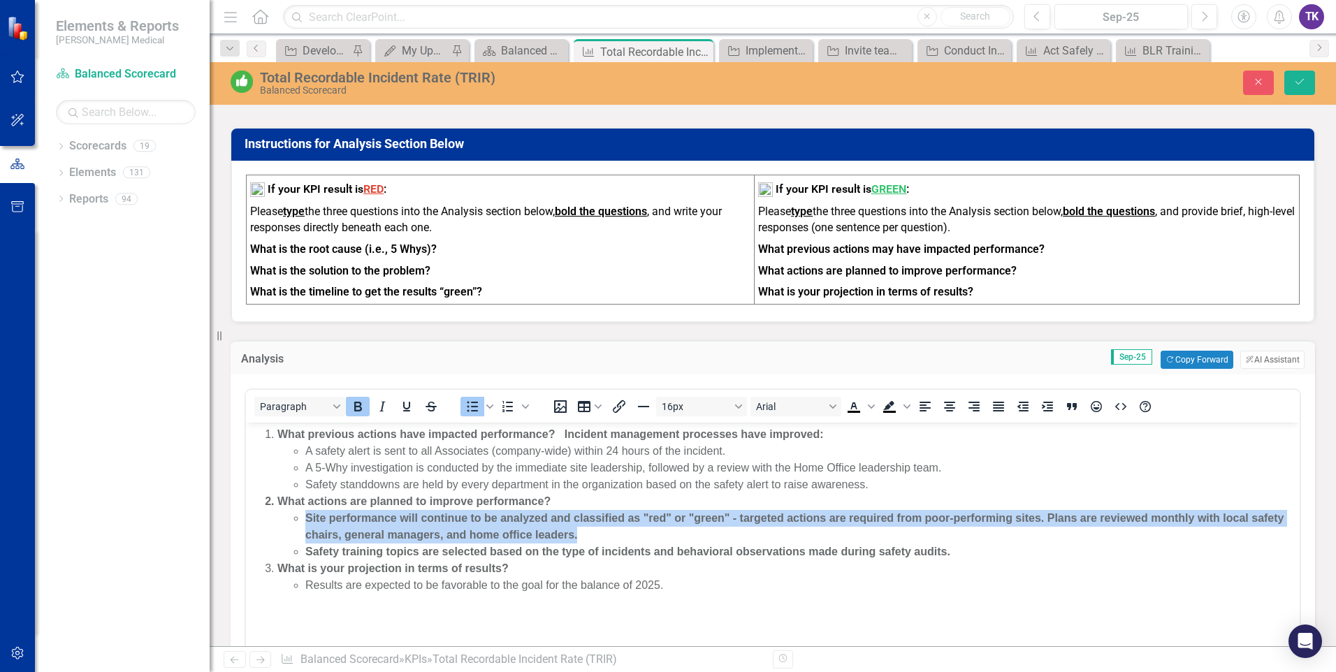
drag, startPoint x: 307, startPoint y: 514, endPoint x: 814, endPoint y: 529, distance: 507.3
click at [814, 529] on li "Site performance will continue to be analyzed and classified as "red" or "green…" at bounding box center [800, 527] width 990 height 34
click at [361, 415] on icon "Bold" at bounding box center [357, 406] width 17 height 17
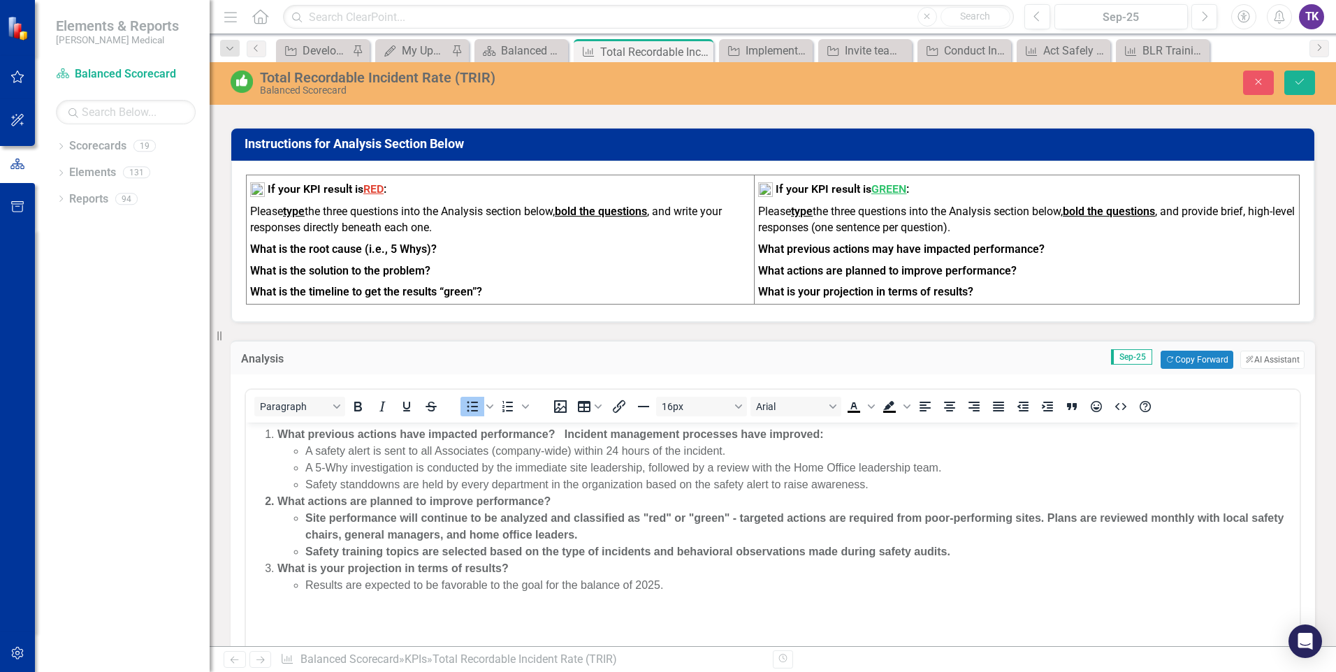
click at [656, 624] on body "What previous actions have impacted performance? Incident management processes …" at bounding box center [772, 528] width 1053 height 210
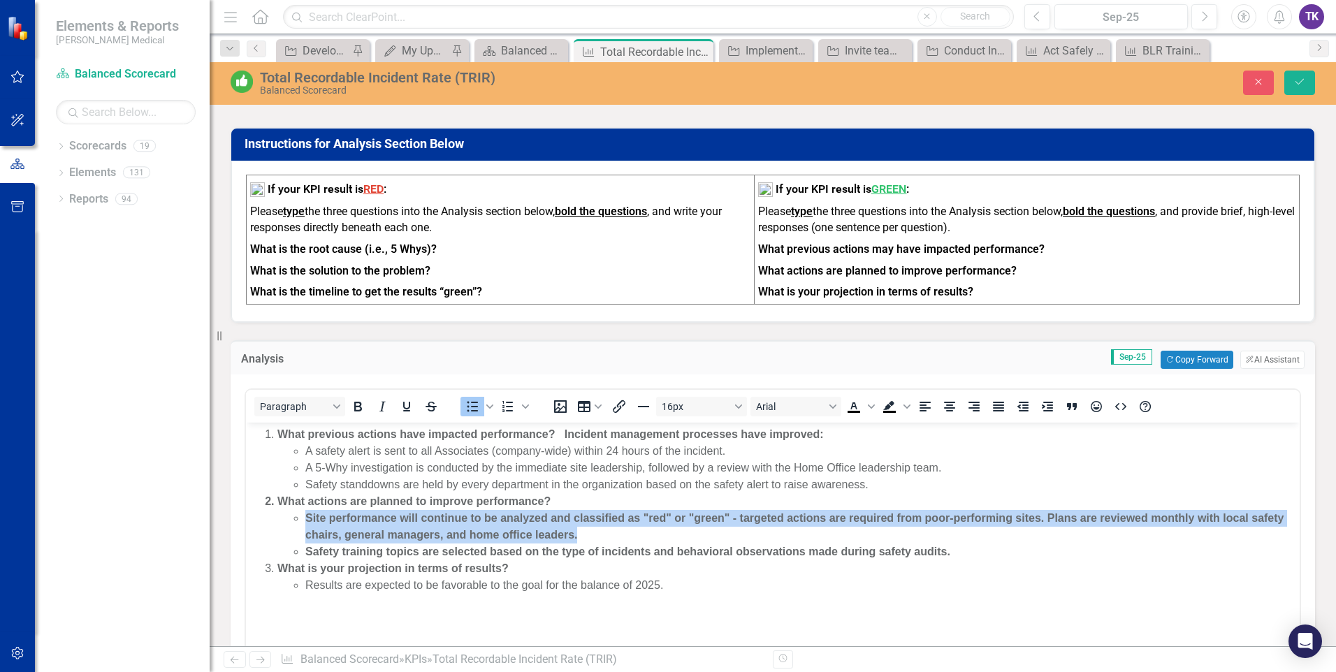
drag, startPoint x: 582, startPoint y: 535, endPoint x: 297, endPoint y: 513, distance: 285.8
click at [305, 513] on li "Site performance will continue to be analyzed and classified as "red" or "green…" at bounding box center [800, 527] width 990 height 34
click at [360, 415] on icon "Bold" at bounding box center [357, 406] width 17 height 17
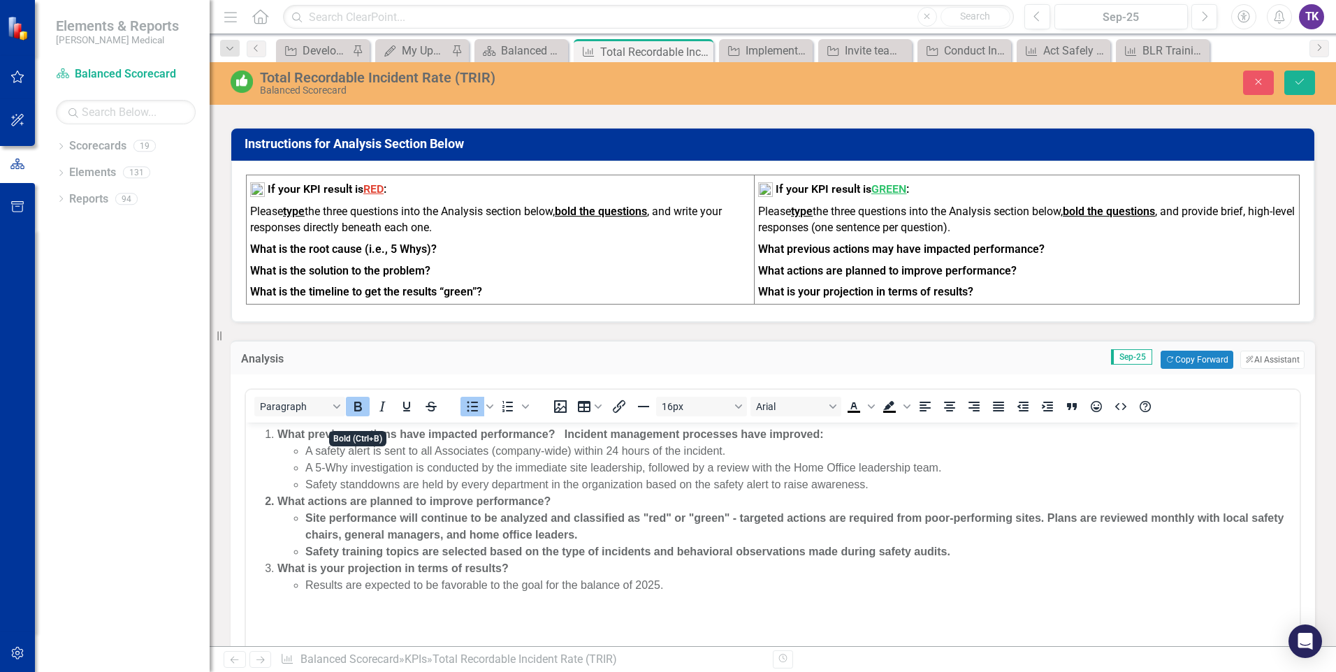
click at [360, 415] on icon "Bold" at bounding box center [357, 406] width 17 height 17
click at [682, 591] on li "Results are expected to be favorable to the goal for the balance of 2025." at bounding box center [800, 585] width 990 height 17
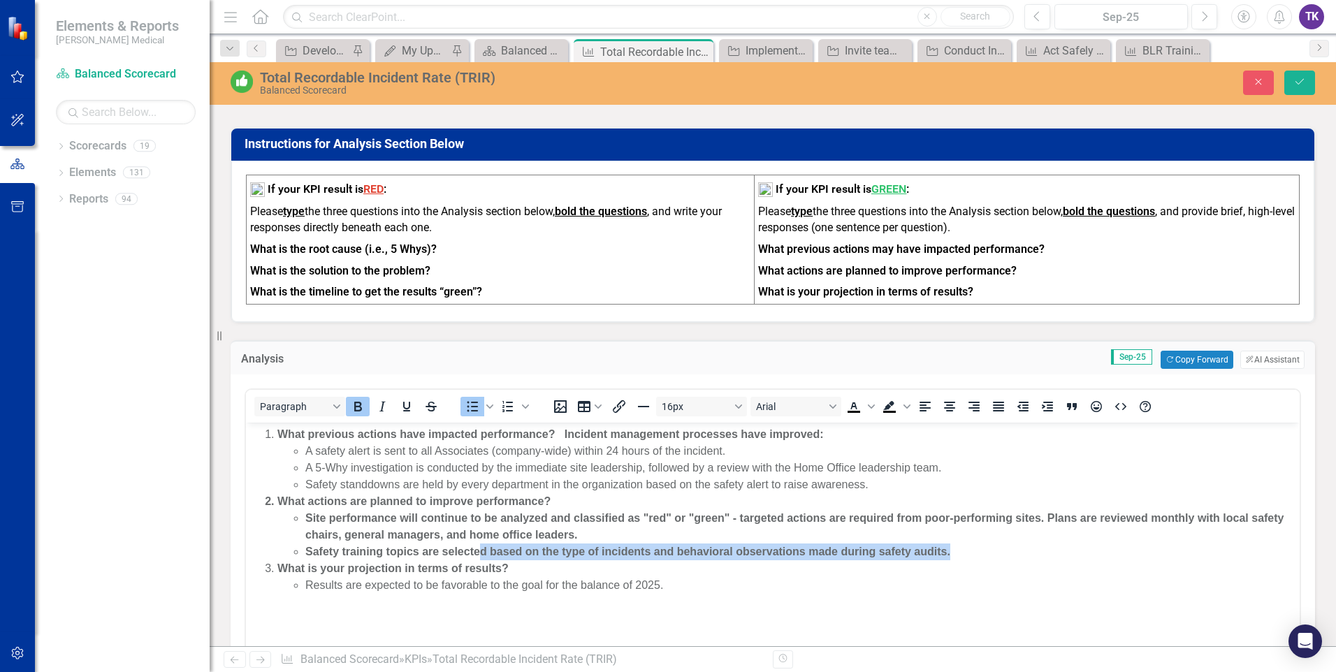
drag, startPoint x: 954, startPoint y: 553, endPoint x: 483, endPoint y: 560, distance: 471.5
click at [481, 557] on li "Safety training topics are selected based on the type of incidents and behavior…" at bounding box center [800, 551] width 990 height 17
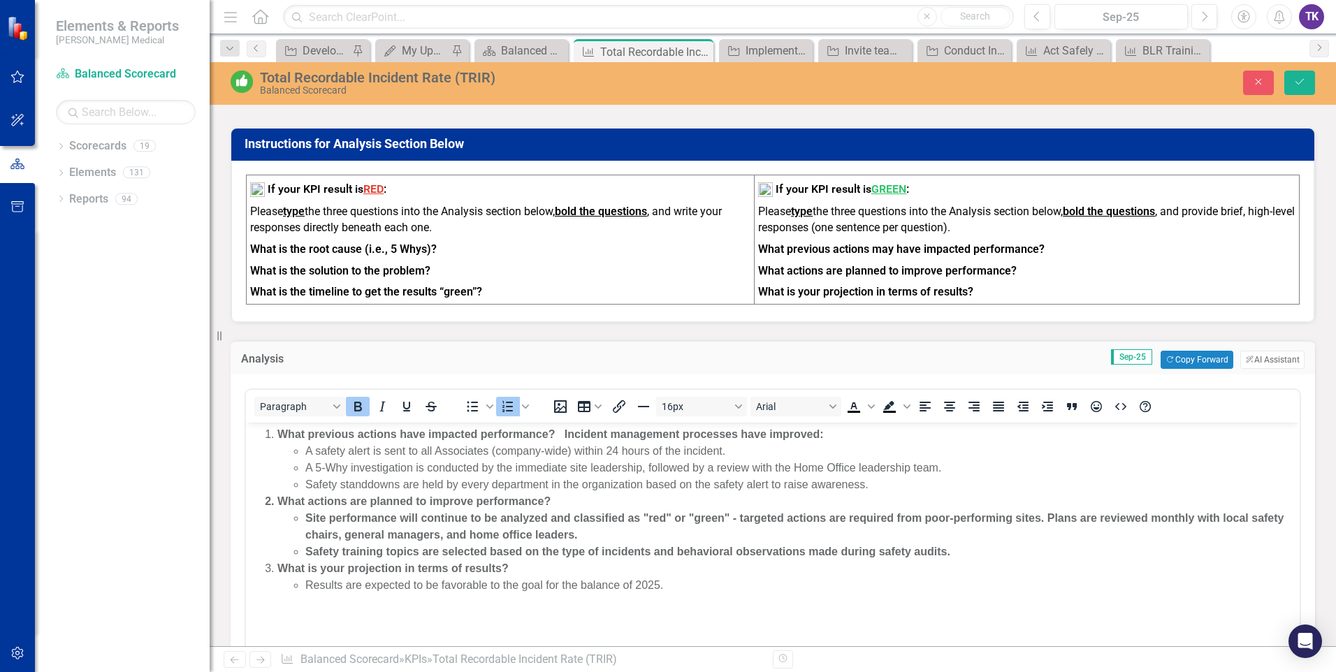
click at [483, 560] on li "What is your projection in terms of results? Results are expected to be favorab…" at bounding box center [786, 577] width 1018 height 34
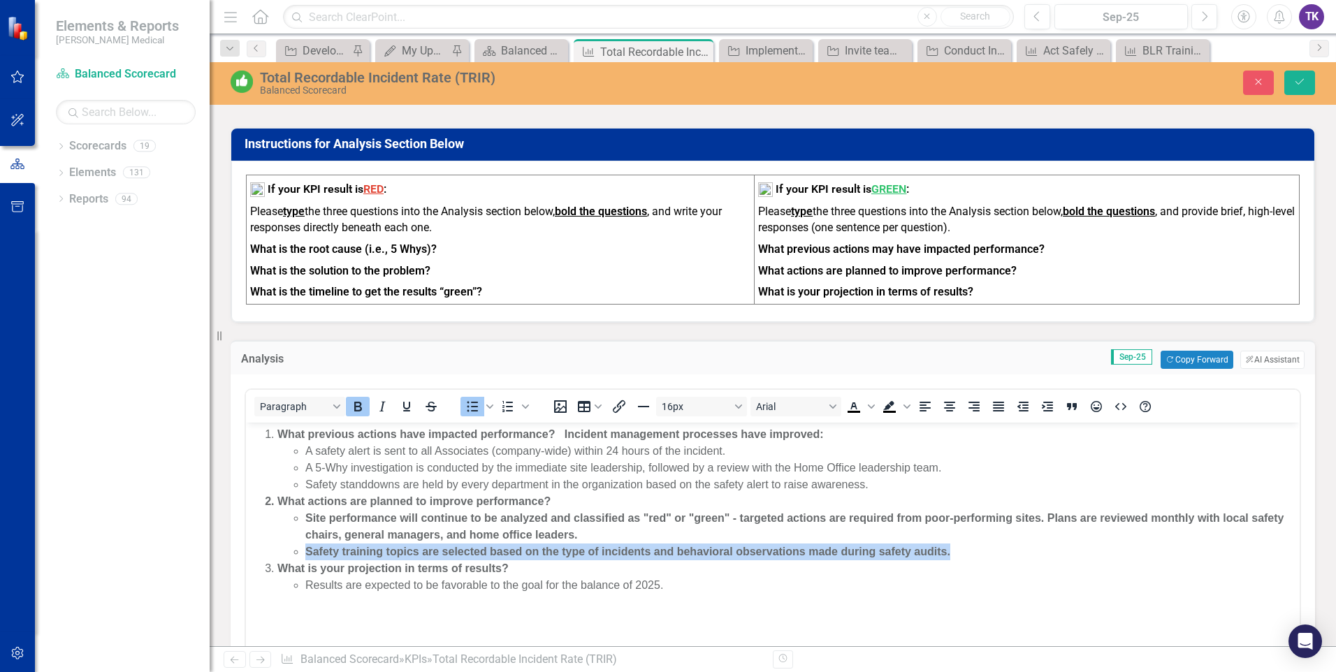
drag, startPoint x: 1004, startPoint y: 551, endPoint x: 305, endPoint y: 551, distance: 699.2
click at [305, 551] on ul "Site performance will continue to be analyzed and classified as "red" or "green…" at bounding box center [786, 535] width 1018 height 50
click at [356, 415] on icon "Bold" at bounding box center [357, 406] width 17 height 17
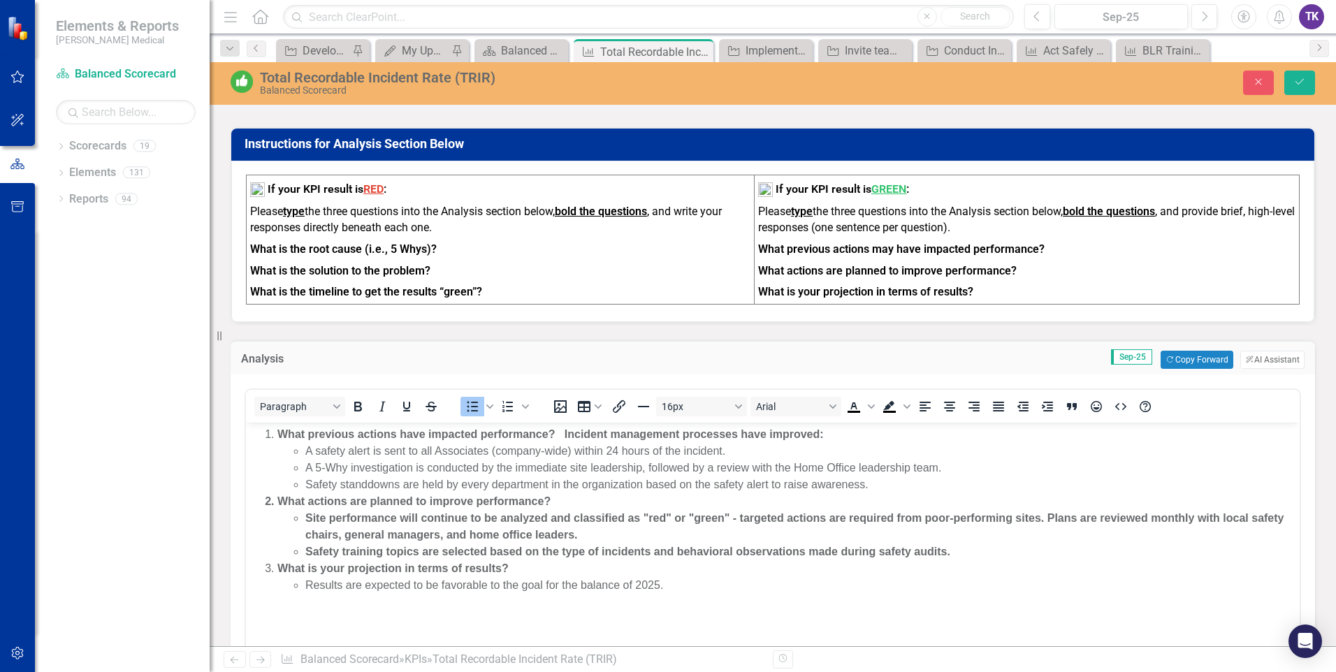
click at [1034, 571] on li "What is your projection in terms of results? Results are expected to be favorab…" at bounding box center [786, 577] width 1018 height 34
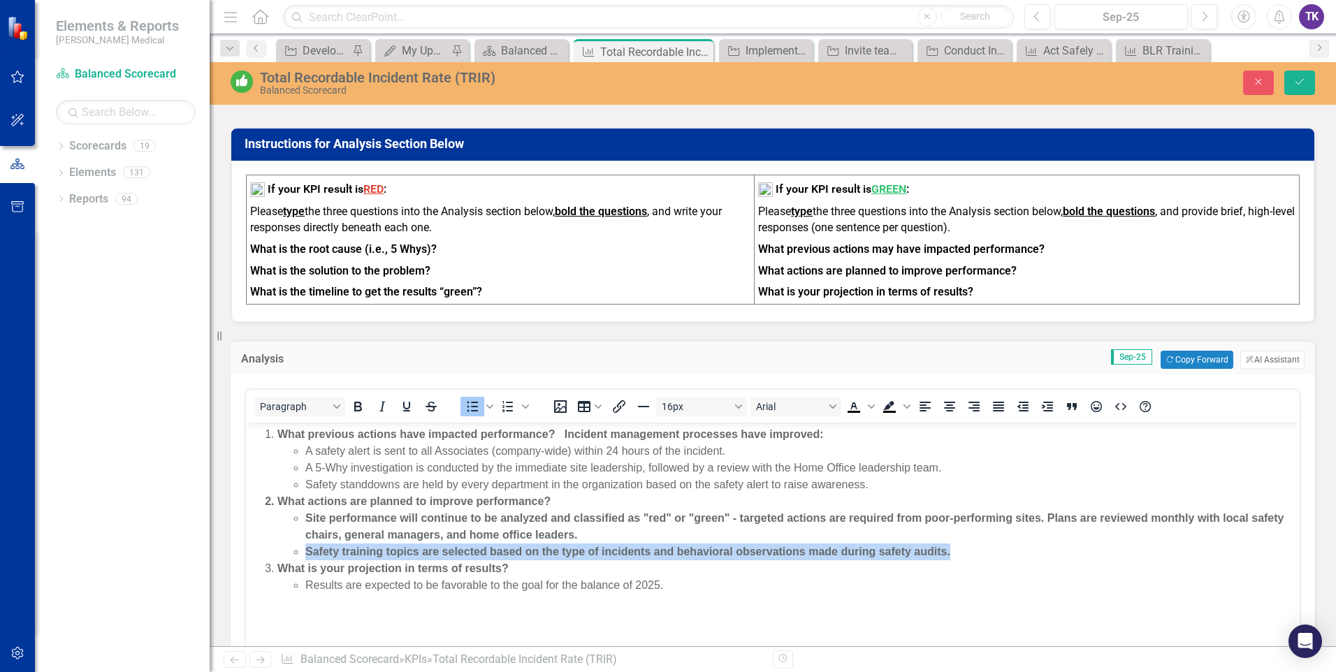
drag, startPoint x: 956, startPoint y: 552, endPoint x: 304, endPoint y: 546, distance: 652.4
click at [304, 546] on ul "Site performance will continue to be analyzed and classified as "red" or "green…" at bounding box center [786, 535] width 1018 height 50
click at [355, 411] on icon "Bold" at bounding box center [358, 407] width 8 height 10
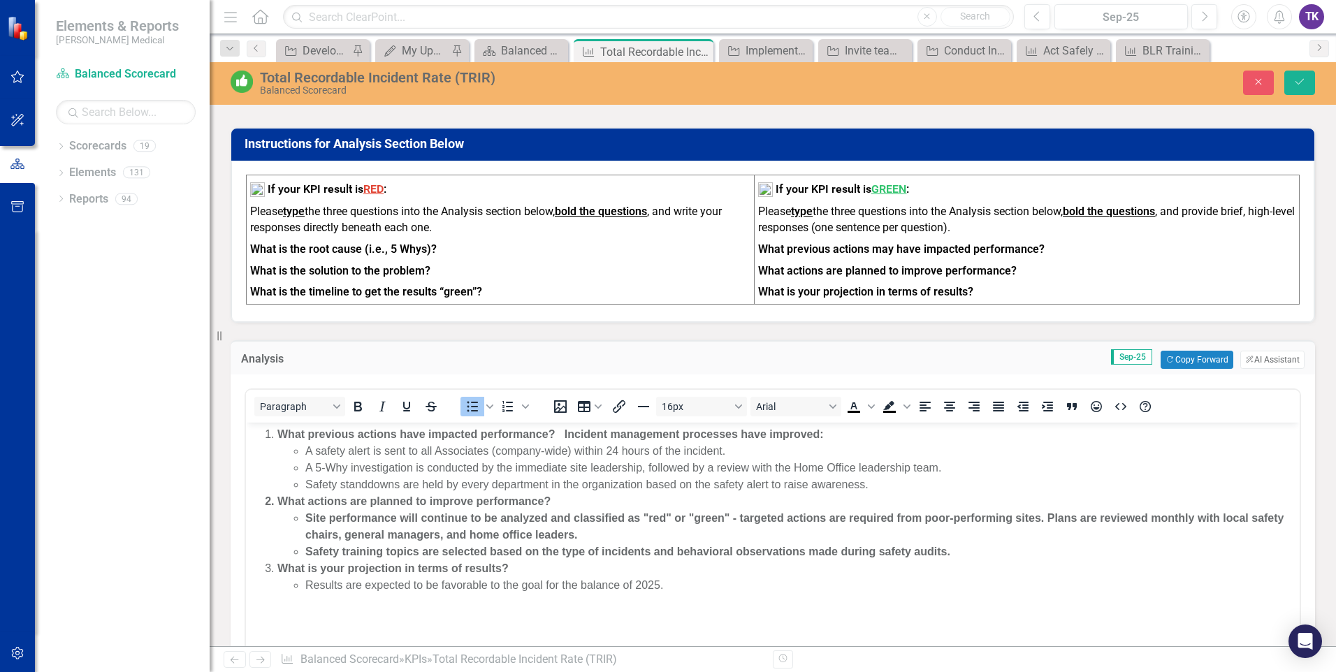
click at [1034, 608] on body "What previous actions have impacted performance? Incident management processes …" at bounding box center [772, 528] width 1053 height 210
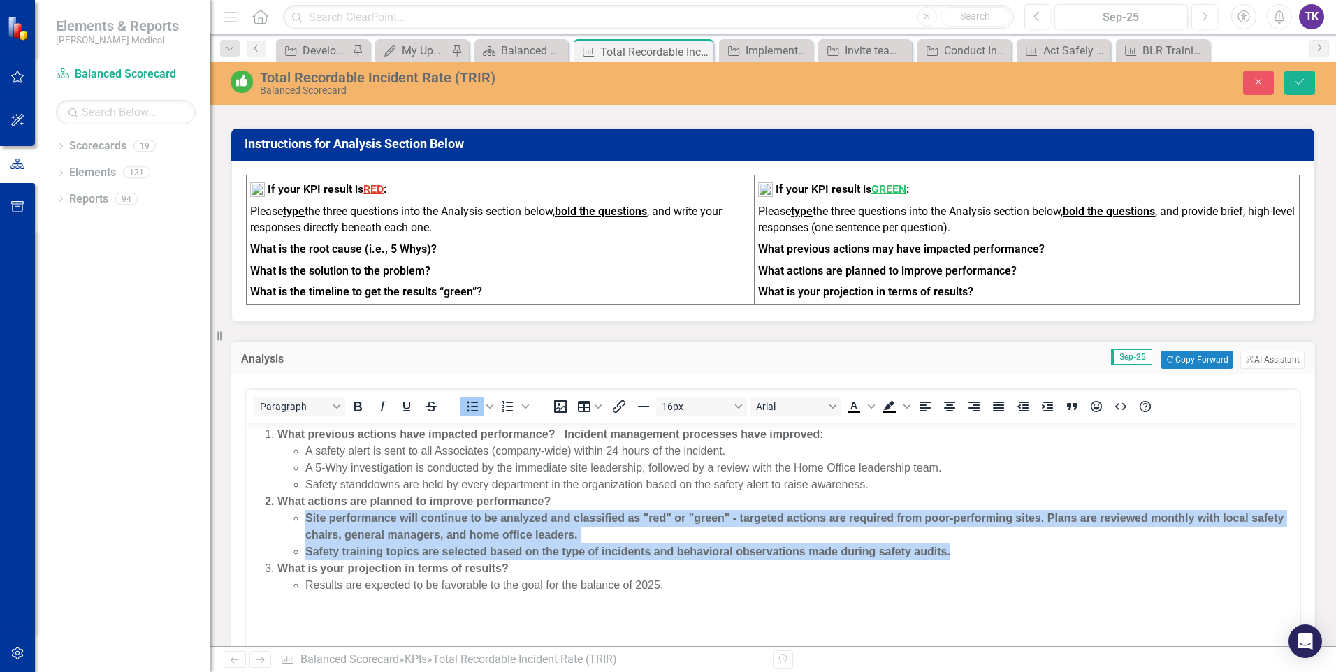
drag, startPoint x: 308, startPoint y: 516, endPoint x: 985, endPoint y: 553, distance: 677.9
click at [985, 553] on ul "Site performance will continue to be analyzed and classified as "red" or "green…" at bounding box center [786, 535] width 1018 height 50
click at [363, 415] on icon "Bold" at bounding box center [357, 406] width 17 height 17
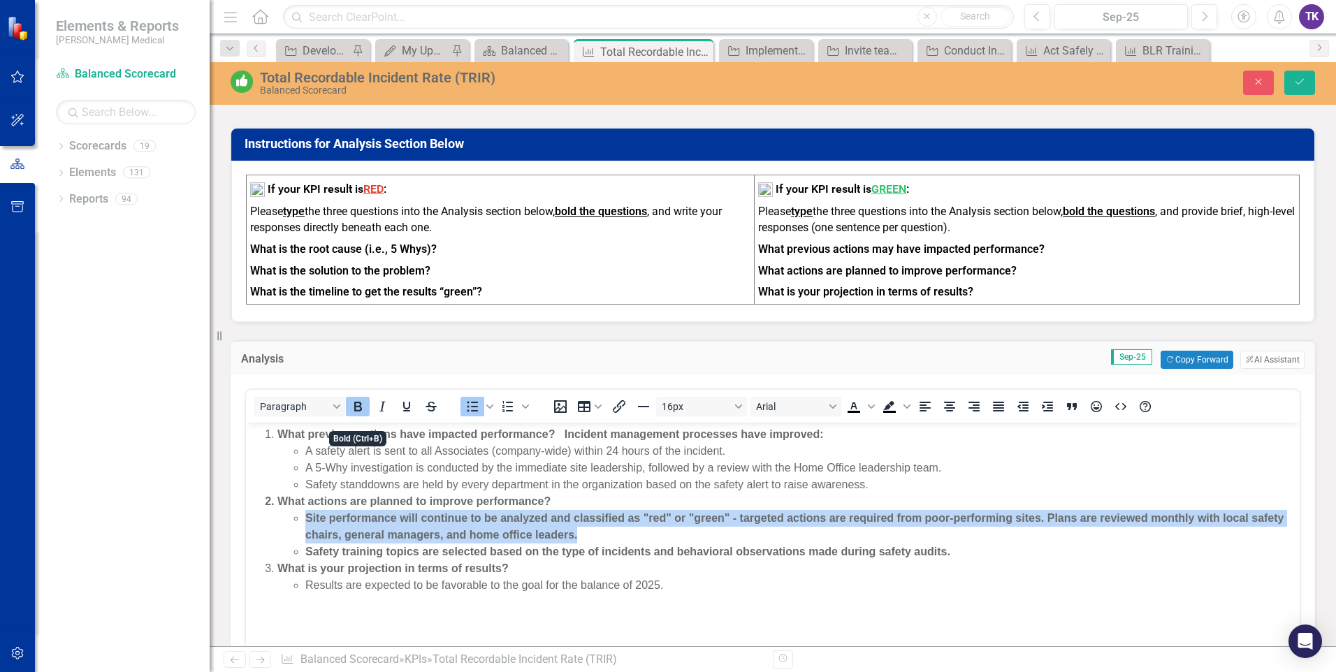
click at [363, 415] on icon "Bold" at bounding box center [357, 406] width 17 height 17
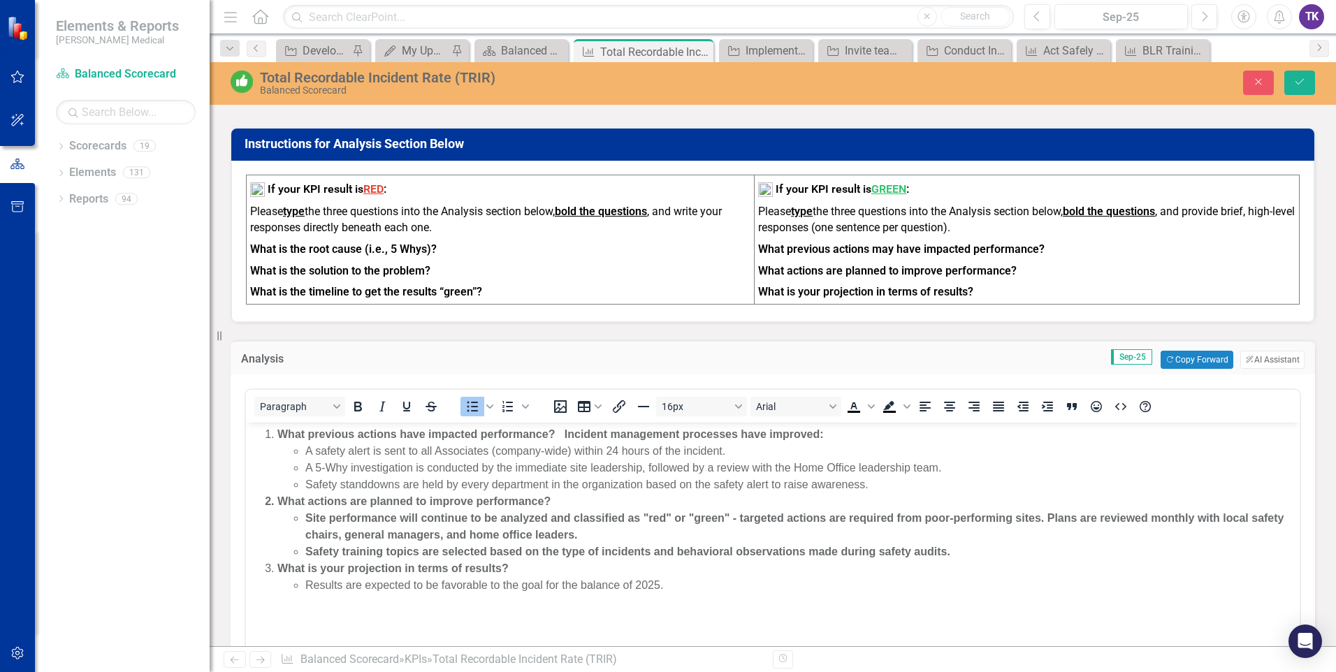
click at [722, 607] on body "What previous actions have impacted performance? Incident management processes …" at bounding box center [772, 528] width 1053 height 210
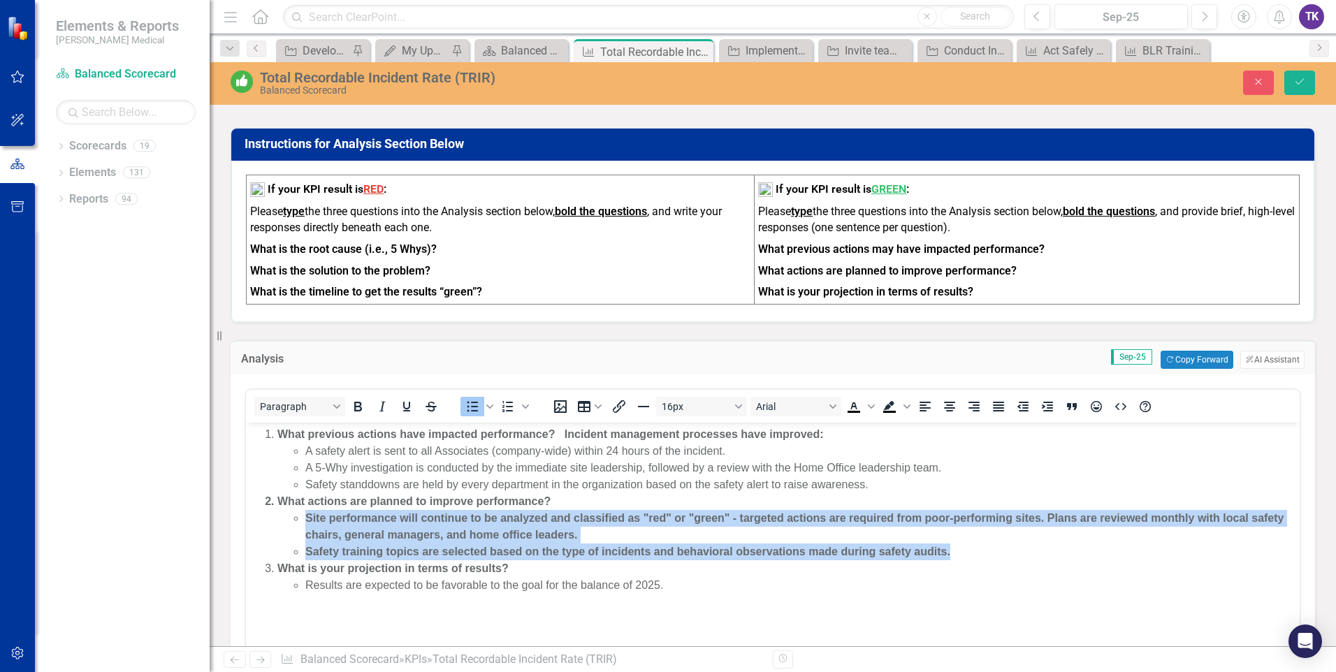
drag, startPoint x: 304, startPoint y: 520, endPoint x: 756, endPoint y: 569, distance: 454.5
click at [756, 569] on ol "What previous actions have impacted performance? Incident management processes …" at bounding box center [772, 510] width 1046 height 168
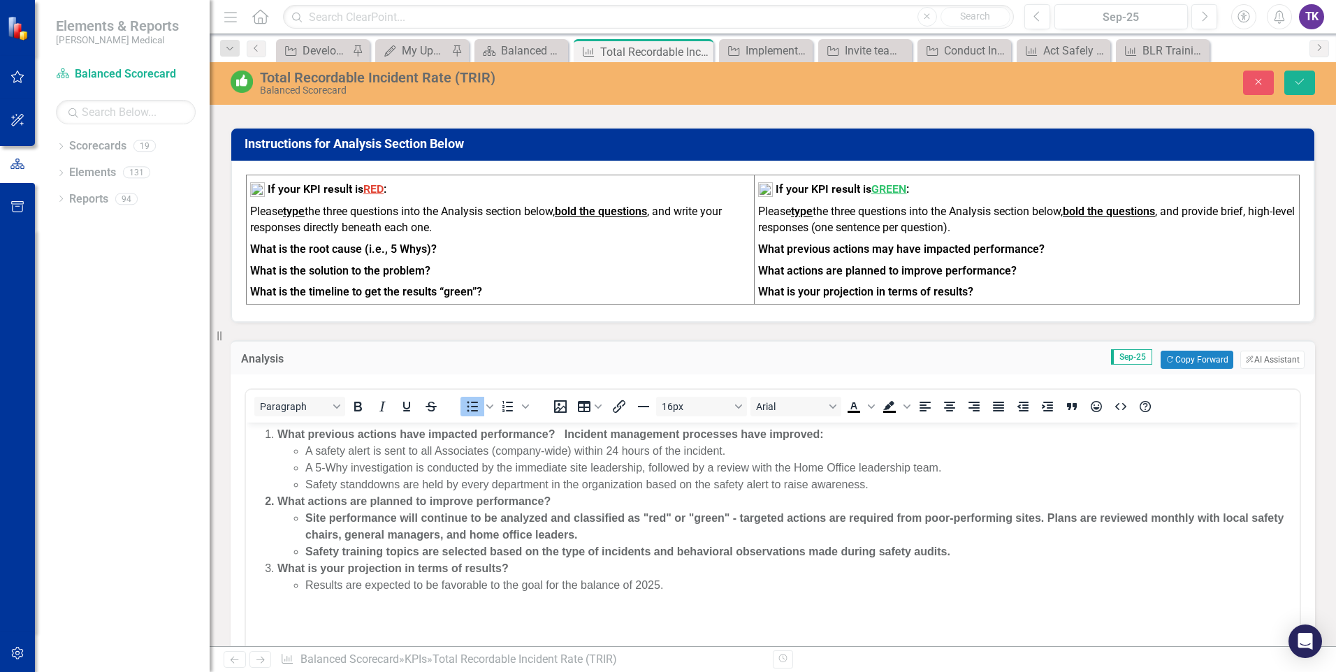
drag, startPoint x: 756, startPoint y: 566, endPoint x: 983, endPoint y: 618, distance: 232.1
click at [983, 618] on body "What previous actions have impacted performance? Incident management processes …" at bounding box center [772, 528] width 1053 height 210
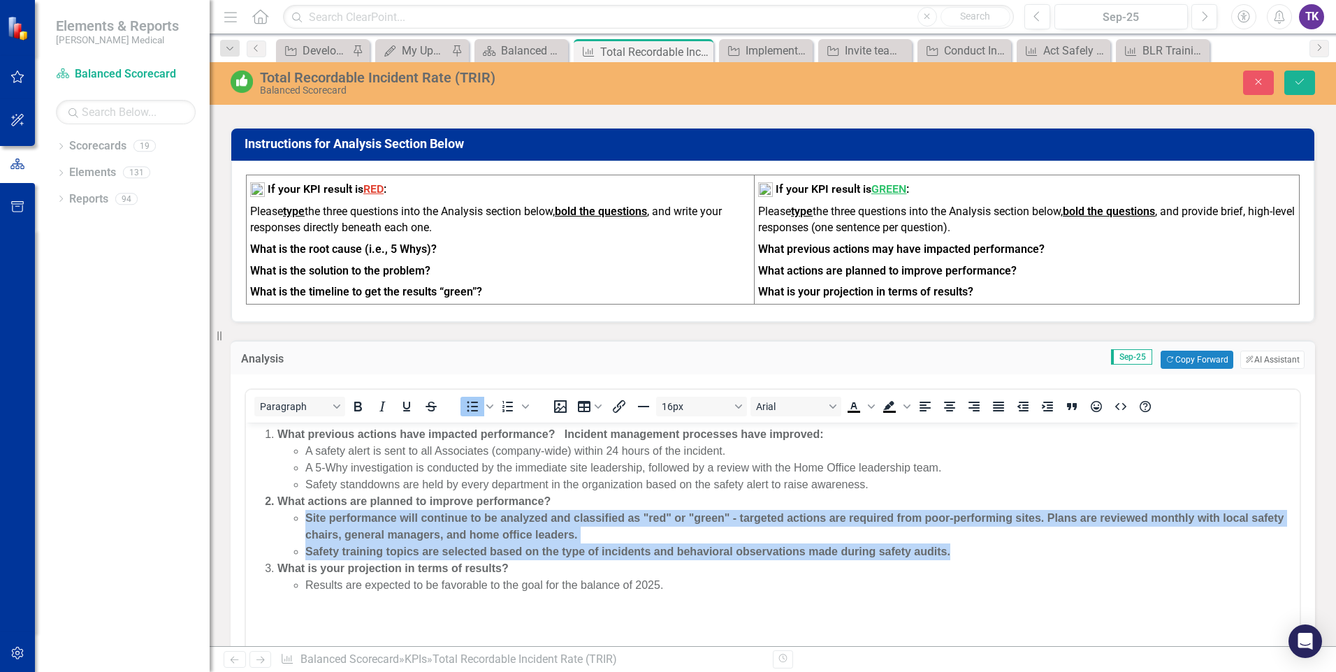
drag, startPoint x: 958, startPoint y: 550, endPoint x: 297, endPoint y: 520, distance: 662.1
click at [297, 520] on ul "Site performance will continue to be analyzed and classified as "red" or "green…" at bounding box center [786, 535] width 1018 height 50
click at [358, 411] on icon "Bold" at bounding box center [357, 406] width 17 height 17
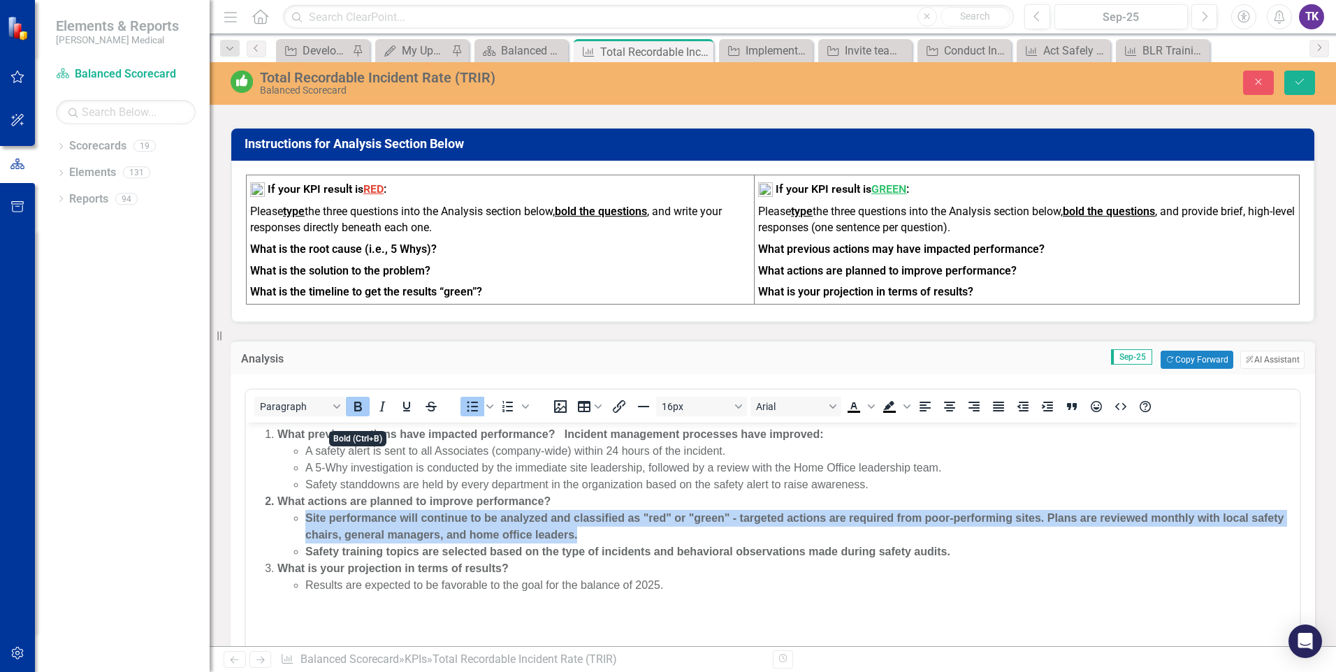
click at [360, 411] on icon "Bold" at bounding box center [357, 406] width 17 height 17
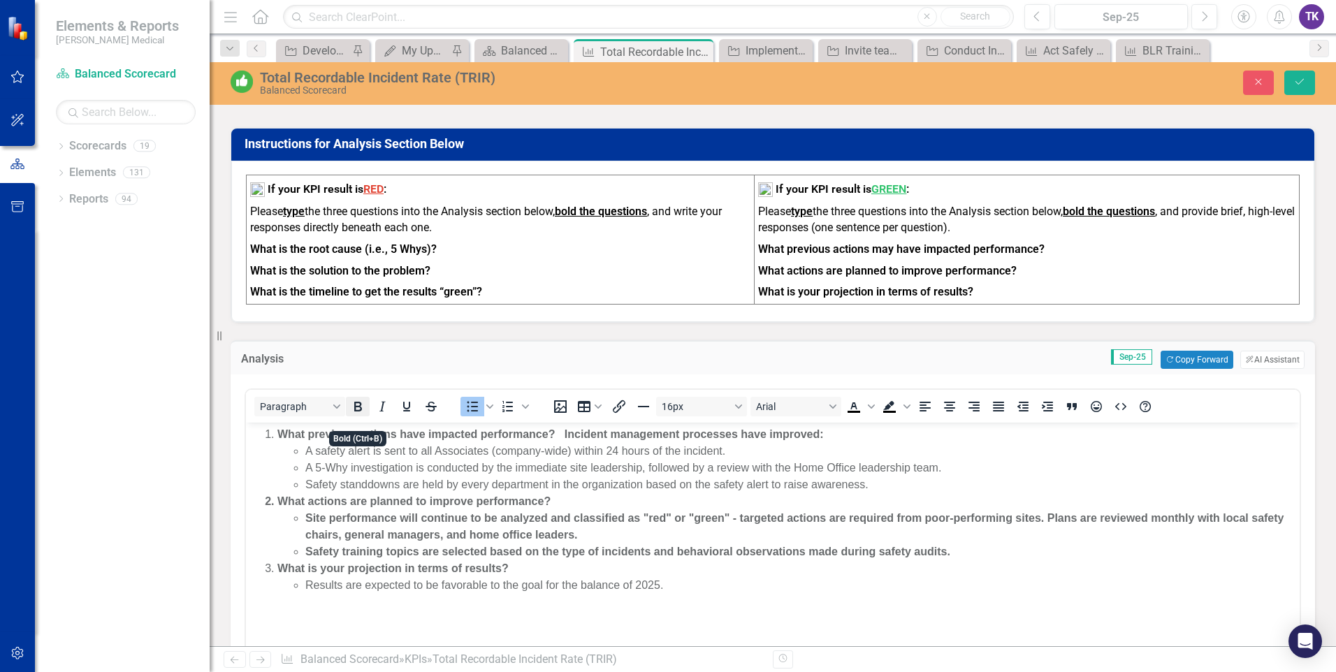
click at [361, 415] on icon "Bold" at bounding box center [357, 406] width 17 height 17
click at [361, 411] on icon "Bold" at bounding box center [358, 407] width 8 height 10
click at [356, 411] on icon "Bold" at bounding box center [358, 407] width 8 height 10
click at [840, 578] on li "Results are expected to be favorable to the goal for the balance of 2025." at bounding box center [800, 585] width 990 height 17
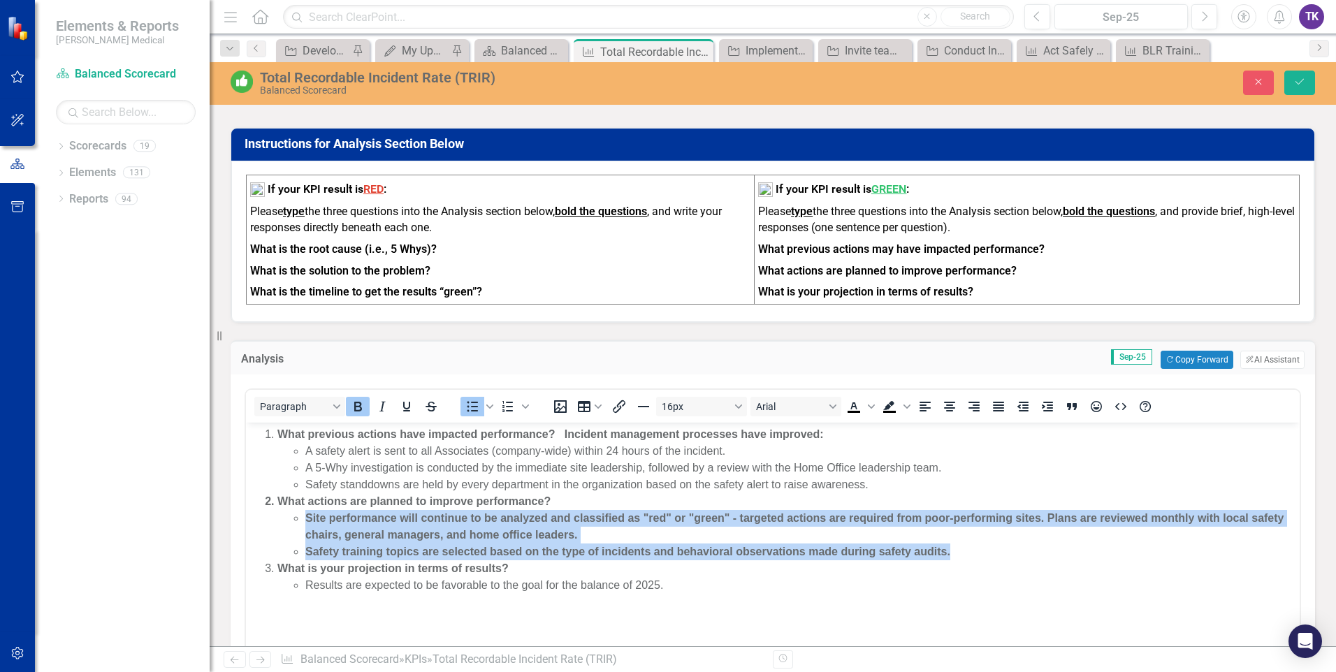
drag, startPoint x: 973, startPoint y: 546, endPoint x: 294, endPoint y: 516, distance: 679.6
click at [294, 516] on ul "Site performance will continue to be analyzed and classified as "red" or "green…" at bounding box center [786, 535] width 1018 height 50
click at [355, 411] on icon "Bold" at bounding box center [358, 407] width 8 height 10
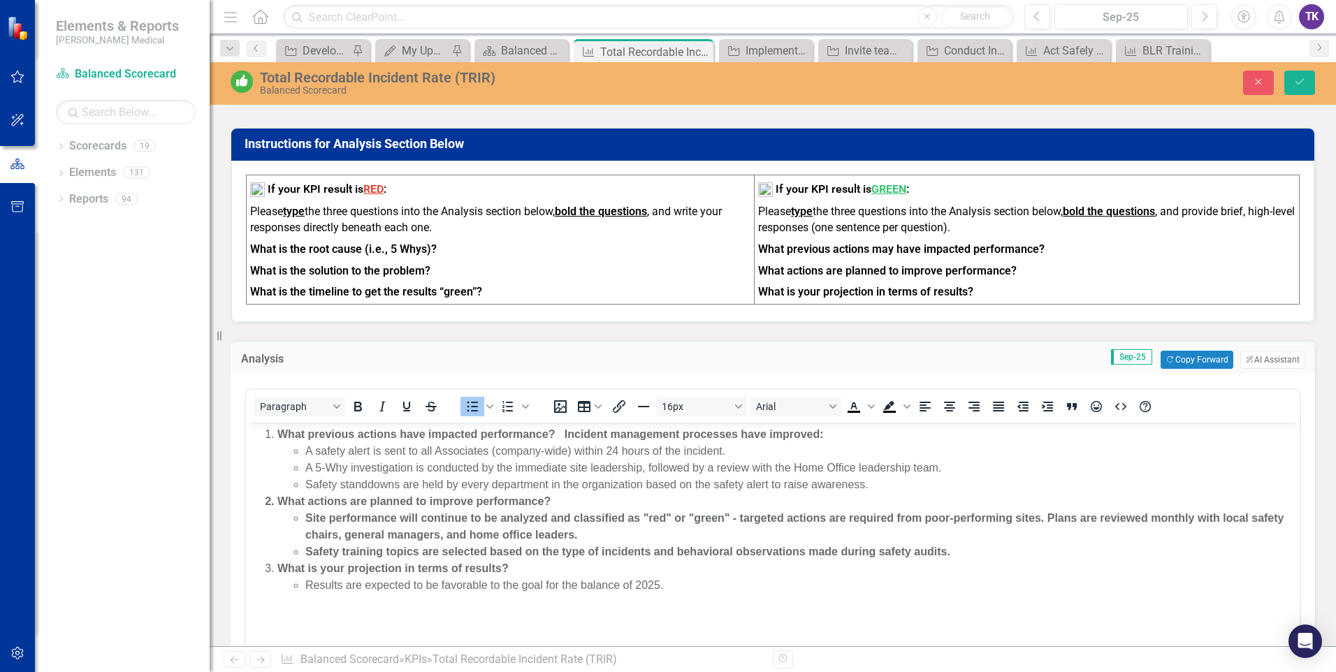
click at [936, 616] on body "What previous actions have impacted performance? Incident management processes …" at bounding box center [772, 528] width 1053 height 210
click at [1298, 89] on button "Save" at bounding box center [1299, 83] width 31 height 24
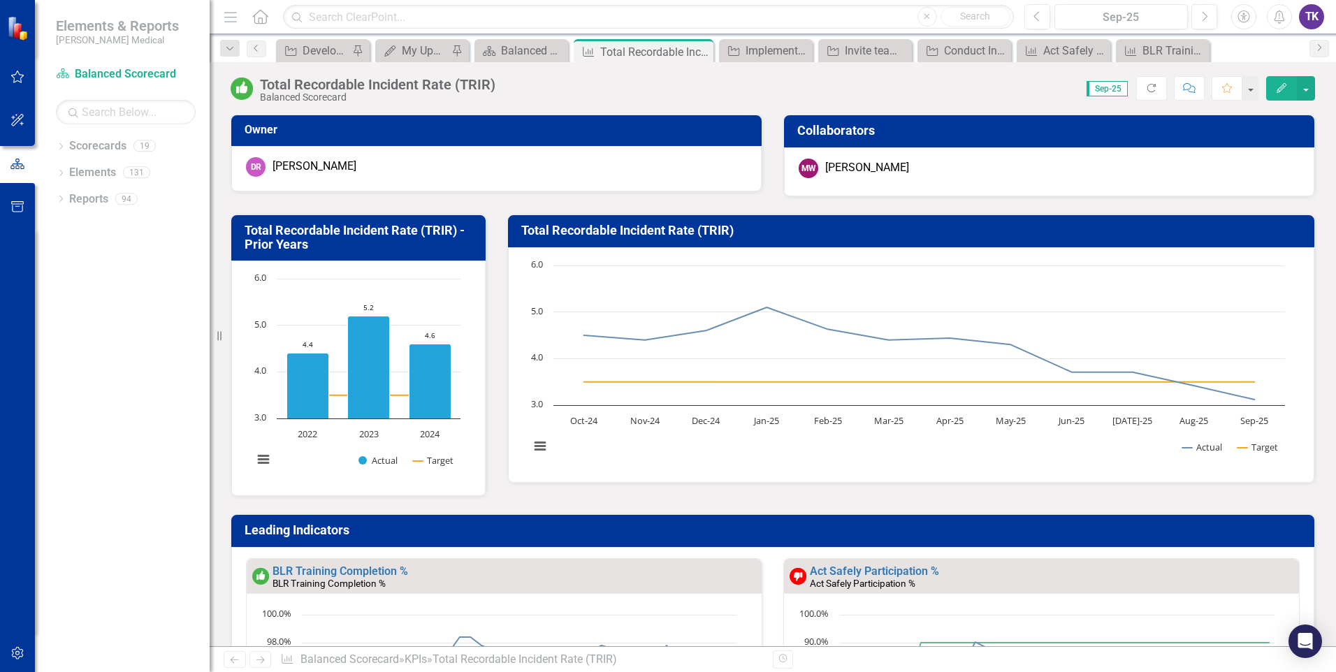
scroll to position [406, 0]
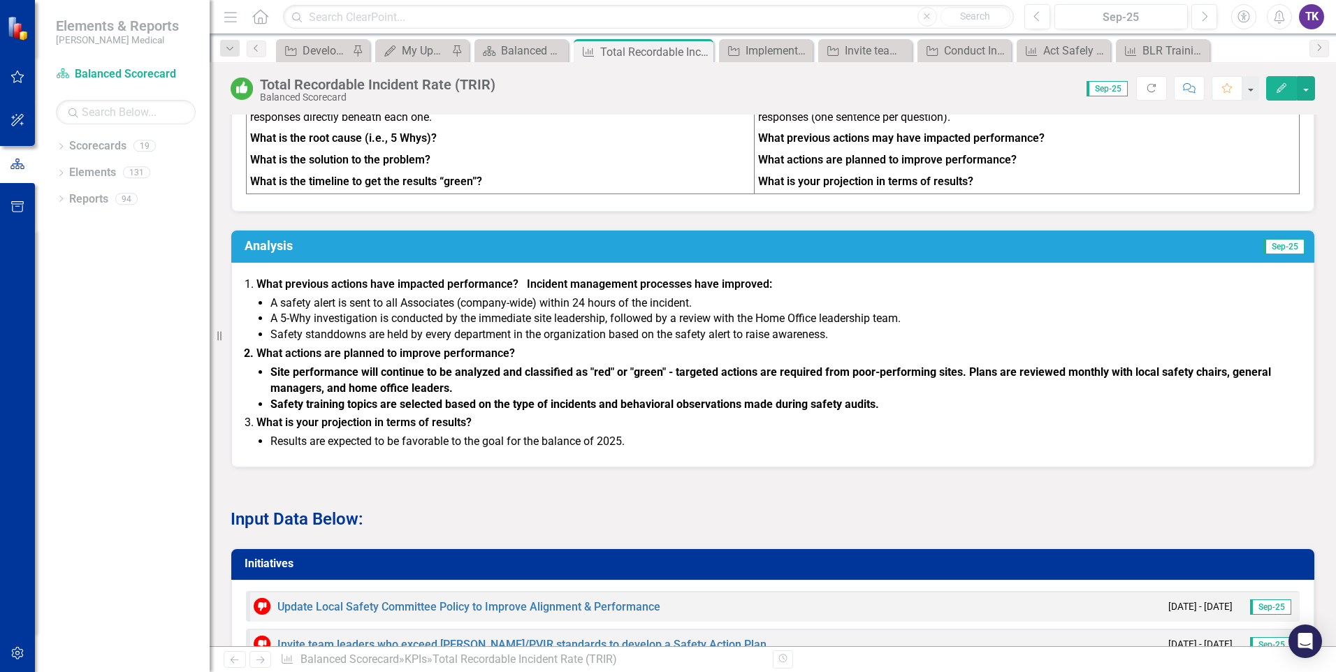
scroll to position [1118, 0]
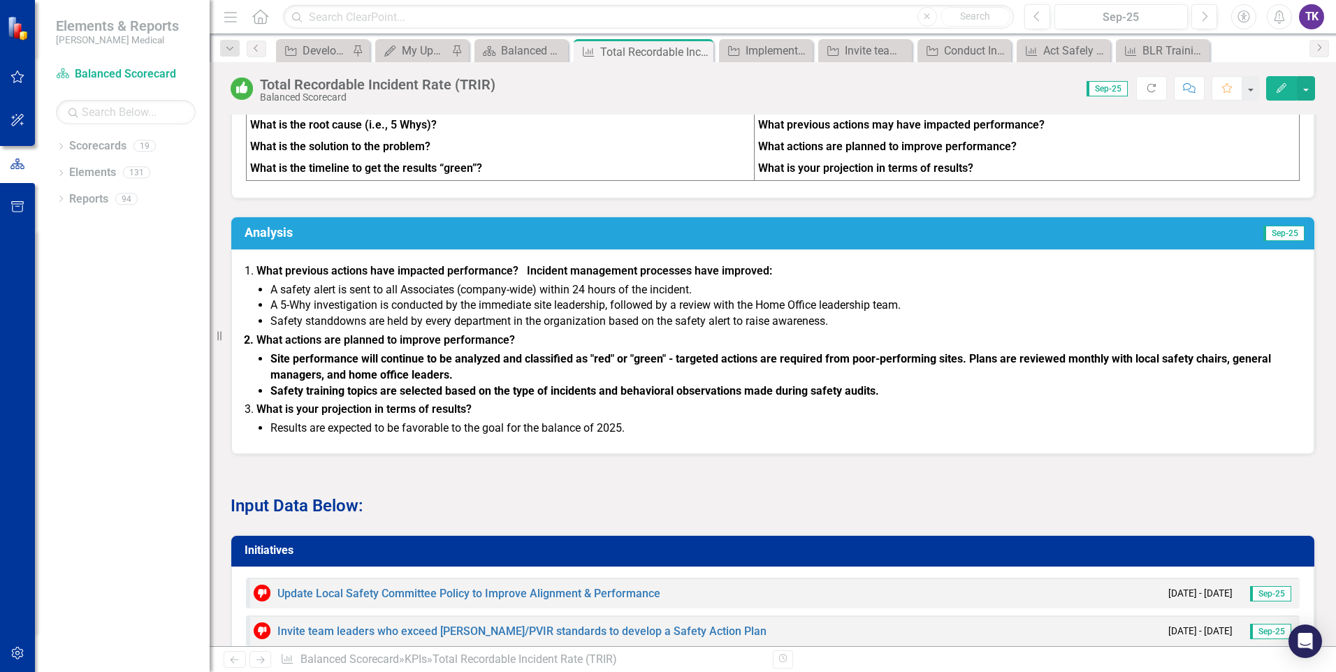
click at [880, 398] on li "Safety training topics are selected based on the type of incidents and behavior…" at bounding box center [784, 391] width 1029 height 16
click at [880, 400] on li "Safety training topics are selected based on the type of incidents and behavior…" at bounding box center [784, 391] width 1029 height 16
click at [879, 400] on li "Safety training topics are selected based on the type of incidents and behavior…" at bounding box center [784, 391] width 1029 height 16
click at [876, 400] on li "Safety training topics are selected based on the type of incidents and behavior…" at bounding box center [784, 391] width 1029 height 16
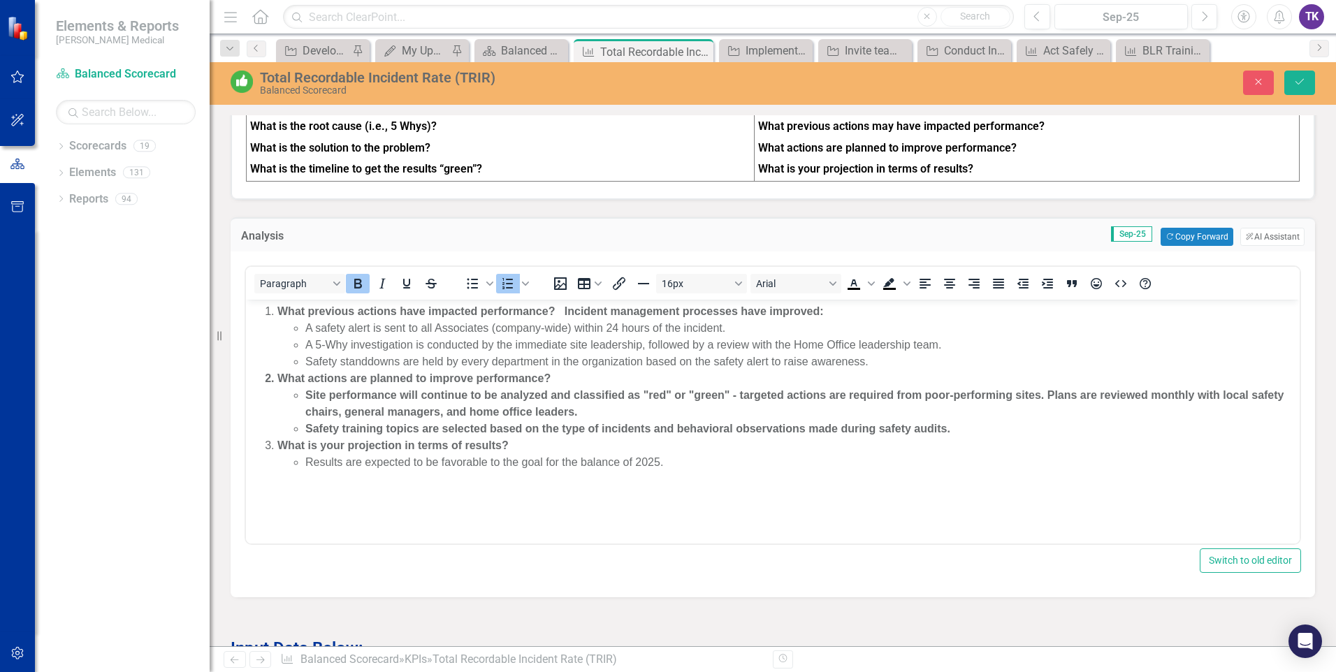
scroll to position [0, 0]
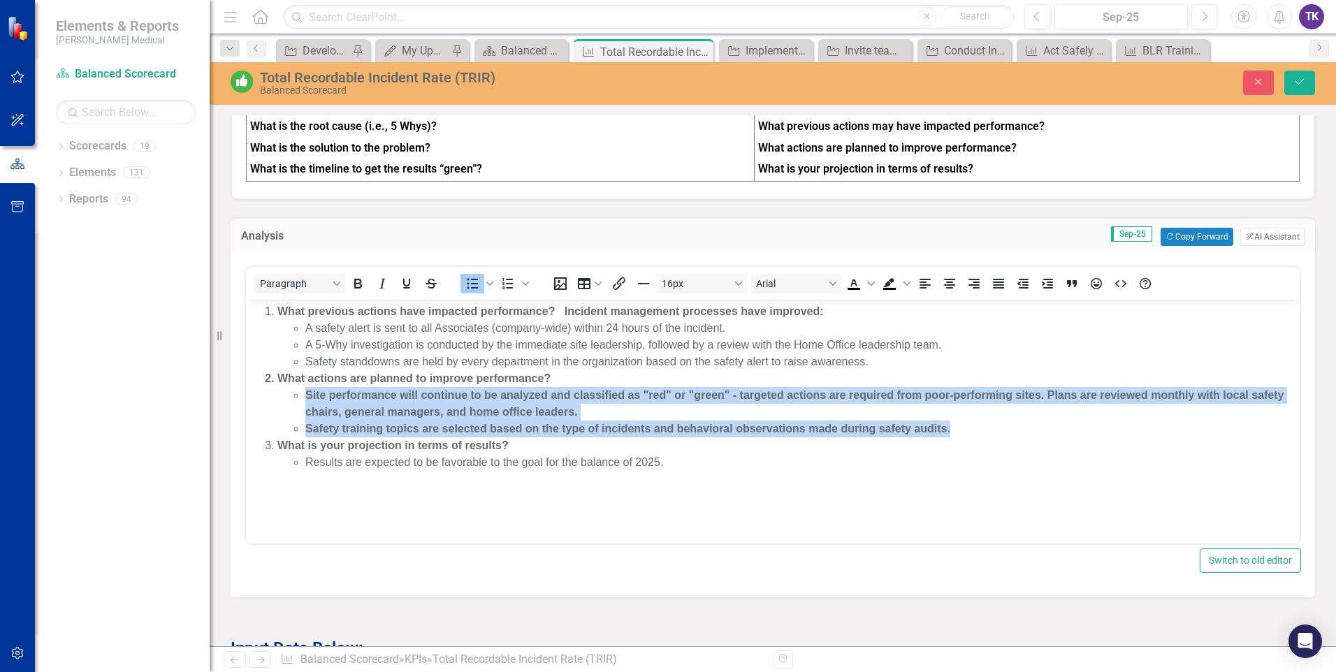
drag, startPoint x: 957, startPoint y: 428, endPoint x: 308, endPoint y: 394, distance: 649.8
click at [300, 398] on ul "Site performance will continue to be analyzed and classified as "red" or "green…" at bounding box center [786, 412] width 1018 height 50
click at [363, 292] on icon "Bold" at bounding box center [357, 283] width 17 height 17
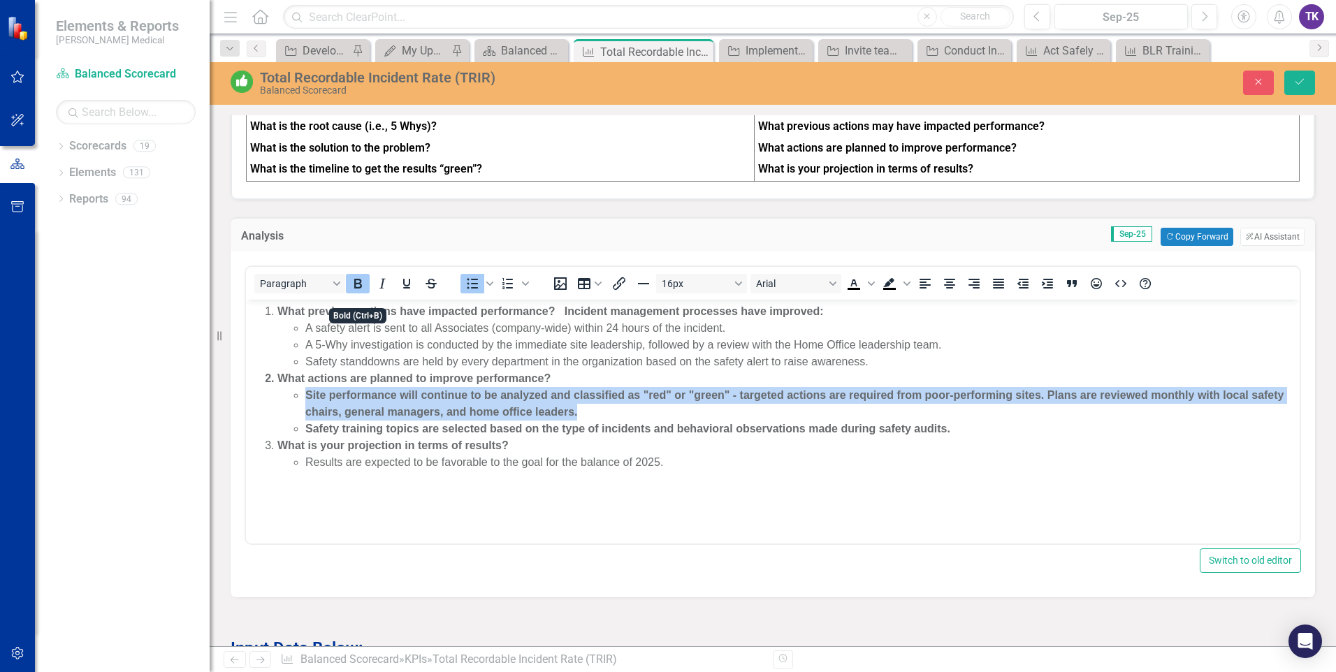
click at [364, 292] on icon "Bold" at bounding box center [357, 283] width 17 height 17
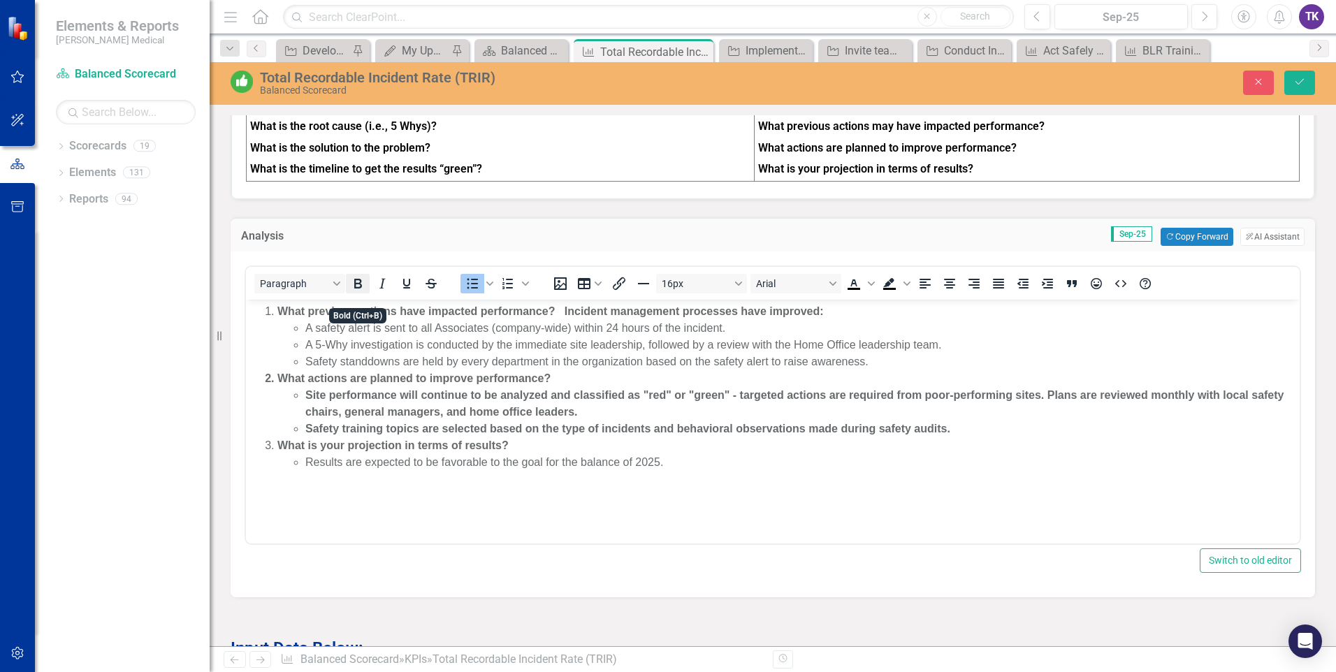
click at [364, 292] on icon "Bold" at bounding box center [357, 283] width 17 height 17
click at [1301, 85] on icon "Save" at bounding box center [1299, 82] width 13 height 10
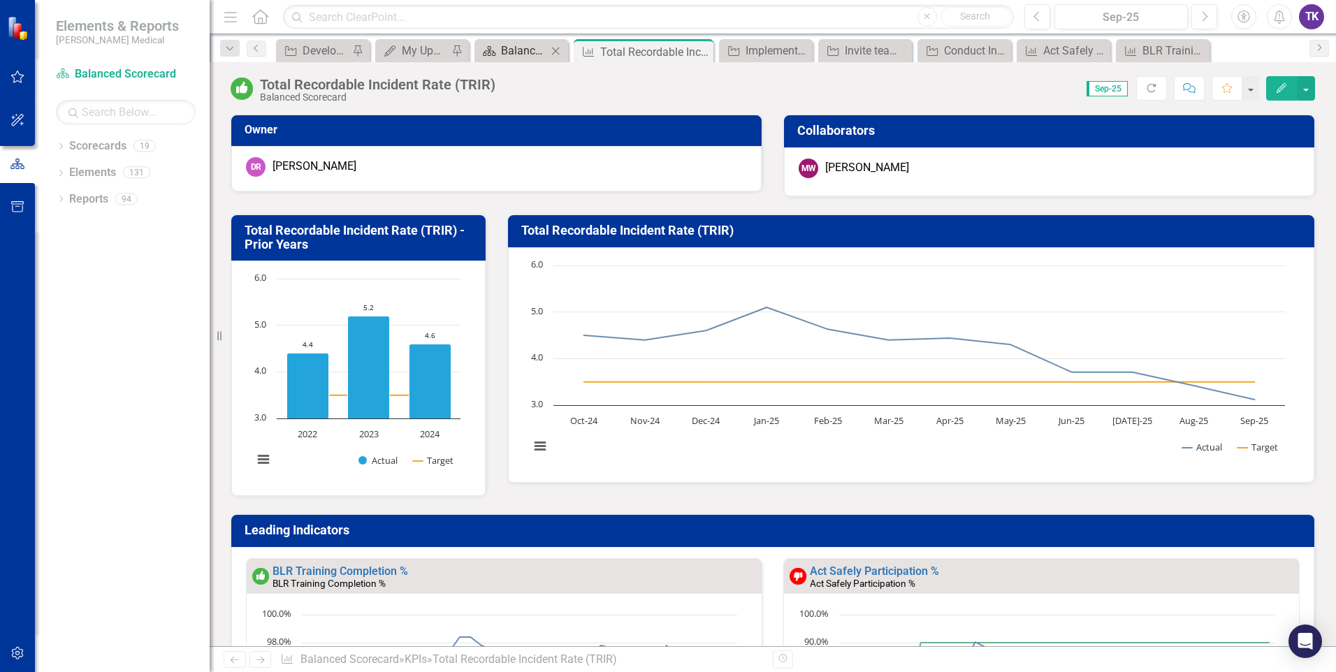
click at [525, 55] on div "Balanced Scorecard Welcome Page" at bounding box center [524, 50] width 46 height 17
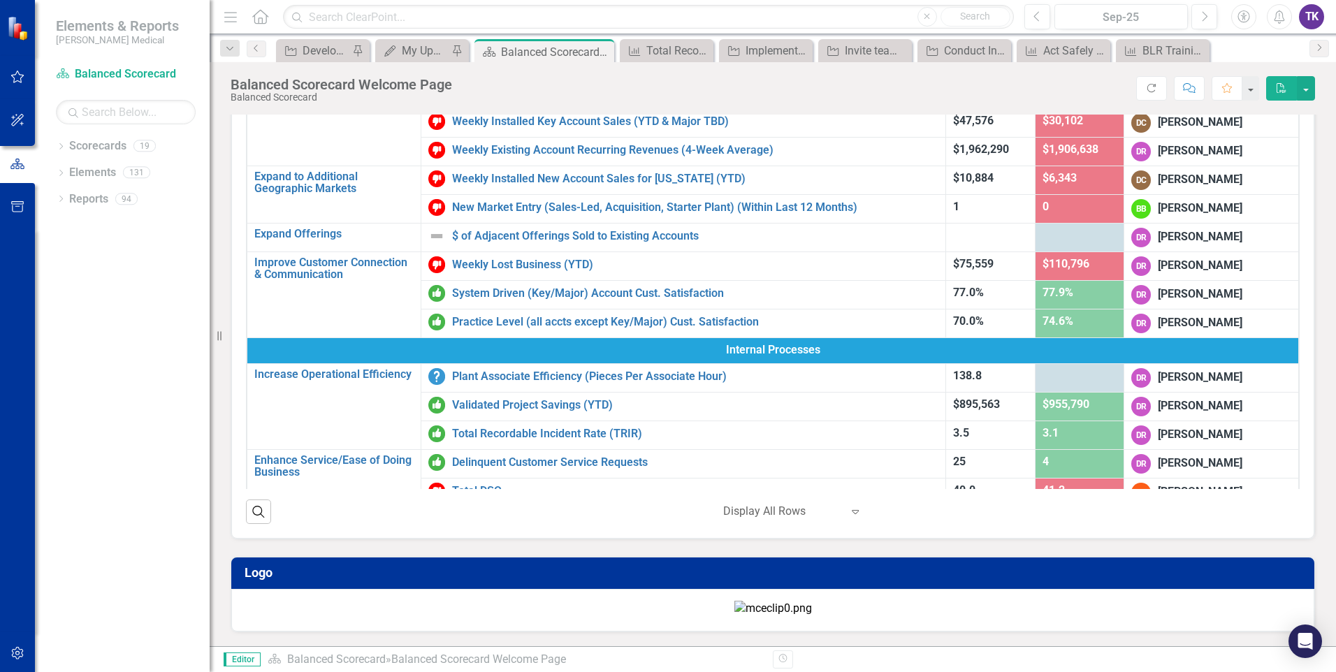
scroll to position [54, 0]
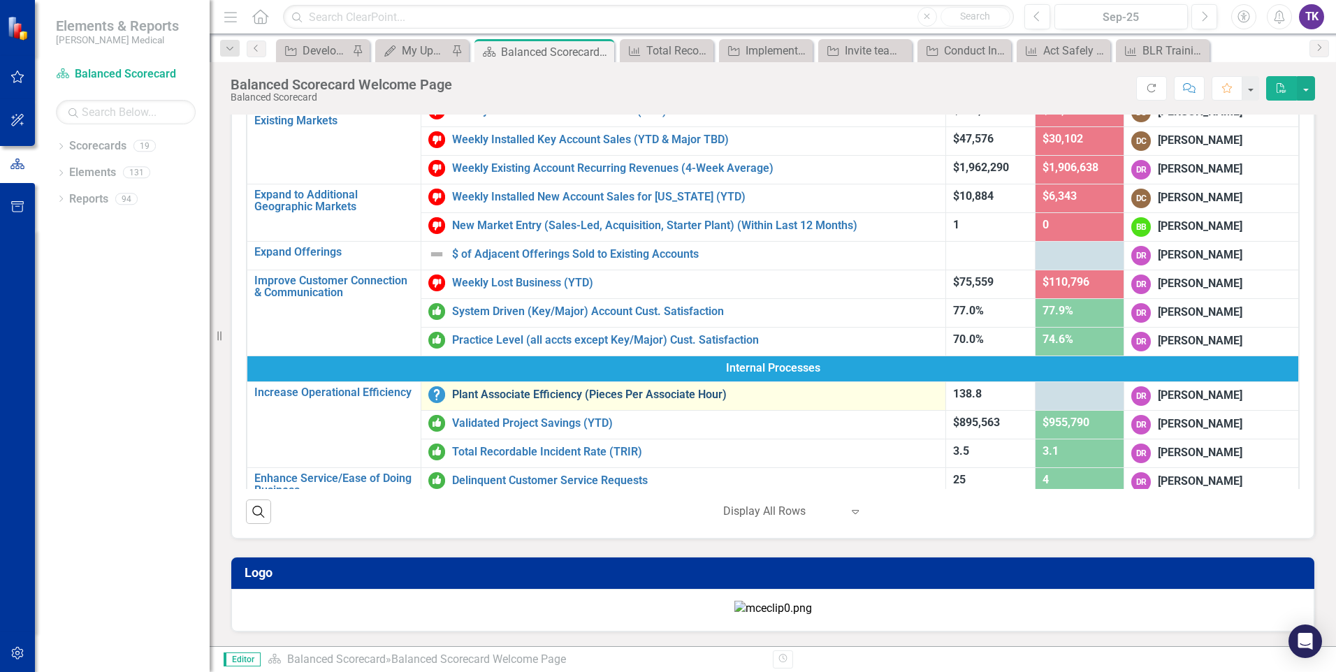
click at [627, 388] on link "Plant Associate Efficiency (Pieces Per Associate Hour)" at bounding box center [695, 394] width 486 height 13
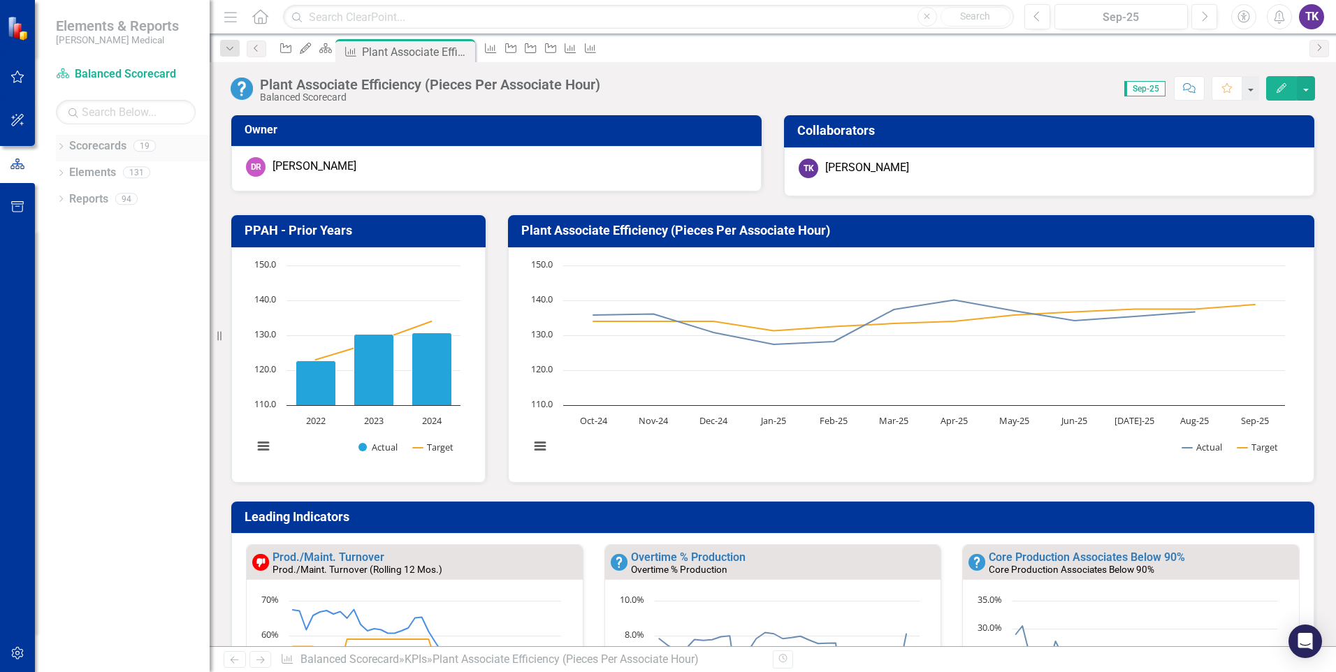
click at [57, 152] on div "Dropdown" at bounding box center [61, 148] width 10 height 12
click at [96, 176] on link "Balanced Scorecard" at bounding box center [133, 173] width 154 height 16
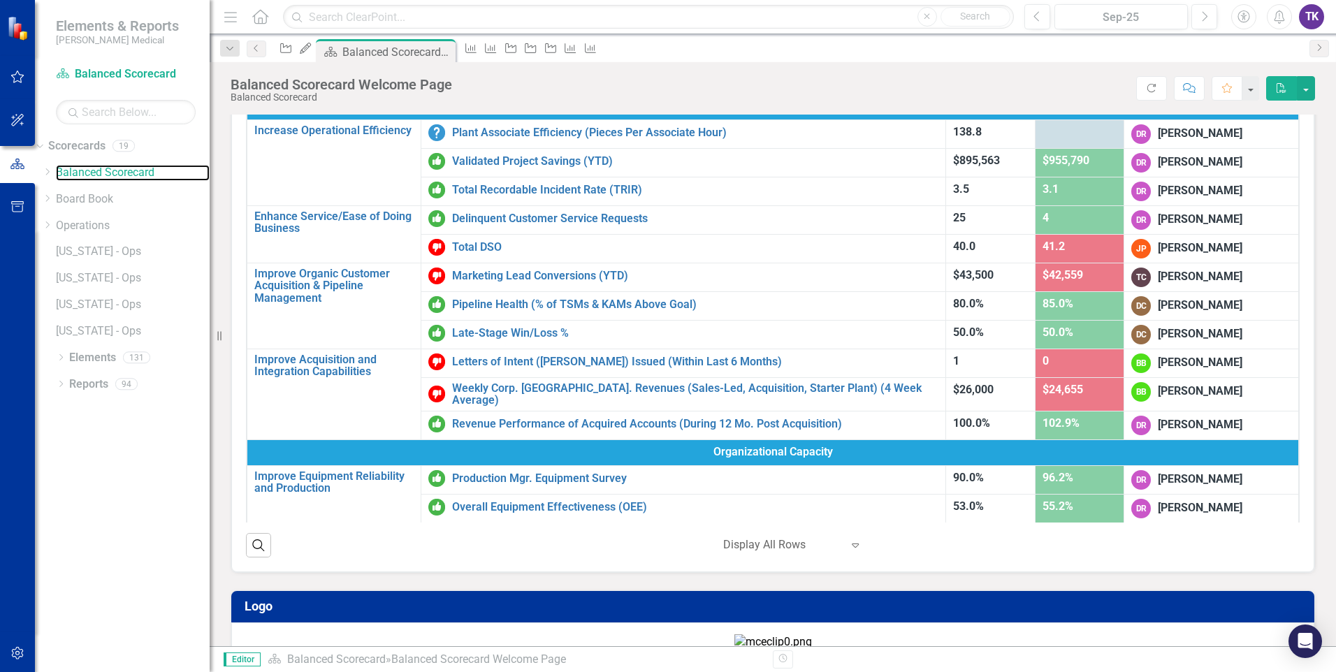
scroll to position [334, 0]
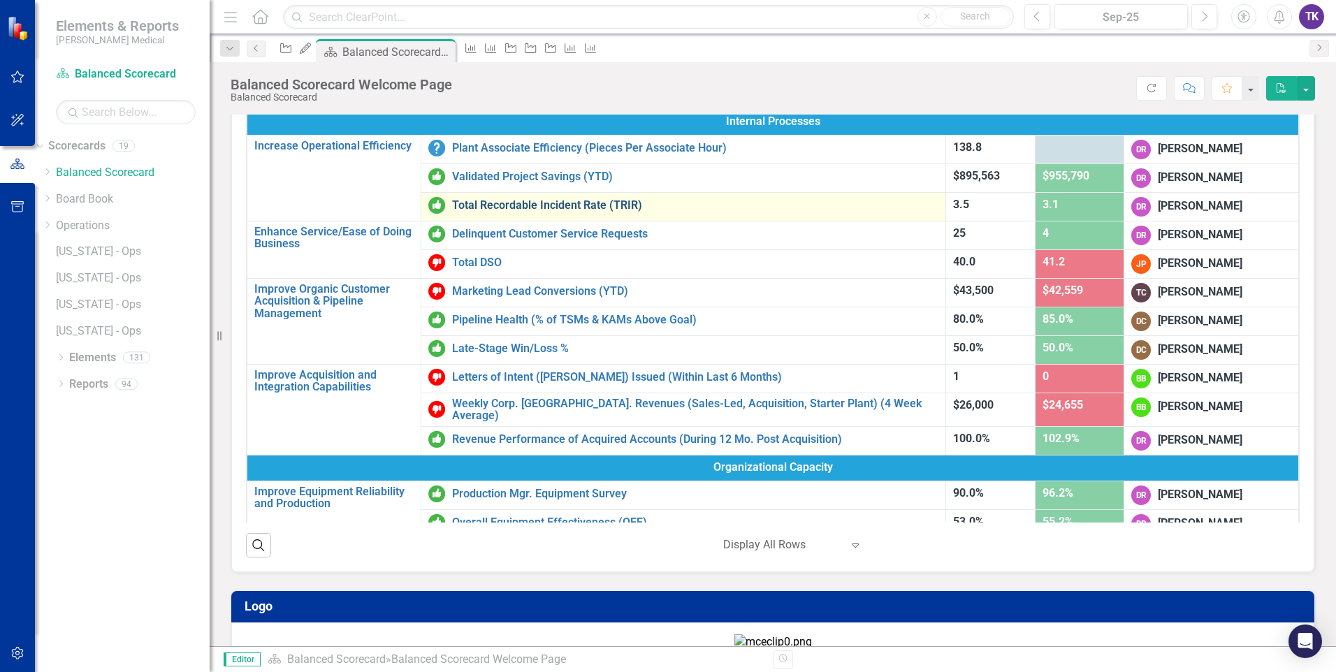
click at [537, 210] on link "Total Recordable Incident Rate (TRIR)" at bounding box center [695, 205] width 486 height 13
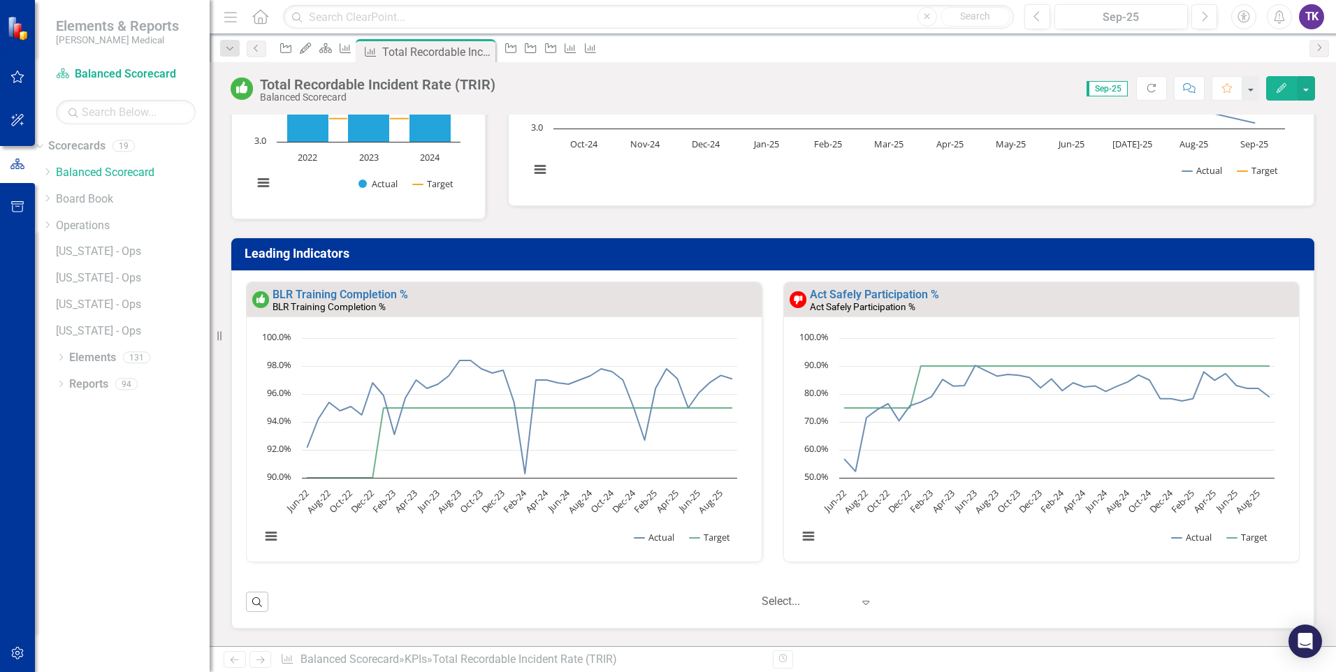
scroll to position [279, 0]
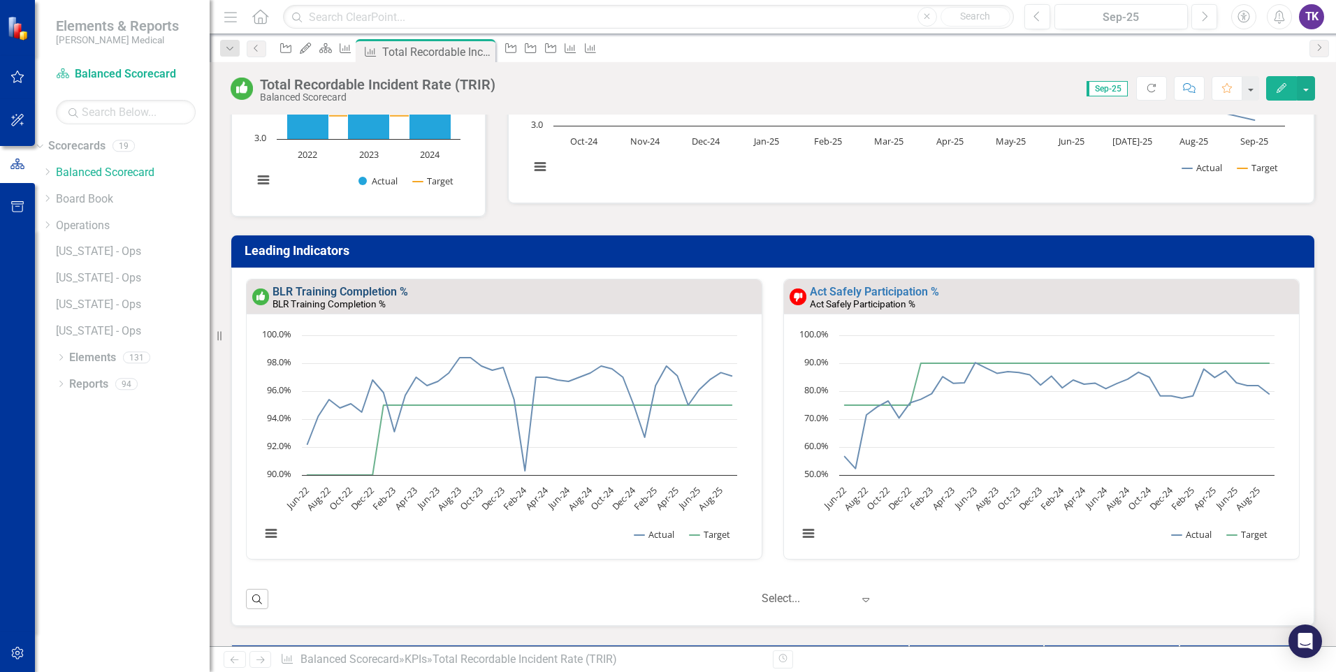
click at [317, 292] on link "BLR Training Completion %" at bounding box center [340, 291] width 136 height 13
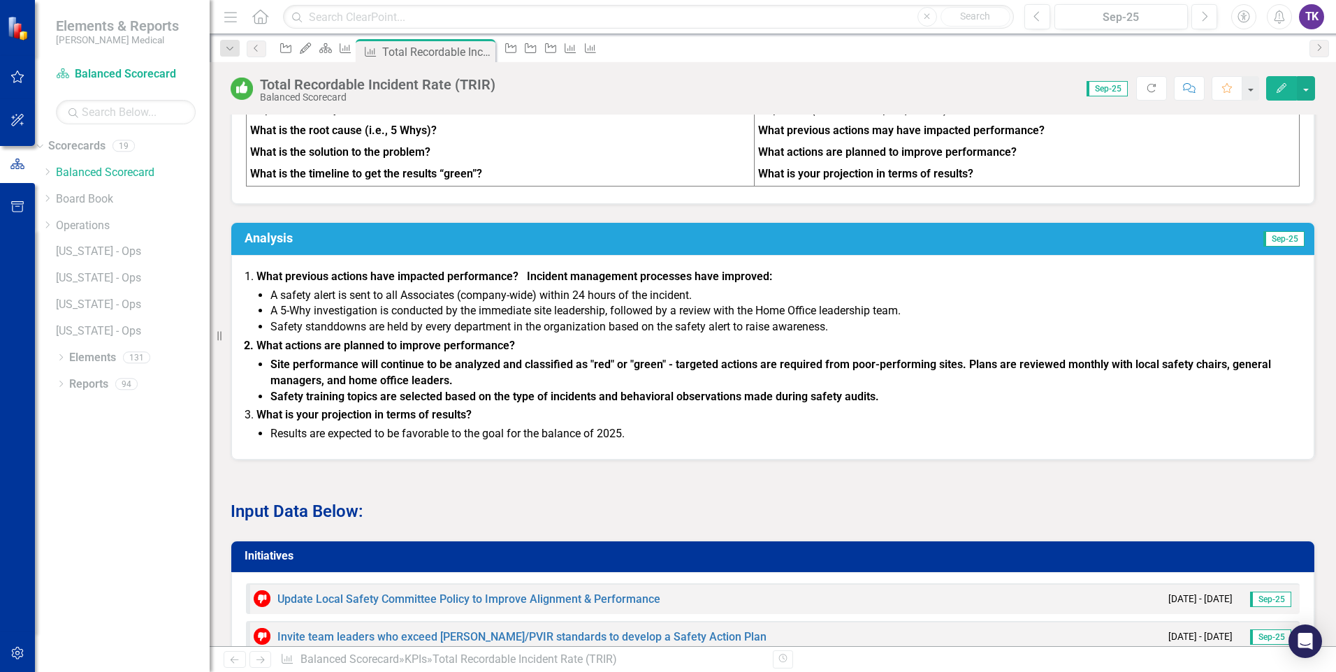
scroll to position [1118, 0]
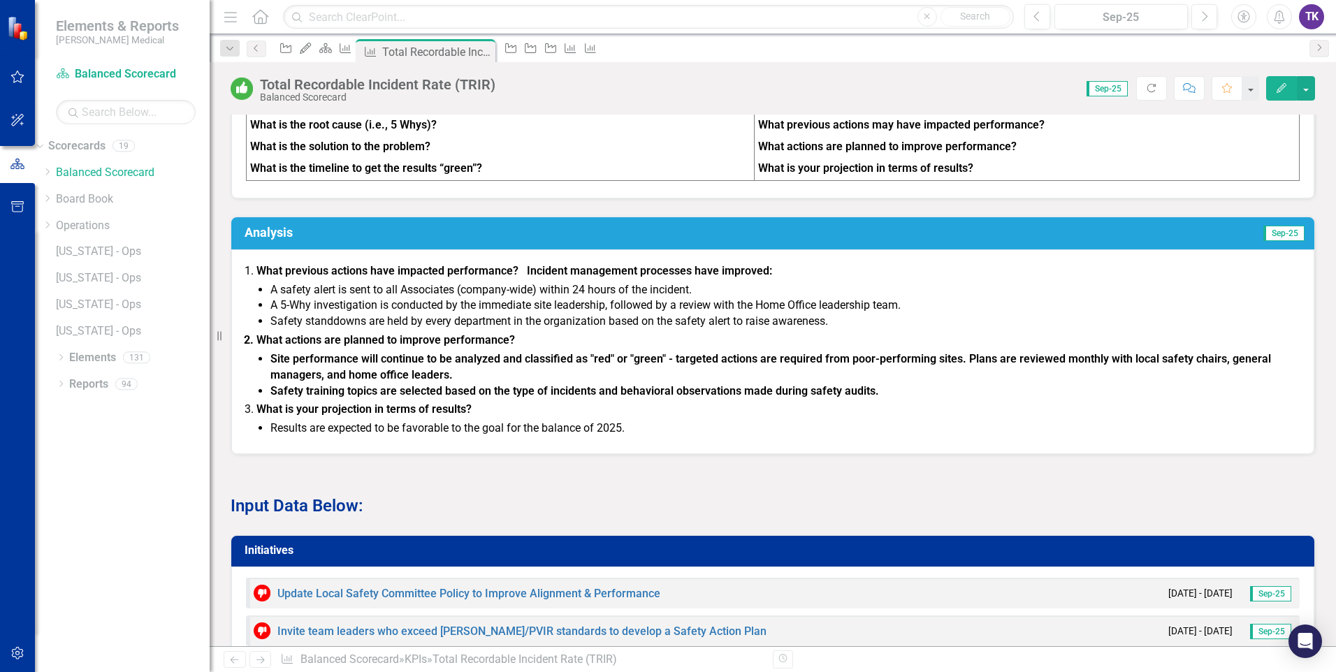
click at [289, 240] on h3 "Analysis" at bounding box center [525, 233] width 563 height 14
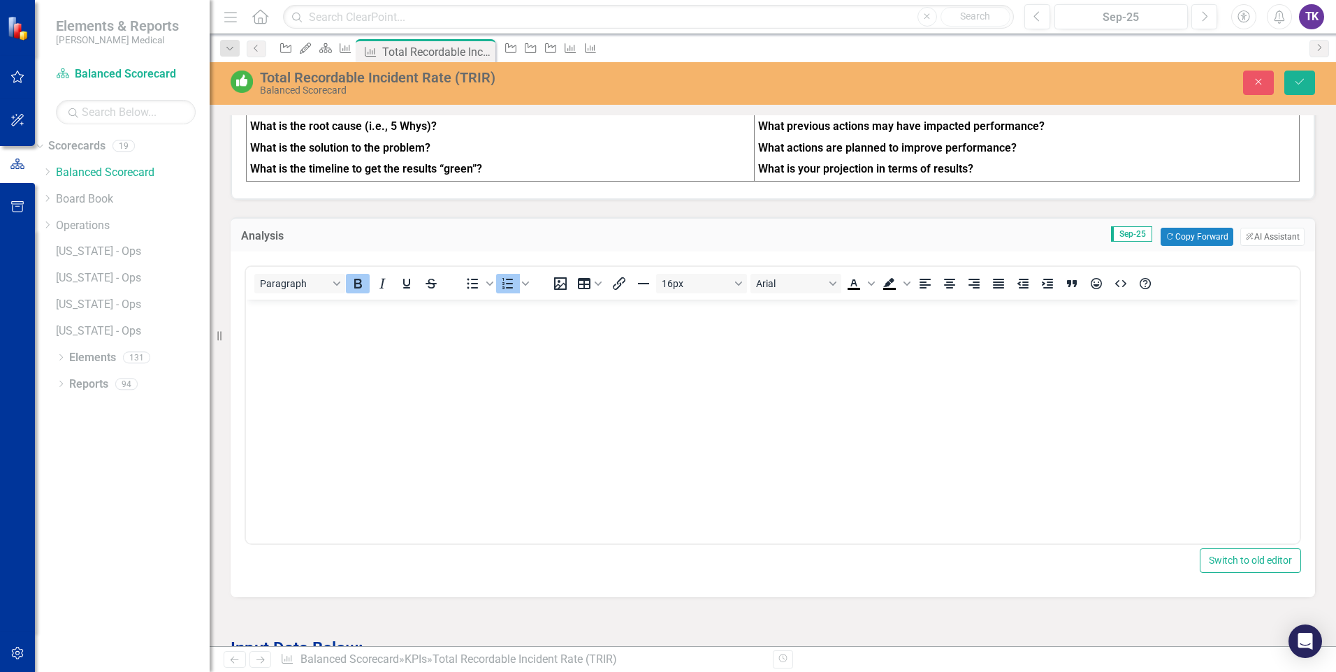
scroll to position [0, 0]
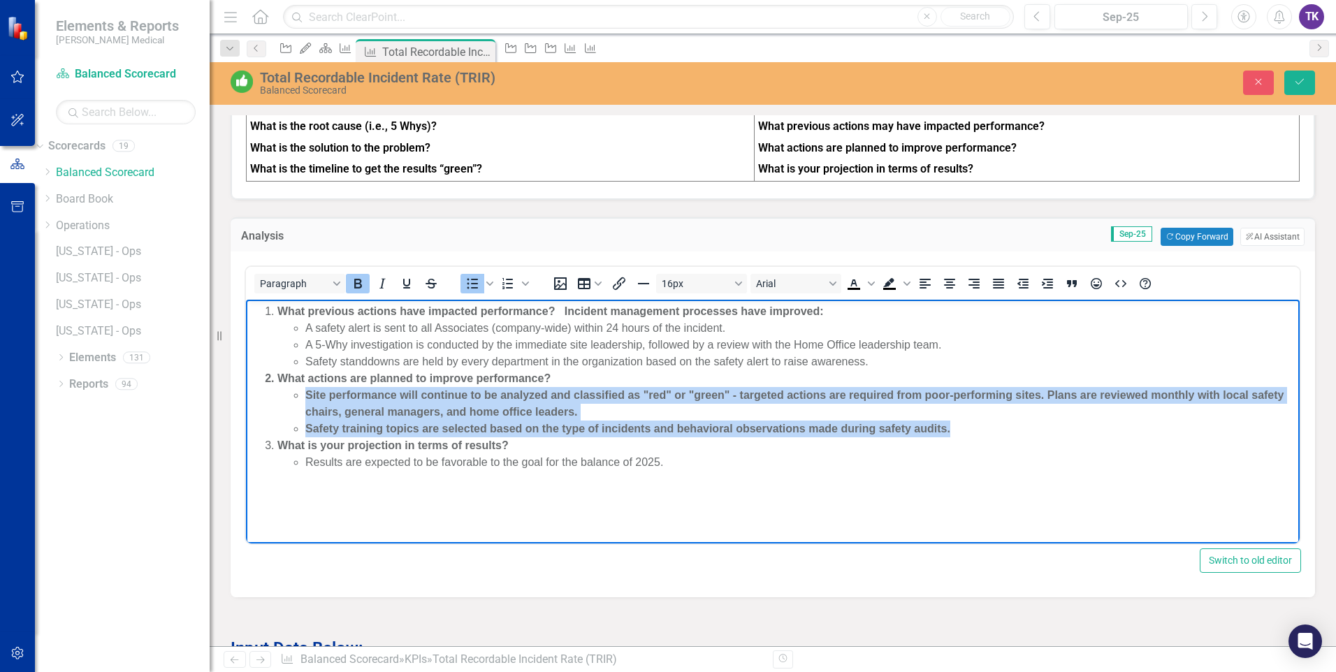
drag, startPoint x: 307, startPoint y: 396, endPoint x: 984, endPoint y: 433, distance: 677.9
click at [993, 434] on ul "Site performance will continue to be analyzed and classified as "red" or "green…" at bounding box center [786, 412] width 1018 height 50
click at [356, 288] on icon "Bold" at bounding box center [358, 284] width 8 height 10
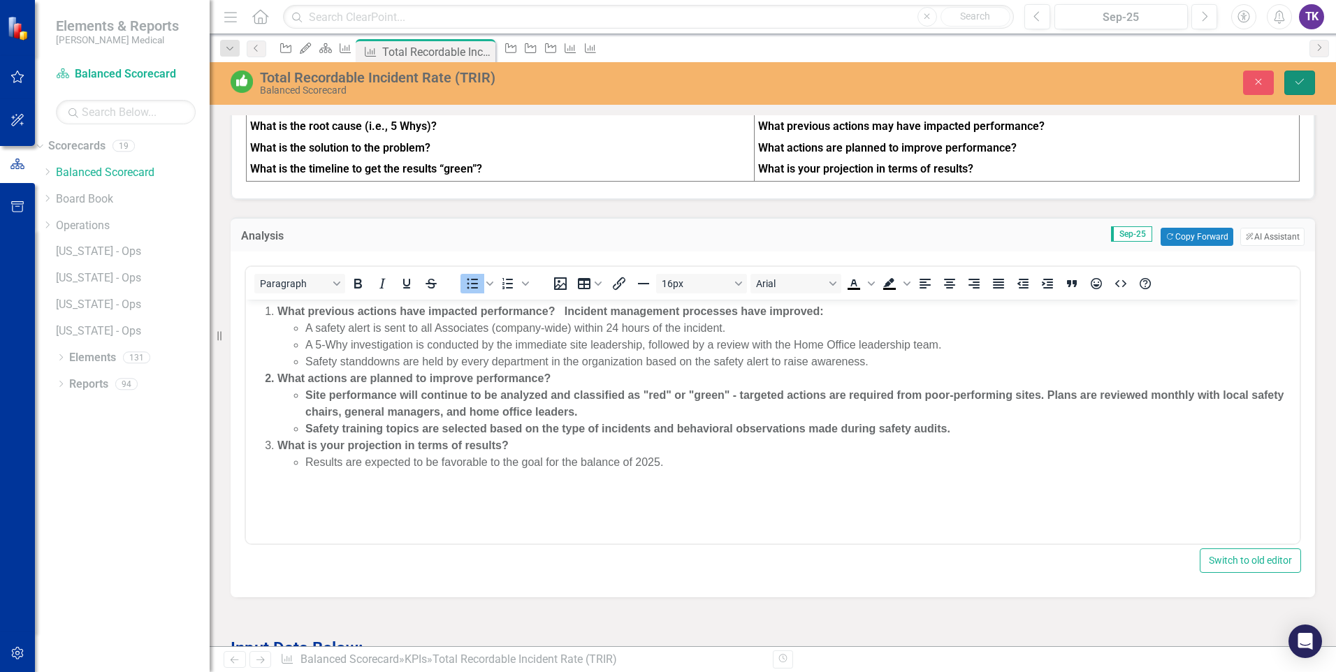
click at [1298, 79] on icon "Save" at bounding box center [1299, 82] width 13 height 10
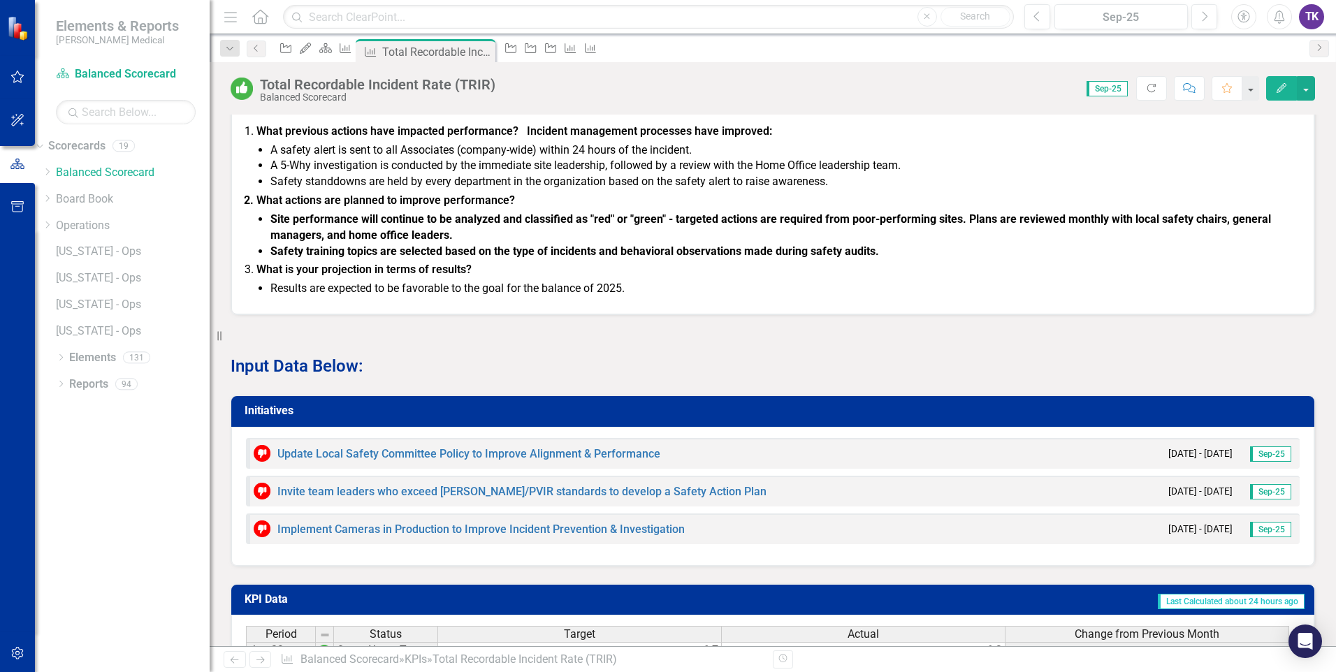
scroll to position [1187, 0]
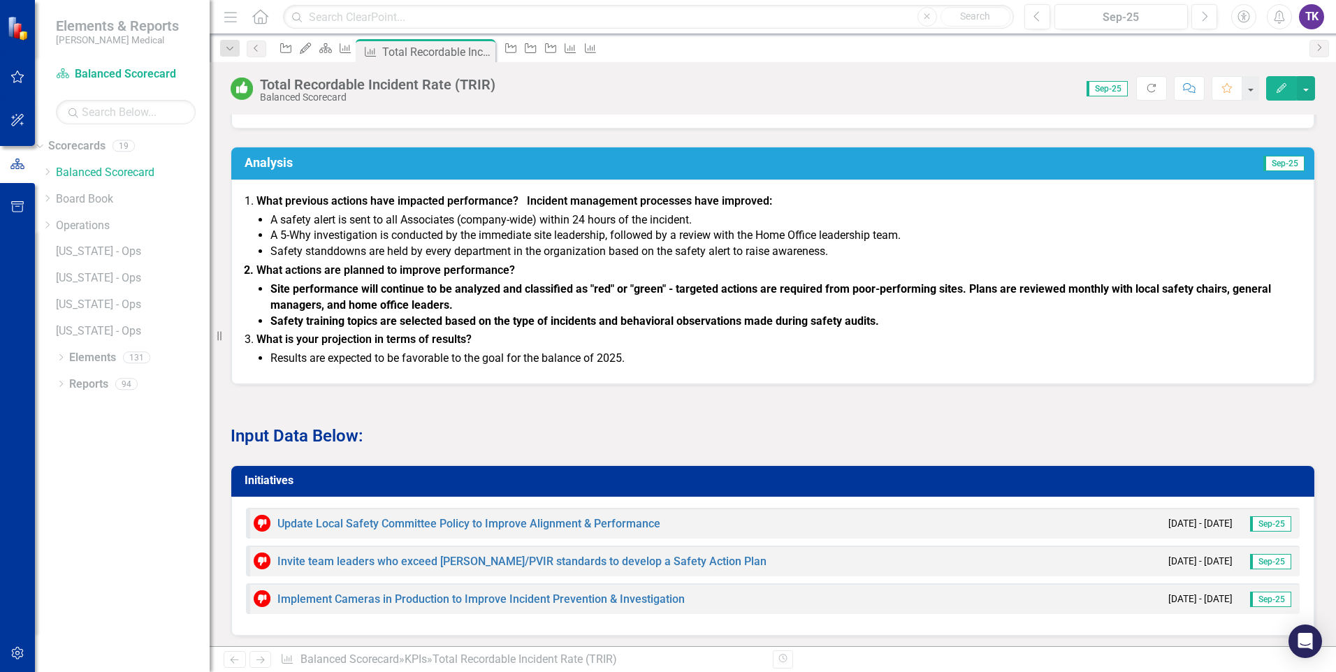
click at [733, 302] on li "Site performance will continue to be analyzed and classified as "red" or "green…" at bounding box center [784, 298] width 1029 height 32
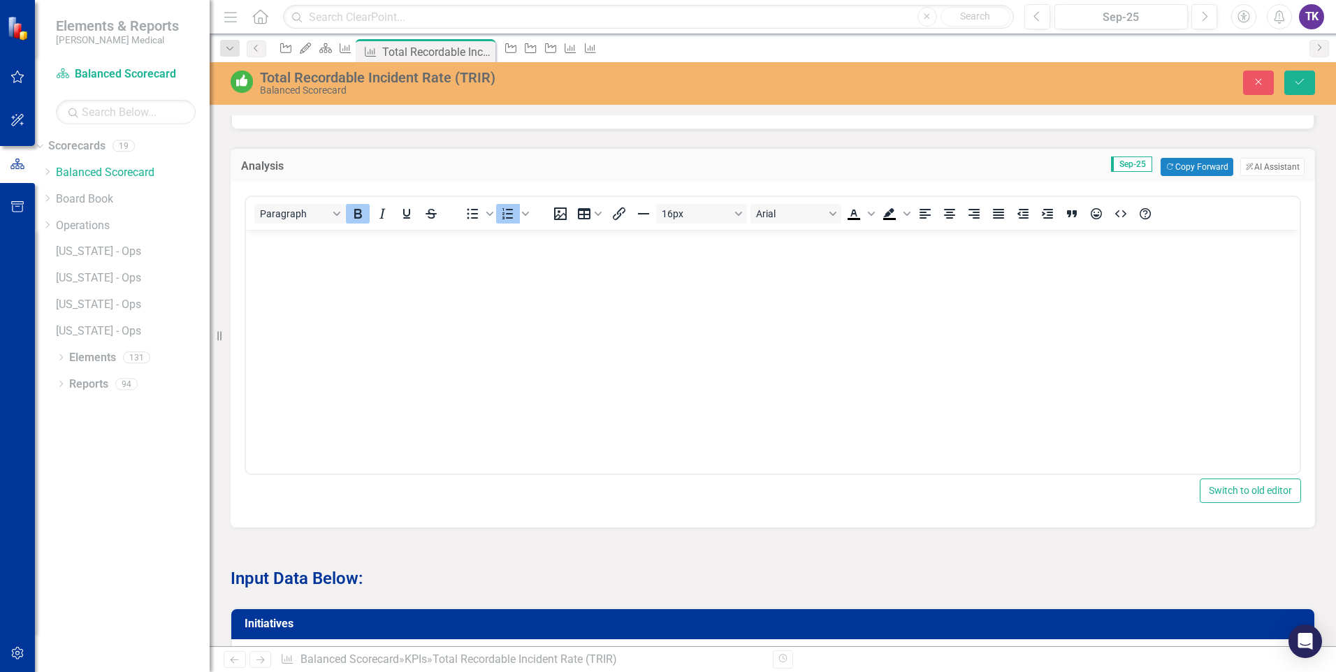
scroll to position [0, 0]
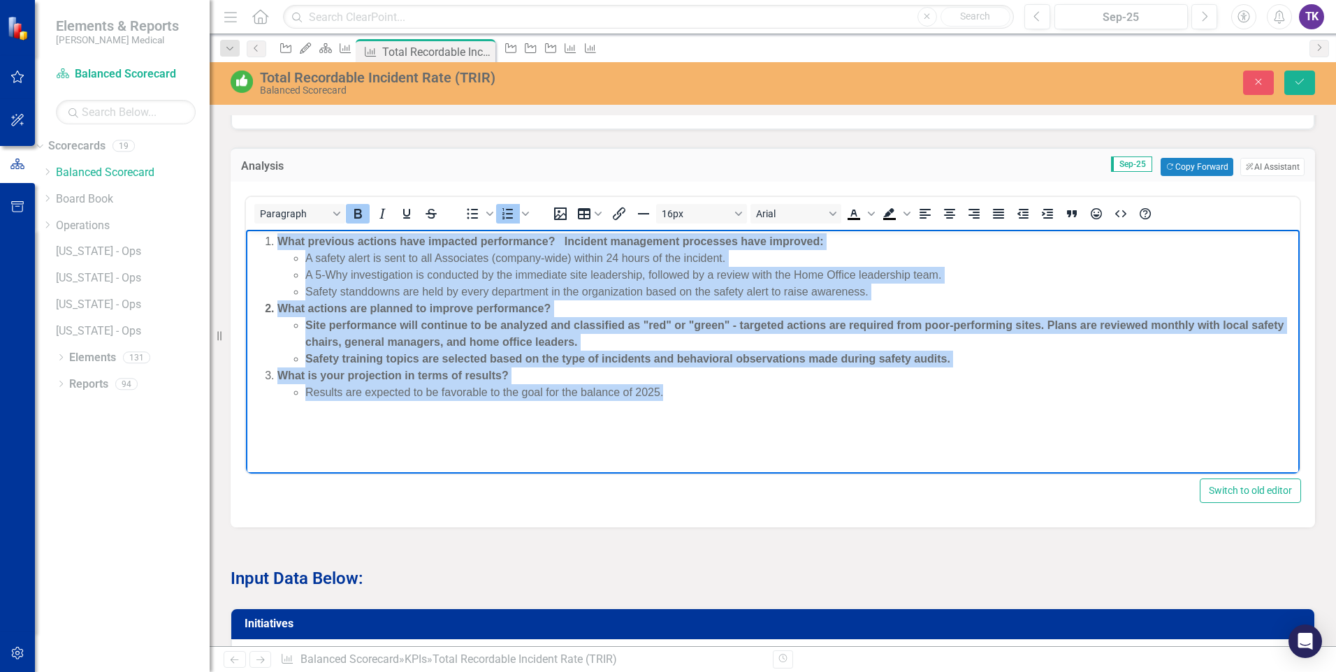
drag, startPoint x: 279, startPoint y: 238, endPoint x: 686, endPoint y: 431, distance: 449.9
click at [686, 431] on body "What previous actions have impacted performance? Incident management processes …" at bounding box center [772, 335] width 1053 height 210
click at [360, 222] on icon "Bold" at bounding box center [357, 213] width 17 height 17
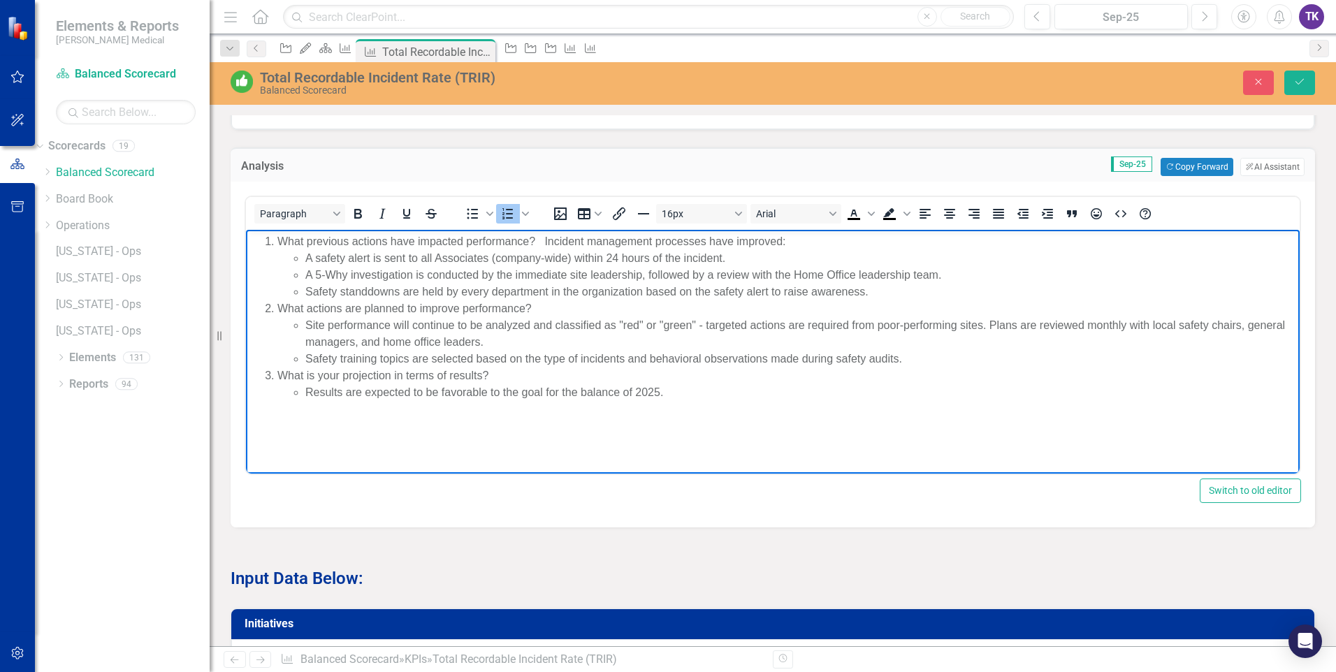
click at [413, 439] on html "What previous actions have impacted performance? Incident management processes …" at bounding box center [772, 335] width 1053 height 210
drag, startPoint x: 280, startPoint y: 241, endPoint x: 691, endPoint y: 241, distance: 410.7
click at [797, 243] on li "What previous actions have impacted performance? Incident management processes …" at bounding box center [786, 266] width 1018 height 67
drag, startPoint x: 805, startPoint y: 239, endPoint x: 789, endPoint y: 244, distance: 17.0
click at [789, 244] on li "What previous actions have impacted performance? Incident management processes …" at bounding box center [786, 266] width 1018 height 67
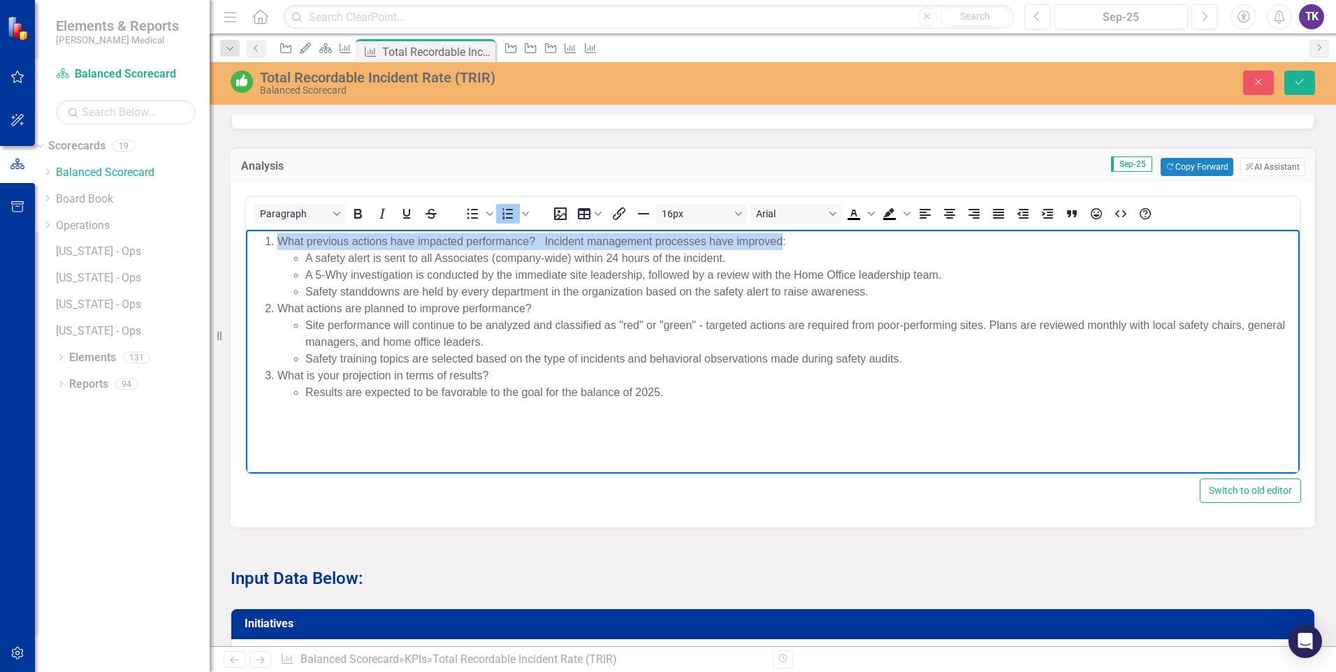
click at [782, 240] on li "What previous actions have impacted performance? Incident management processes …" at bounding box center [786, 266] width 1018 height 67
click at [361, 219] on icon "Bold" at bounding box center [358, 214] width 8 height 10
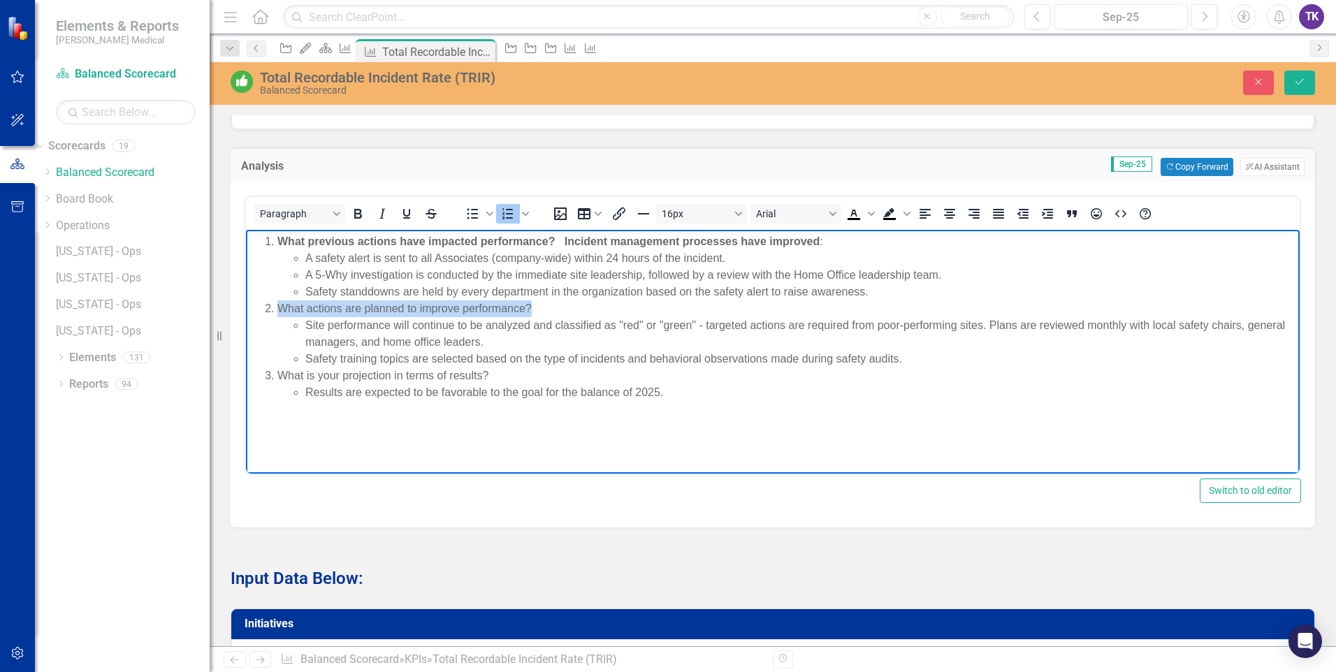
drag, startPoint x: 277, startPoint y: 311, endPoint x: 531, endPoint y: 309, distance: 253.6
click at [531, 309] on li "What actions are planned to improve performance? Site performance will continue…" at bounding box center [786, 333] width 1018 height 67
click at [361, 219] on icon "Bold" at bounding box center [358, 214] width 8 height 10
drag, startPoint x: 277, startPoint y: 373, endPoint x: 486, endPoint y: 376, distance: 208.9
click at [486, 376] on li "What is your projection in terms of results? Results are expected to be favorab…" at bounding box center [786, 384] width 1018 height 34
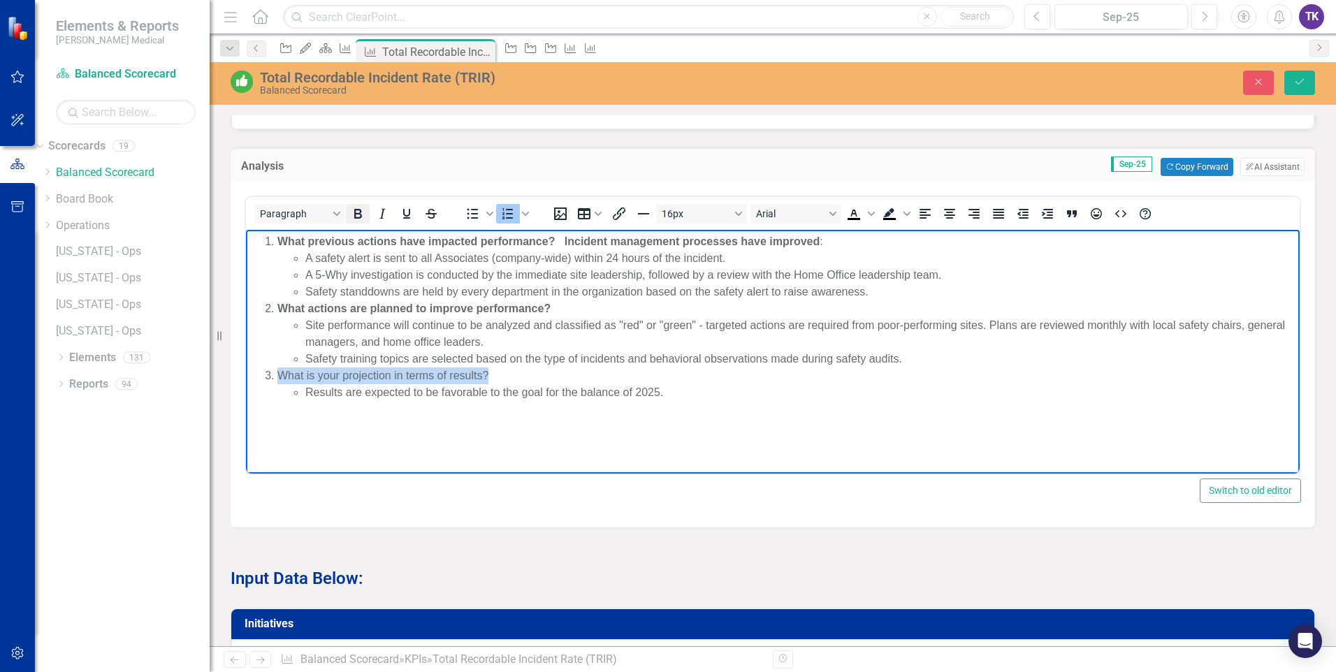
click at [362, 222] on icon "Bold" at bounding box center [357, 213] width 17 height 17
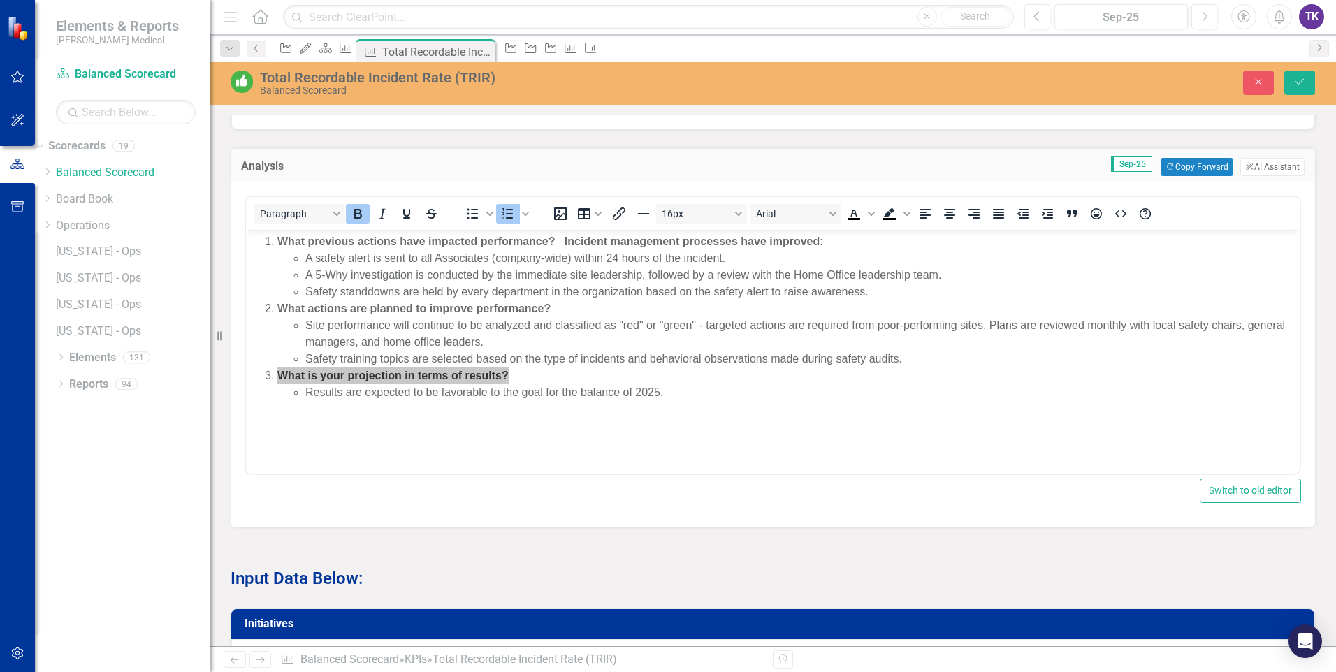
click at [527, 521] on div "Paragraph To open the popup, press Shift+Enter To open the popup, press Shift+E…" at bounding box center [773, 355] width 1084 height 346
click at [1296, 90] on button "Save" at bounding box center [1299, 83] width 31 height 24
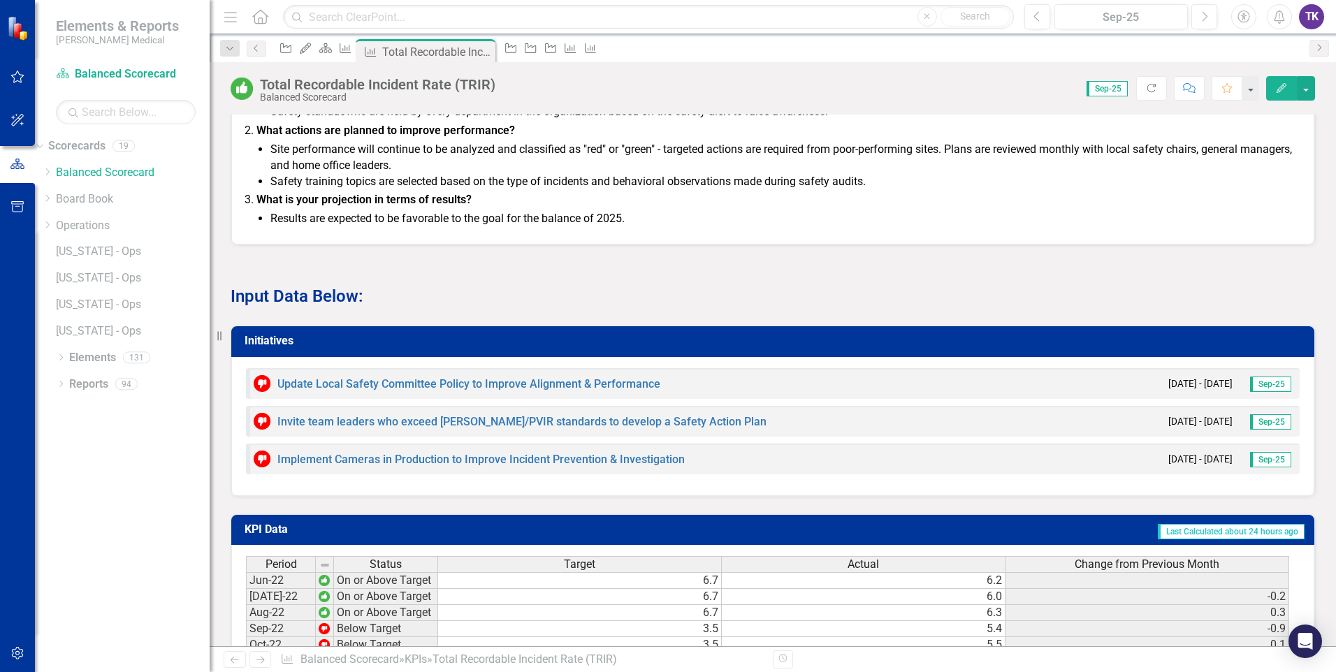
scroll to position [1257, 0]
